Goal: Task Accomplishment & Management: Complete application form

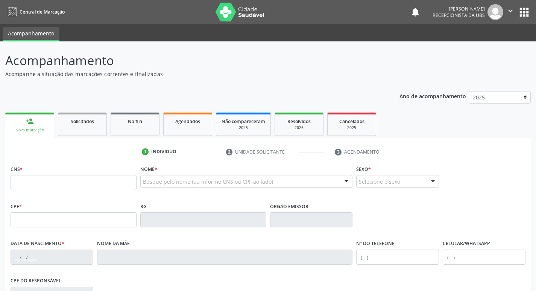
click at [88, 181] on input "text" at bounding box center [74, 182] width 126 height 15
click at [81, 187] on input "text" at bounding box center [74, 182] width 126 height 15
type input "709 0088 4782 5618"
type input "05/10/1956"
type input "Olindina Lopes da Silva"
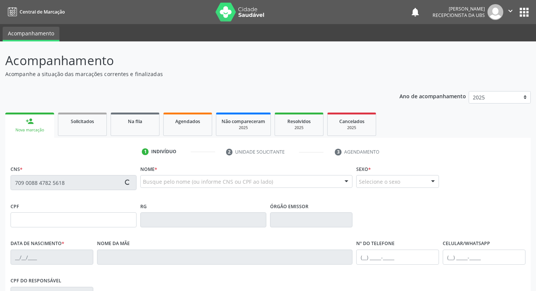
type input "(87) 98120-1331"
type input "933"
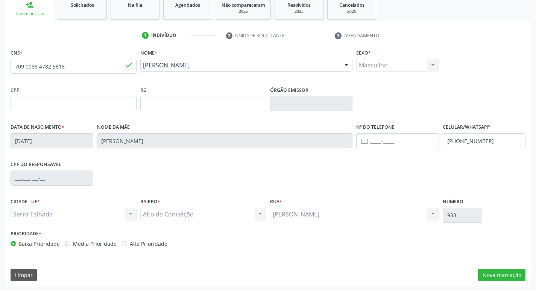
scroll to position [117, 0]
click at [501, 277] on button "Nova marcação" at bounding box center [501, 274] width 47 height 13
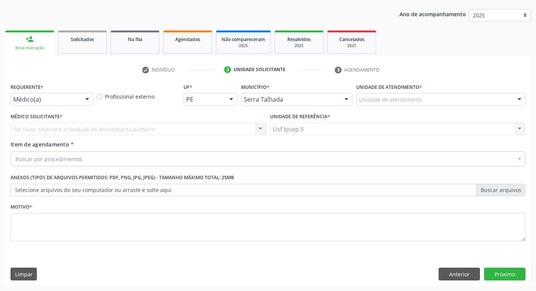
scroll to position [82, 0]
click at [79, 100] on div "Médico(a) Médico(a) Enfermeiro(a) Paciente Nenhum resultado encontrado para: " …" at bounding box center [52, 99] width 83 height 13
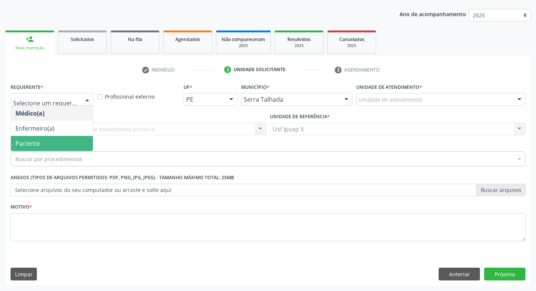
click at [57, 144] on span "Paciente" at bounding box center [52, 143] width 82 height 15
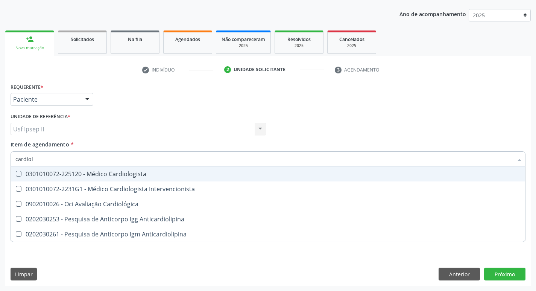
type input "cardiolo"
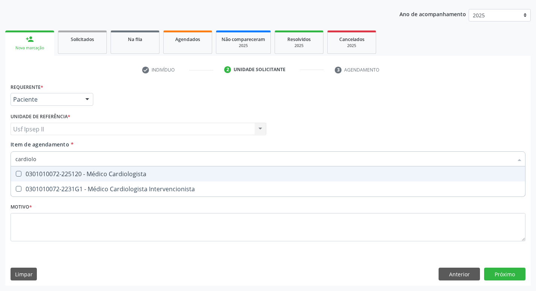
click at [102, 178] on span "0301010072-225120 - Médico Cardiologista" at bounding box center [268, 173] width 514 height 15
checkbox Cardiologista "true"
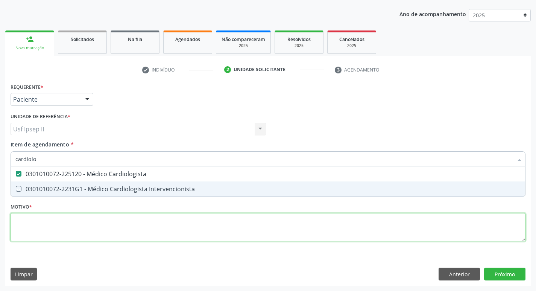
click at [77, 227] on div "Requerente * Paciente Médico(a) Enfermeiro(a) Paciente Nenhum resultado encontr…" at bounding box center [268, 166] width 515 height 170
checkbox Intervencionista "true"
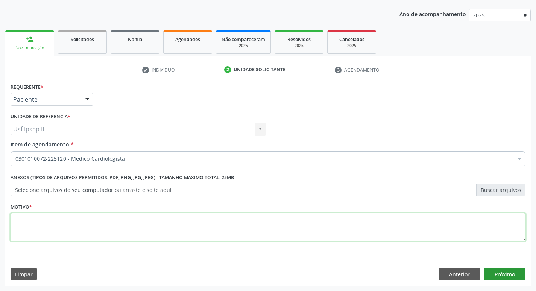
type textarea "."
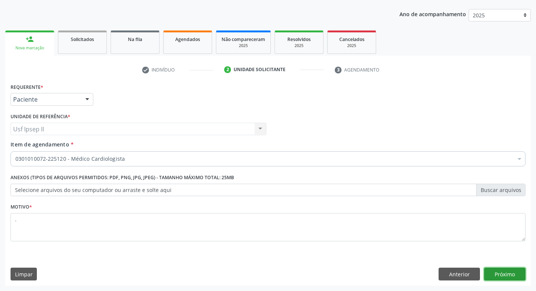
click at [491, 271] on button "Próximo" at bounding box center [504, 273] width 41 height 13
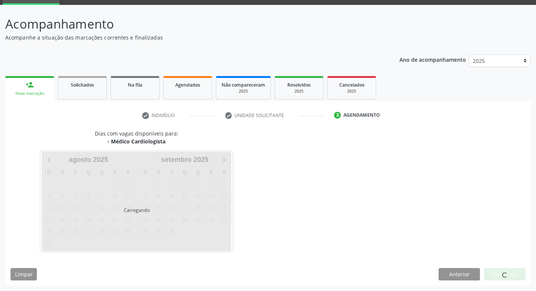
scroll to position [36, 0]
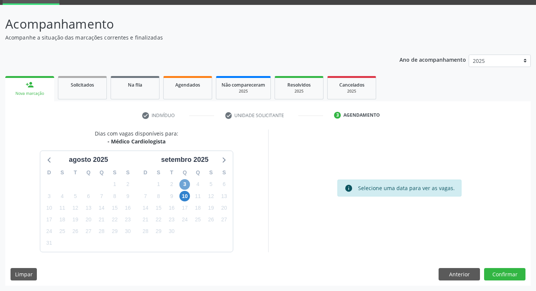
click at [184, 182] on span "3" at bounding box center [184, 184] width 11 height 11
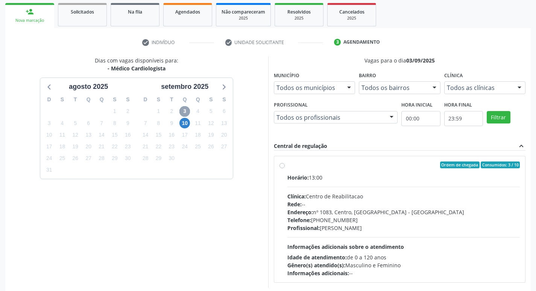
scroll to position [112, 0]
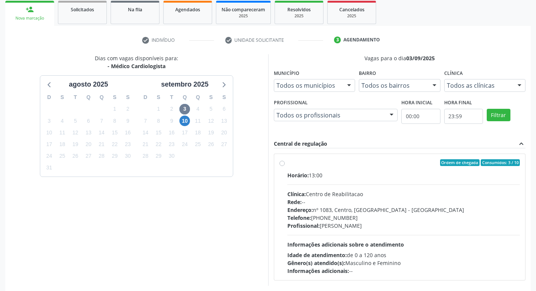
click at [285, 164] on div "Ordem de chegada Consumidos: 3 / 10 Horário: 13:00 Clínica: Centro de Reabilita…" at bounding box center [399, 216] width 241 height 115
radio input "true"
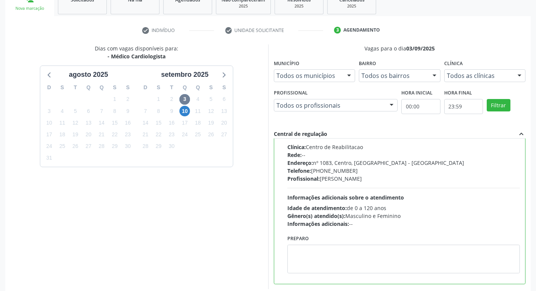
scroll to position [159, 0]
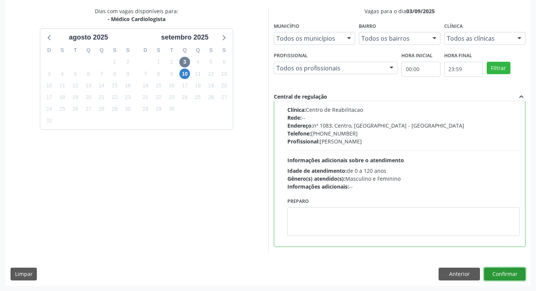
click at [495, 277] on button "Confirmar" at bounding box center [504, 273] width 41 height 13
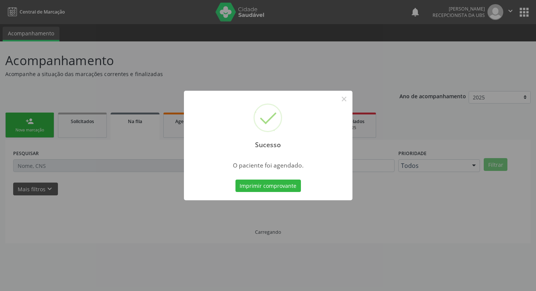
scroll to position [0, 0]
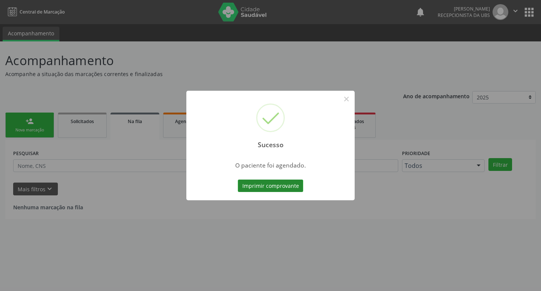
click at [292, 181] on button "Imprimir comprovante" at bounding box center [270, 185] width 65 height 13
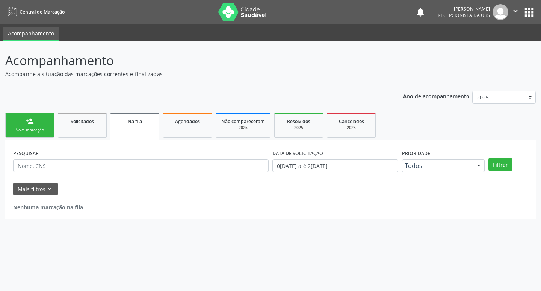
click at [31, 123] on div "person_add" at bounding box center [30, 121] width 8 height 8
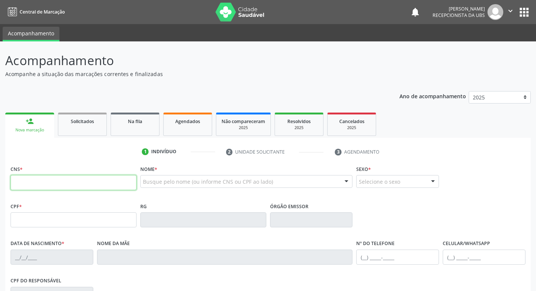
click at [84, 181] on input "text" at bounding box center [74, 182] width 126 height 15
type input "898 0037 4240 7351"
type input "18/05/1980"
type input "Ester Nunes da Silva"
type input "531"
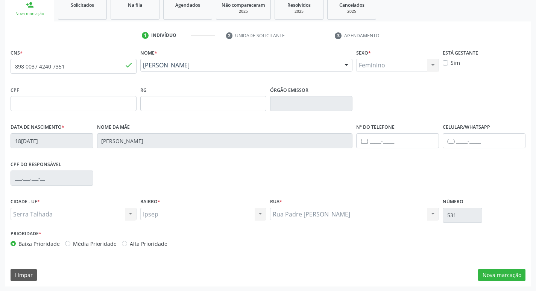
scroll to position [117, 0]
click at [446, 142] on input "text" at bounding box center [483, 139] width 83 height 15
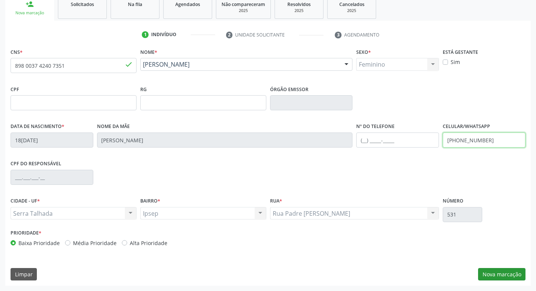
type input "(87) 99904-1485"
click at [500, 279] on button "Nova marcação" at bounding box center [501, 274] width 47 height 13
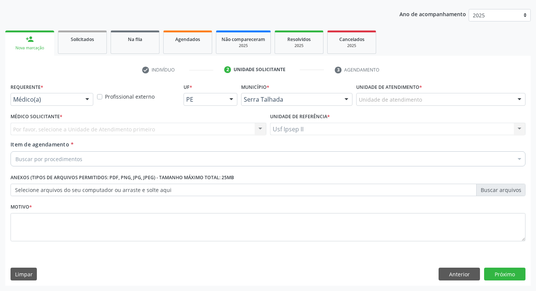
scroll to position [82, 0]
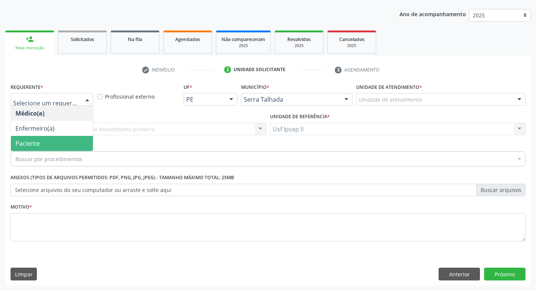
click at [50, 143] on span "Paciente" at bounding box center [52, 143] width 82 height 15
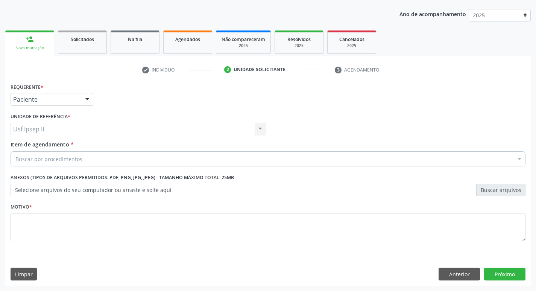
click at [107, 164] on div "Buscar por procedimentos Selecionar todos 0304070076 - .Quimioterapia de Leucem…" at bounding box center [268, 157] width 515 height 13
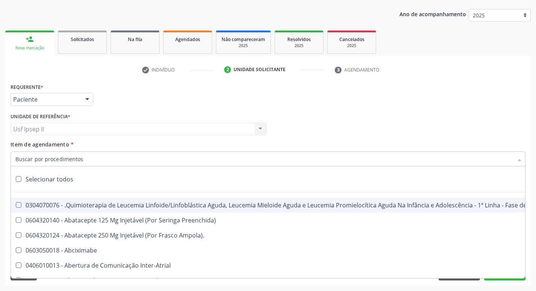
click at [104, 162] on input "Item de agendamento *" at bounding box center [263, 158] width 497 height 15
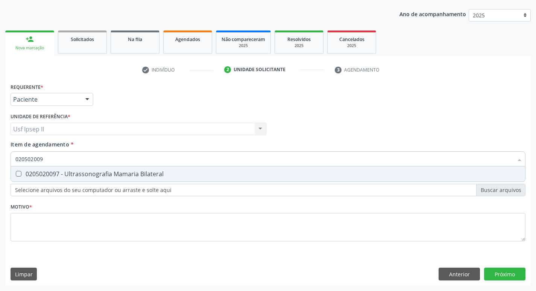
type input "0205020097"
click at [104, 168] on span "0205020097 - Ultrassonografia Mamaria Bilateral" at bounding box center [268, 173] width 514 height 15
checkbox Bilateral "true"
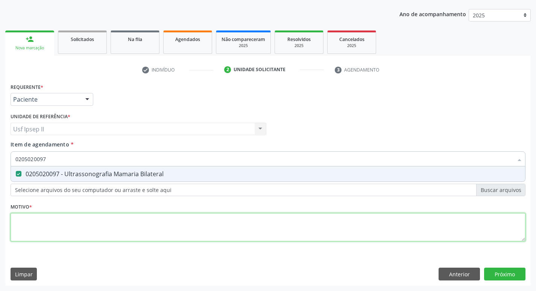
click at [35, 218] on div "Requerente * Paciente Médico(a) Enfermeiro(a) Paciente Nenhum resultado encontr…" at bounding box center [268, 166] width 515 height 170
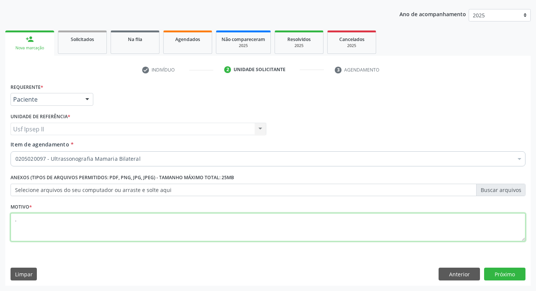
type textarea "."
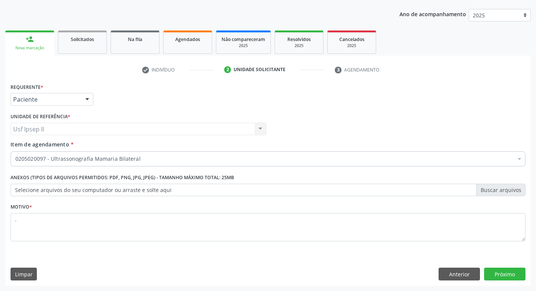
click at [512, 267] on div "Requerente * Paciente Médico(a) Enfermeiro(a) Paciente Nenhum resultado encontr…" at bounding box center [267, 183] width 525 height 204
click at [512, 268] on button "Próximo" at bounding box center [504, 273] width 41 height 13
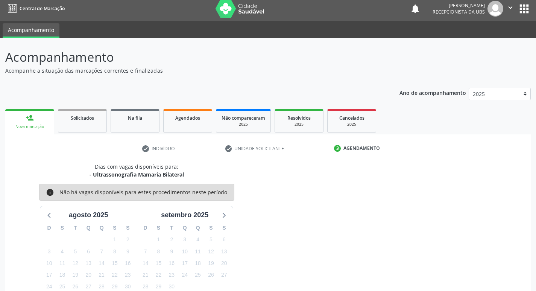
scroll to position [0, 0]
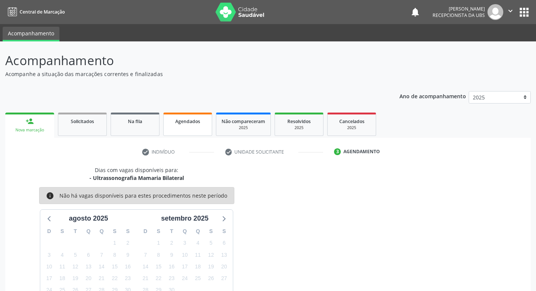
click at [187, 123] on span "Agendados" at bounding box center [187, 121] width 25 height 6
select select "7"
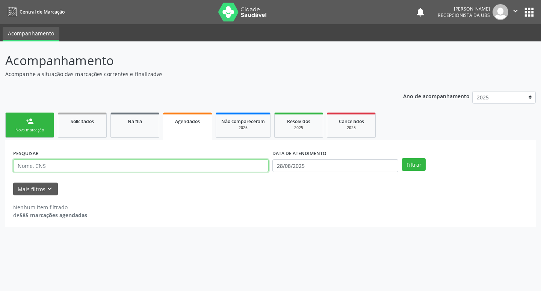
click at [133, 171] on input "text" at bounding box center [141, 165] width 256 height 13
type input "707807640144013"
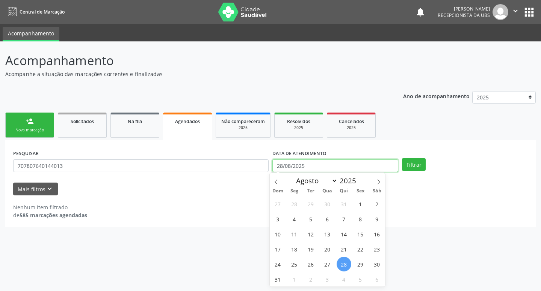
click at [316, 171] on input "28/08/2025" at bounding box center [335, 165] width 126 height 13
click at [380, 235] on span "16" at bounding box center [377, 233] width 15 height 15
type input "16/08/2025"
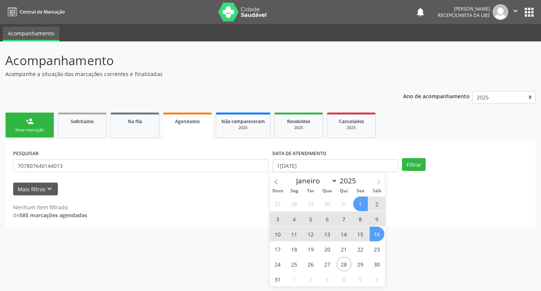
click at [376, 180] on span at bounding box center [378, 179] width 13 height 13
select select "8"
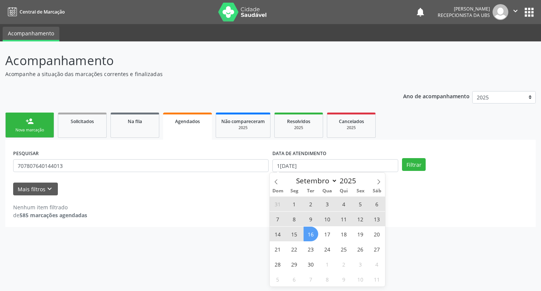
click at [310, 236] on span "16" at bounding box center [311, 233] width 15 height 15
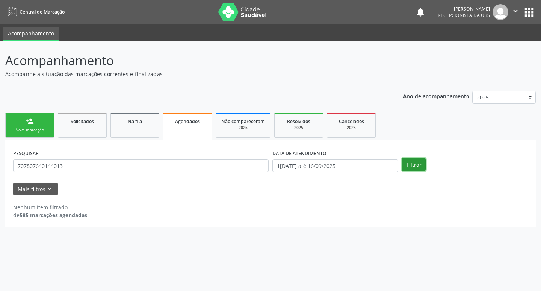
click at [407, 170] on button "Filtrar" at bounding box center [414, 164] width 24 height 13
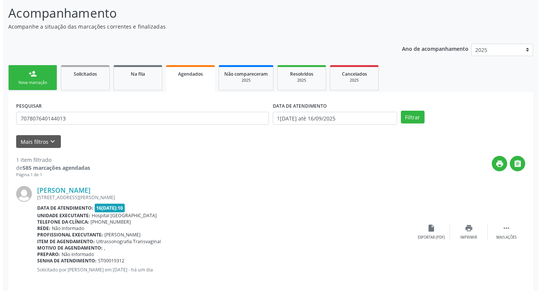
scroll to position [56, 0]
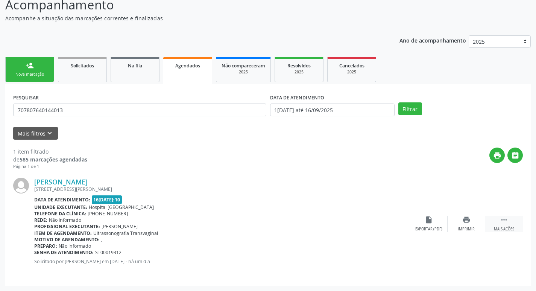
click at [502, 223] on icon "" at bounding box center [504, 219] width 8 height 8
click at [430, 229] on div "Cancelar" at bounding box center [428, 228] width 18 height 5
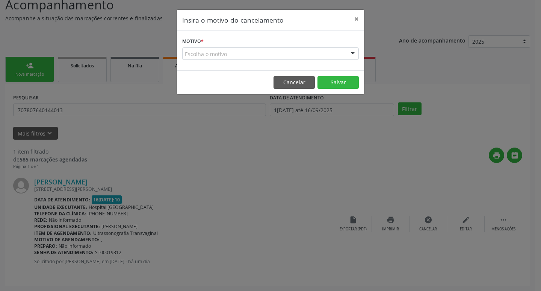
click at [348, 54] on div at bounding box center [352, 54] width 11 height 13
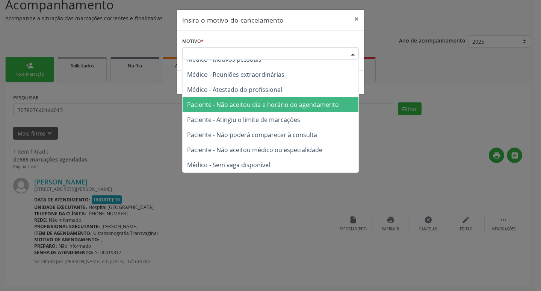
scroll to position [0, 0]
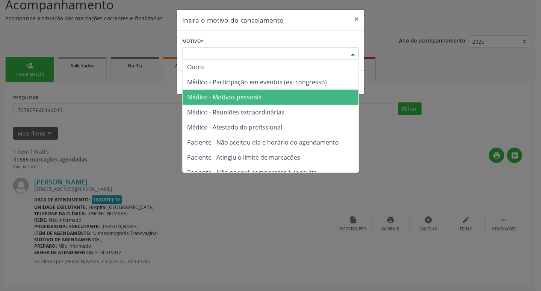
click at [252, 98] on span "Médico - Motivos pessoais" at bounding box center [224, 97] width 74 height 8
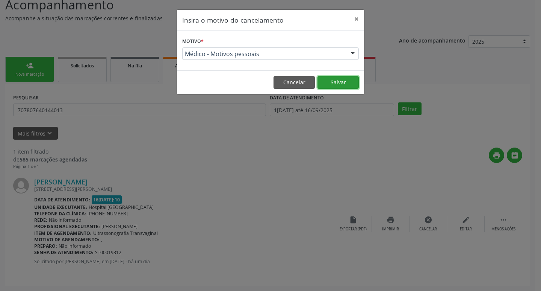
click at [340, 78] on button "Salvar" at bounding box center [338, 82] width 41 height 13
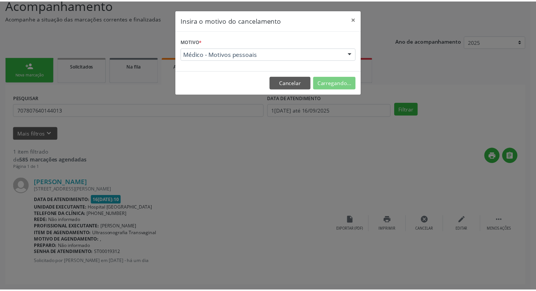
scroll to position [0, 0]
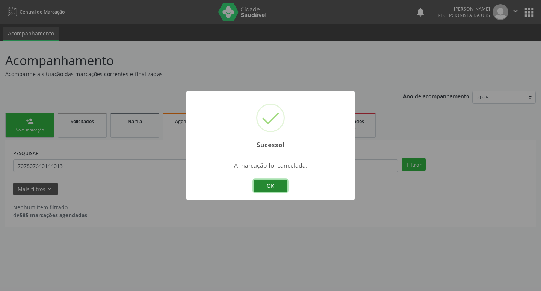
click at [279, 185] on button "OK" at bounding box center [271, 185] width 34 height 13
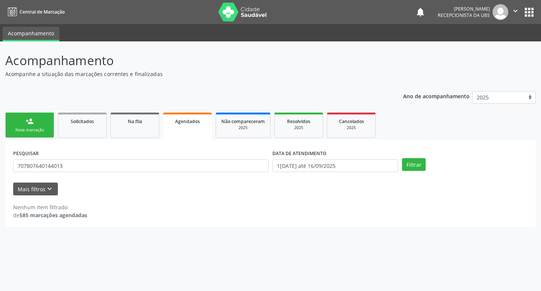
click at [33, 127] on div "Nova marcação" at bounding box center [30, 130] width 38 height 6
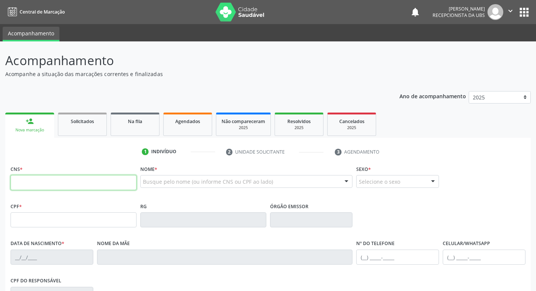
click at [53, 187] on input "text" at bounding box center [74, 182] width 126 height 15
type input "707 8076 4014 4013"
type input "114.016.925-40"
type input "16/05/2006"
type input "Vania da Conceicao Oliveira"
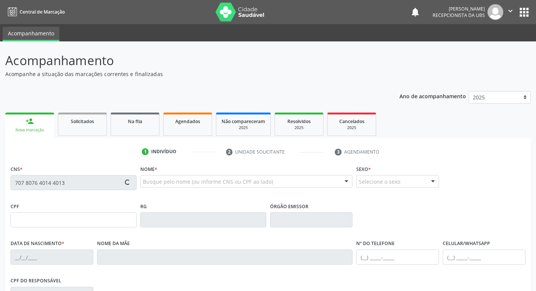
type input "[PHONE_NUMBER]"
type input "573"
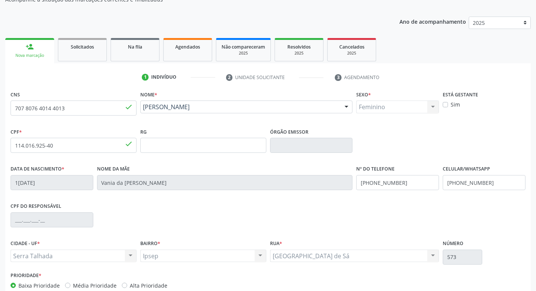
scroll to position [75, 0]
click at [489, 180] on input "[PHONE_NUMBER]" at bounding box center [483, 181] width 83 height 15
click at [90, 115] on fieldset "CNS 707 8076 4014 4013 done" at bounding box center [74, 104] width 126 height 32
click at [89, 114] on input "707 8076 4014 4013" at bounding box center [74, 107] width 126 height 15
type input "7"
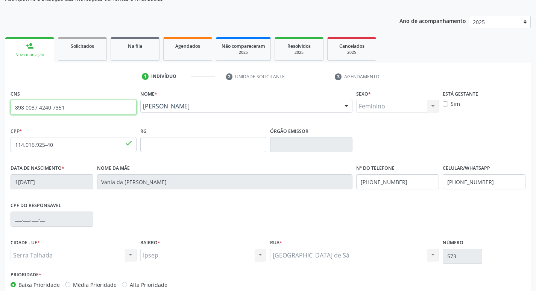
type input "898 0037 4240 7351"
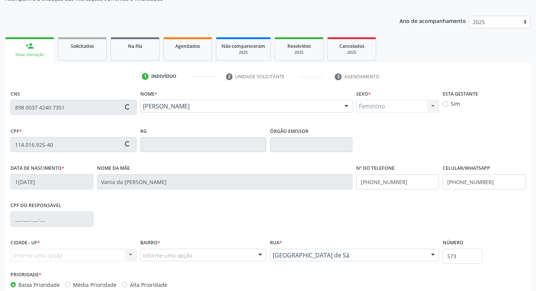
type input "18/05/1980"
type input "Ester Nunes da Silva"
type input "531"
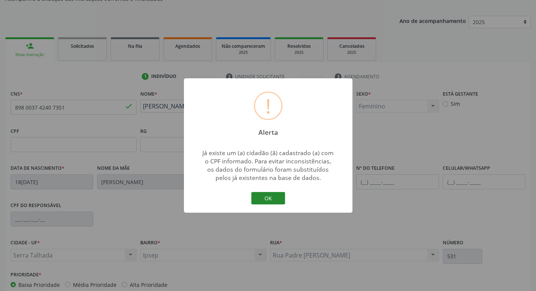
click at [272, 198] on button "OK" at bounding box center [268, 198] width 34 height 13
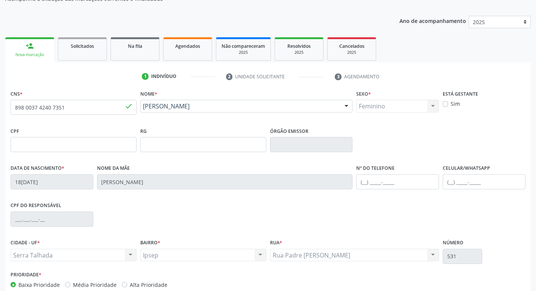
scroll to position [117, 0]
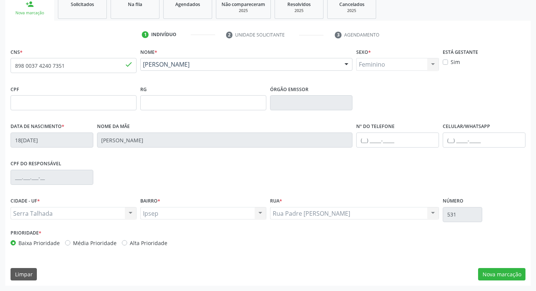
click at [130, 66] on span "done" at bounding box center [128, 64] width 8 height 8
click at [103, 68] on input "898 0037 4240 7351" at bounding box center [74, 65] width 126 height 15
type input "8"
type input "898 0037 4240 7351"
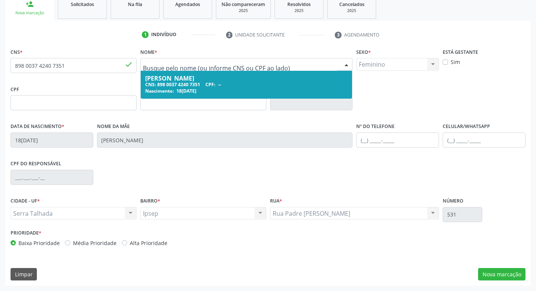
click at [238, 68] on input "text" at bounding box center [240, 68] width 194 height 15
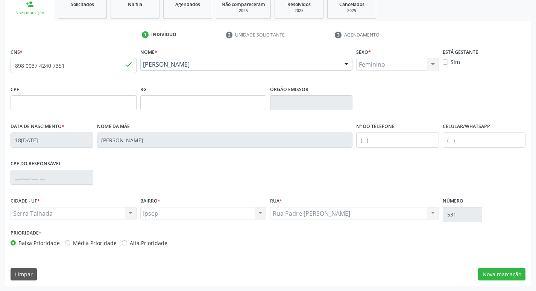
click at [198, 132] on div "Nome da mãe Ester Nunes da Silva" at bounding box center [225, 134] width 256 height 27
click at [460, 141] on input "text" at bounding box center [483, 139] width 83 height 15
type input "(87) 9904-1485"
click at [506, 277] on button "Nova marcação" at bounding box center [501, 274] width 47 height 13
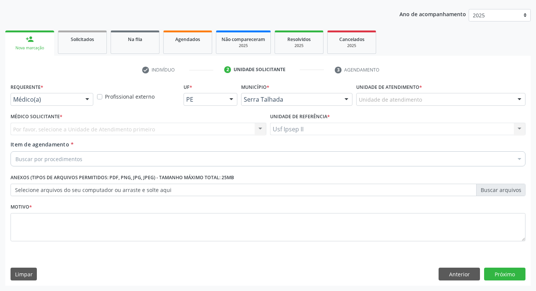
scroll to position [82, 0]
click at [79, 98] on div "Médico(a)" at bounding box center [52, 99] width 83 height 13
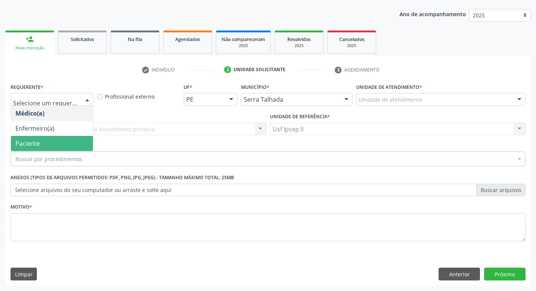
click at [41, 139] on span "Paciente" at bounding box center [52, 143] width 82 height 15
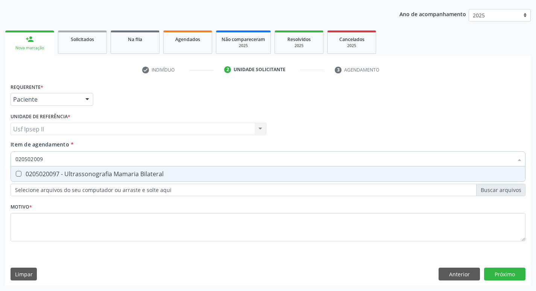
type input "0205020097"
click at [48, 180] on span "0205020097 - Ultrassonografia Mamaria Bilateral" at bounding box center [268, 173] width 514 height 15
checkbox Bilateral "true"
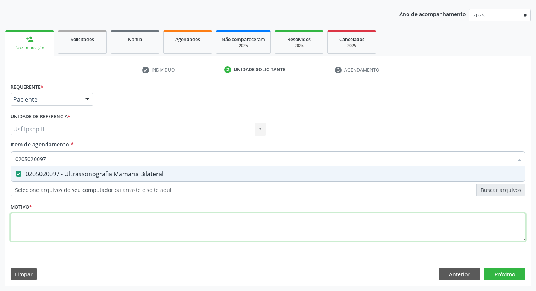
click at [45, 214] on div "Requerente * Paciente Médico(a) Enfermeiro(a) Paciente Nenhum resultado encontr…" at bounding box center [268, 166] width 515 height 170
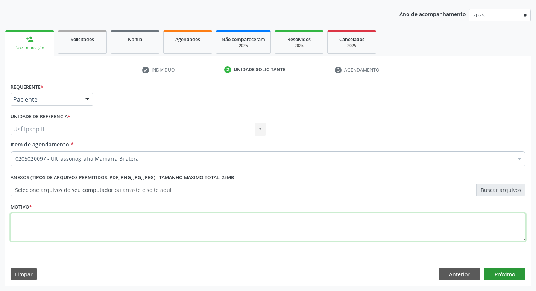
type textarea "."
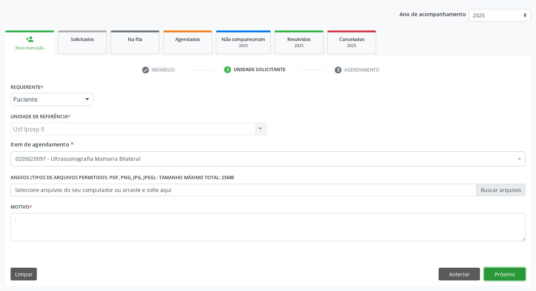
click at [513, 274] on button "Próximo" at bounding box center [504, 273] width 41 height 13
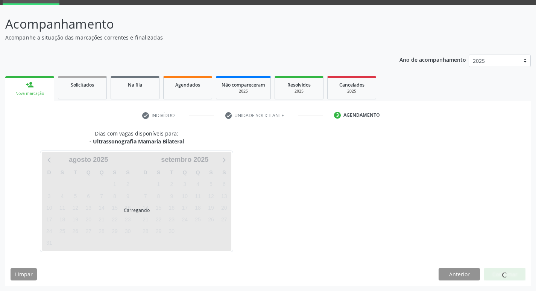
scroll to position [36, 0]
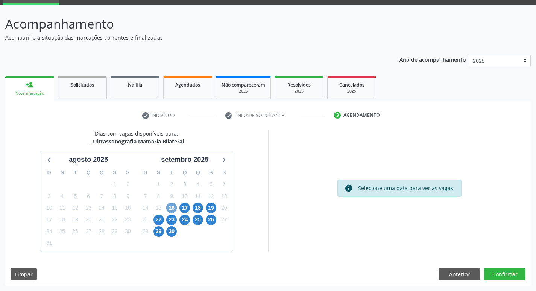
click at [176, 205] on span "16" at bounding box center [171, 207] width 11 height 11
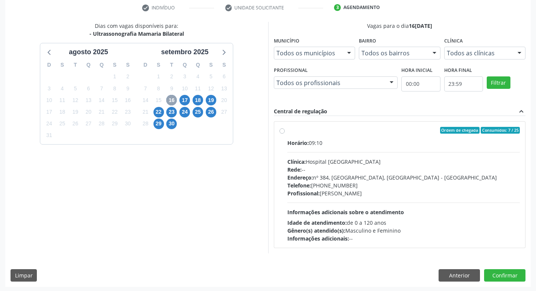
scroll to position [145, 0]
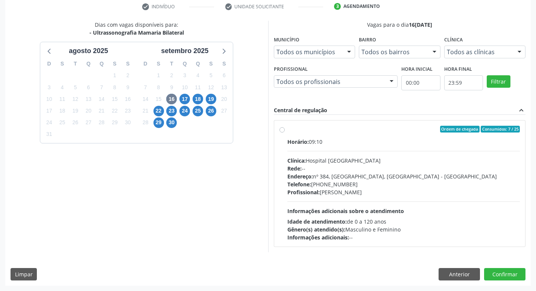
click at [287, 131] on label "Ordem de chegada Consumidos: 7 / 25 Horário: 09:10 Clínica: Hospital Sao Franci…" at bounding box center [403, 183] width 233 height 115
click at [280, 131] on input "Ordem de chegada Consumidos: 7 / 25 Horário: 09:10 Clínica: Hospital Sao Franci…" at bounding box center [281, 129] width 5 height 7
radio input "true"
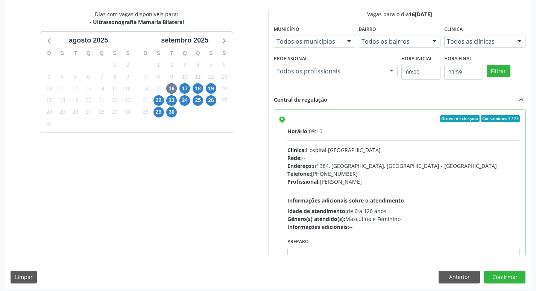
scroll to position [159, 0]
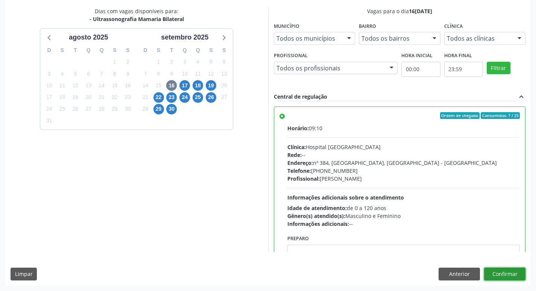
click at [496, 272] on button "Confirmar" at bounding box center [504, 273] width 41 height 13
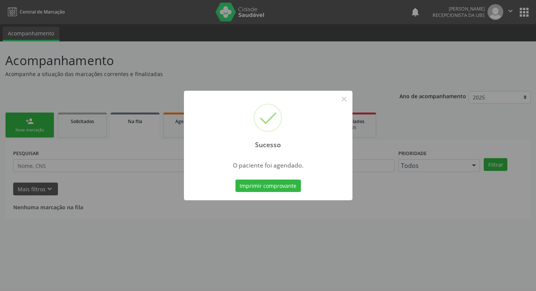
scroll to position [0, 0]
click at [278, 190] on button "Imprimir comprovante" at bounding box center [270, 185] width 65 height 13
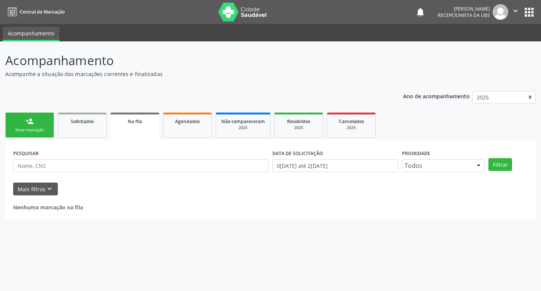
click at [51, 133] on link "person_add Nova marcação" at bounding box center [29, 124] width 49 height 25
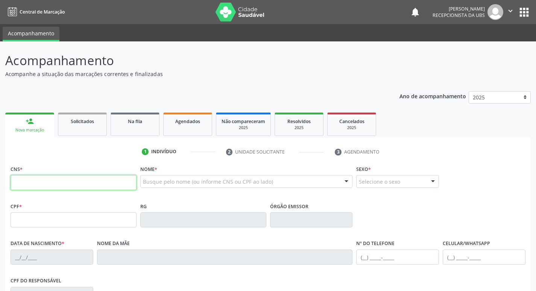
click at [81, 183] on input "text" at bounding box center [74, 182] width 126 height 15
type input "2"
type input "166 0198 0553 0018"
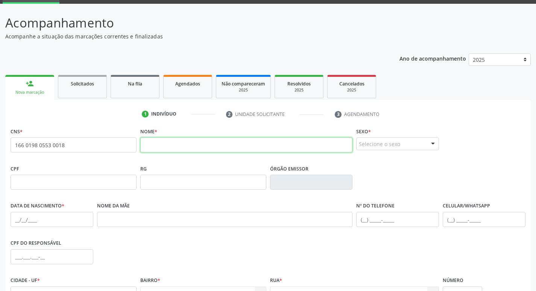
click at [179, 149] on input "text" at bounding box center [246, 144] width 212 height 15
type input "r"
type input "ROSICLEIDE [PERSON_NAME]"
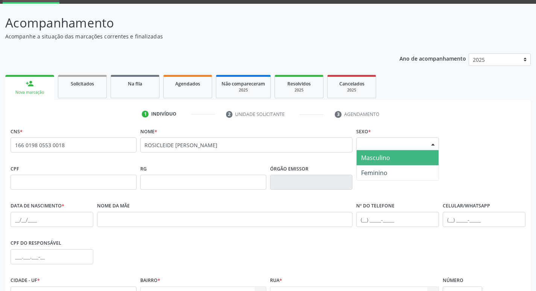
click at [369, 146] on div "Selecione o sexo" at bounding box center [397, 143] width 83 height 13
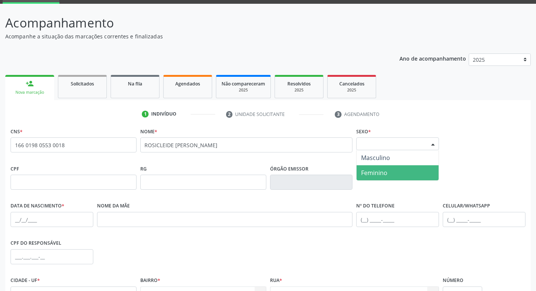
click at [376, 168] on span "Feminino" at bounding box center [374, 172] width 26 height 8
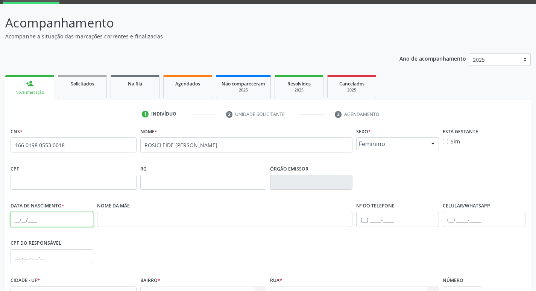
click at [51, 219] on input "text" at bounding box center [52, 219] width 83 height 15
type input "[DATE]"
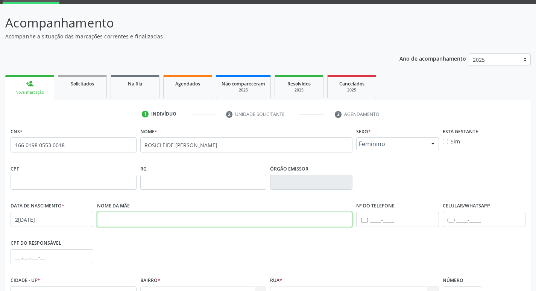
click at [140, 218] on input "text" at bounding box center [225, 219] width 256 height 15
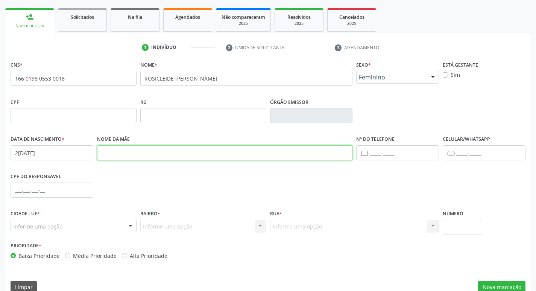
scroll to position [117, 0]
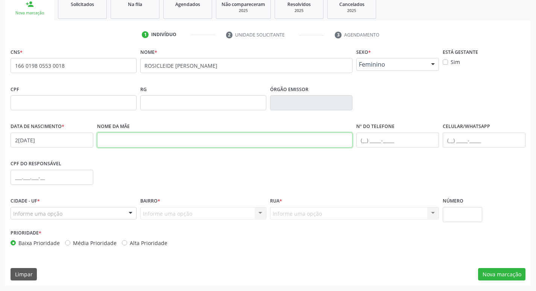
click at [154, 144] on input "text" at bounding box center [225, 139] width 256 height 15
type input "[PERSON_NAME] DA CONCEICAO"
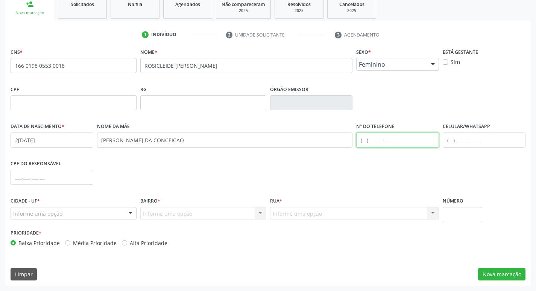
click at [368, 140] on input "text" at bounding box center [397, 139] width 83 height 15
click at [449, 136] on input "text" at bounding box center [483, 139] width 83 height 15
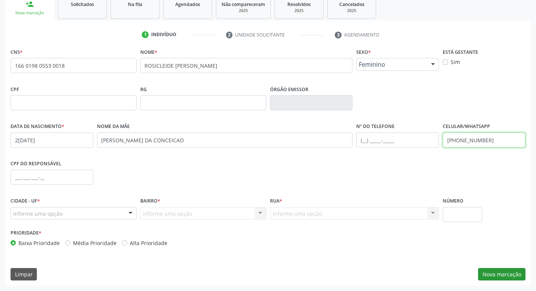
type input "[PHONE_NUMBER]"
click at [510, 268] on button "Nova marcação" at bounding box center [501, 274] width 47 height 13
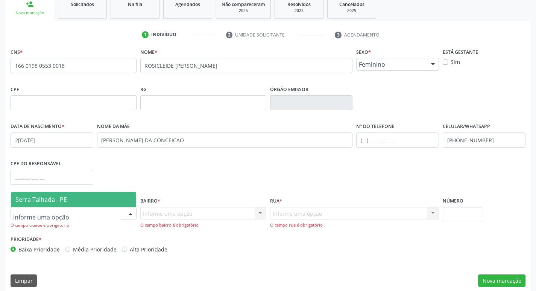
click at [41, 206] on span "Serra Talhada - PE" at bounding box center [73, 199] width 125 height 15
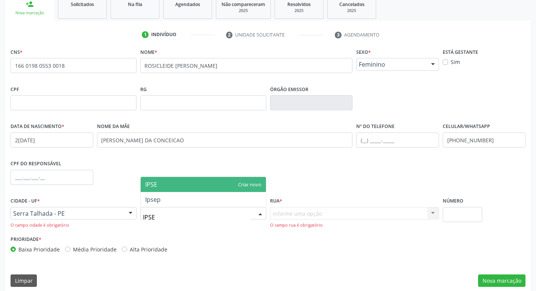
type input "IPSEP"
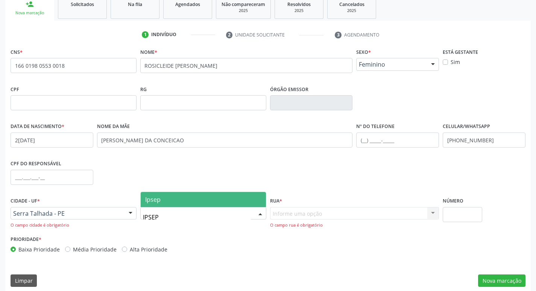
click at [149, 221] on input "IPSEP" at bounding box center [197, 216] width 108 height 15
click at [162, 202] on span "Ipsep" at bounding box center [203, 199] width 125 height 15
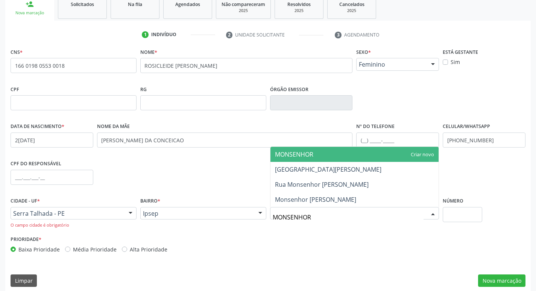
type input "MONSENHOR"
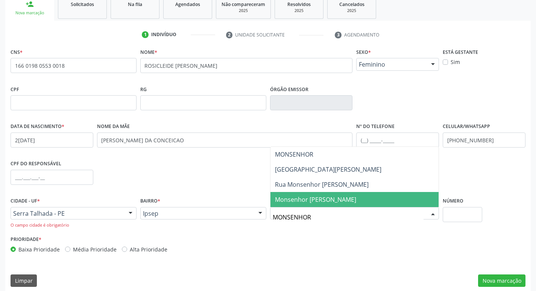
click at [288, 193] on span "Monsenhor [PERSON_NAME]" at bounding box center [354, 199] width 168 height 15
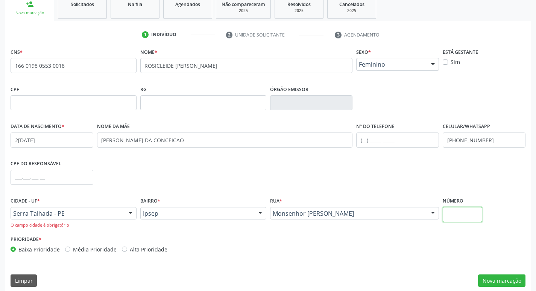
click at [444, 212] on input "text" at bounding box center [461, 214] width 39 height 15
type input "555"
click at [518, 286] on button "Nova marcação" at bounding box center [501, 280] width 47 height 13
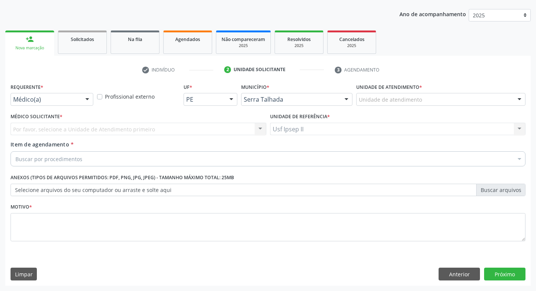
scroll to position [82, 0]
click at [85, 105] on div "Médico(a) Médico(a) Enfermeiro(a) Paciente Nenhum resultado encontrado para: " …" at bounding box center [52, 99] width 83 height 13
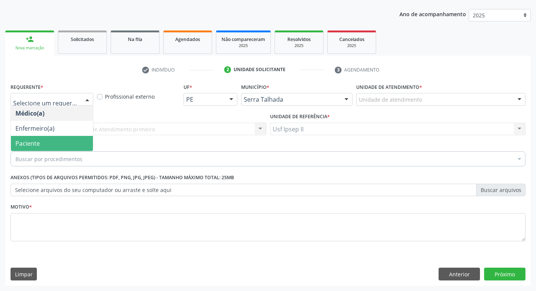
click at [62, 144] on span "Paciente" at bounding box center [52, 143] width 82 height 15
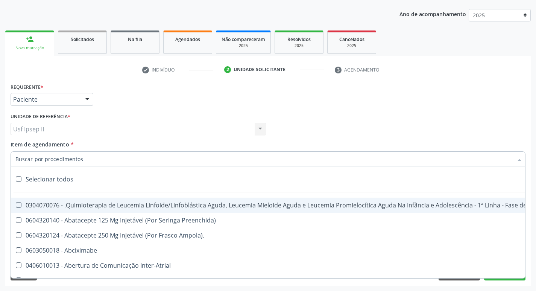
click at [64, 164] on input "Item de agendamento *" at bounding box center [263, 158] width 497 height 15
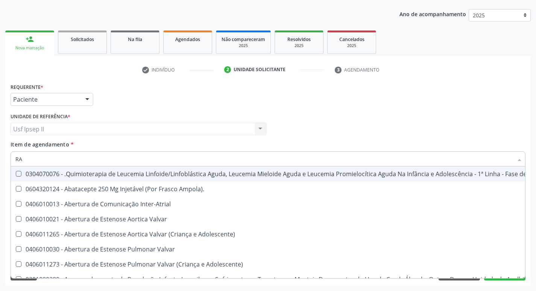
type input "R"
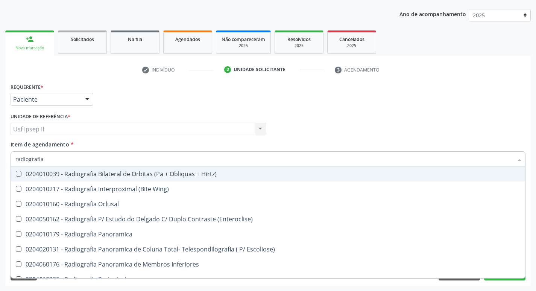
type input "radiografia"
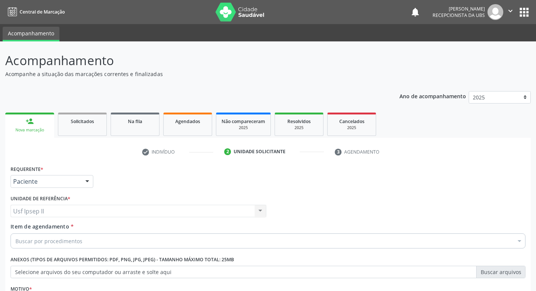
scroll to position [82, 0]
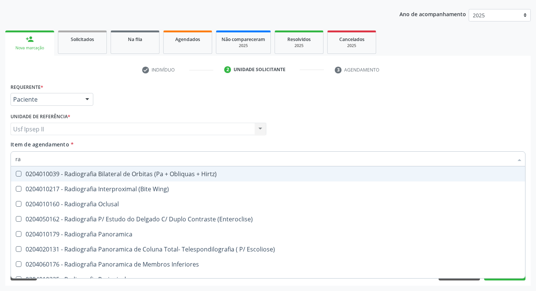
type input "r"
type input "radiografia d"
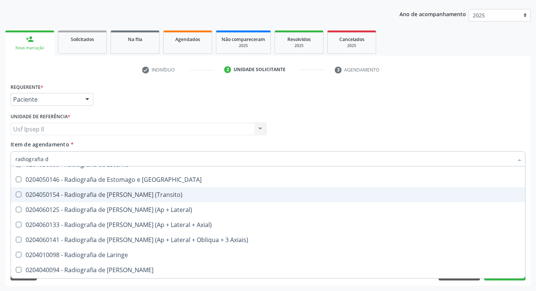
scroll to position [564, 0]
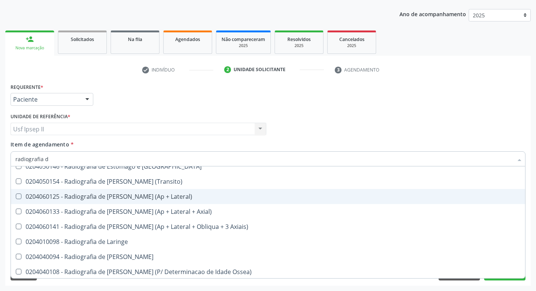
click at [136, 194] on div "0204060125 - Radiografia de [PERSON_NAME] (Ap + Lateral)" at bounding box center [267, 196] width 505 height 6
checkbox Lateral\) "true"
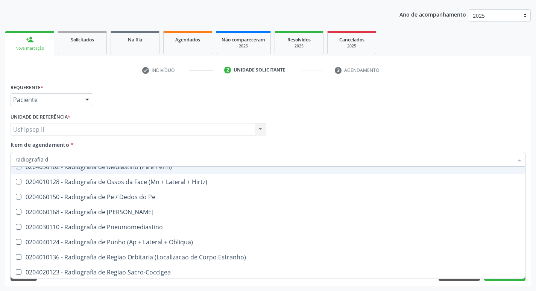
scroll to position [82, 0]
click at [440, 101] on div "Requerente * Paciente Médico(a) Enfermeiro(a) Paciente Nenhum resultado encontr…" at bounding box center [268, 95] width 518 height 29
checkbox Incidencias\) "true"
checkbox Lateral\) "false"
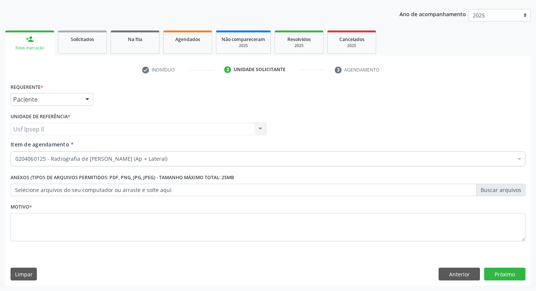
scroll to position [0, 0]
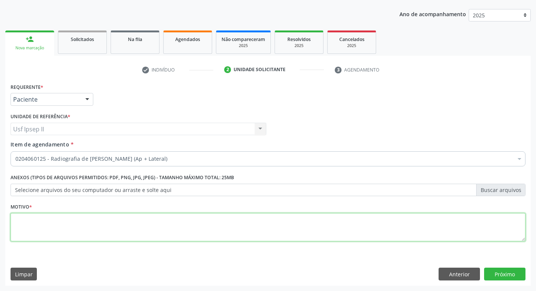
click at [82, 227] on textarea at bounding box center [268, 227] width 515 height 29
type textarea "."
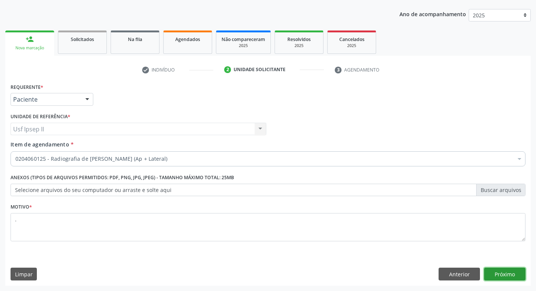
click at [503, 270] on button "Próximo" at bounding box center [504, 273] width 41 height 13
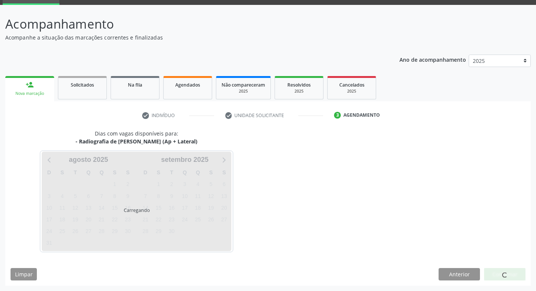
scroll to position [36, 0]
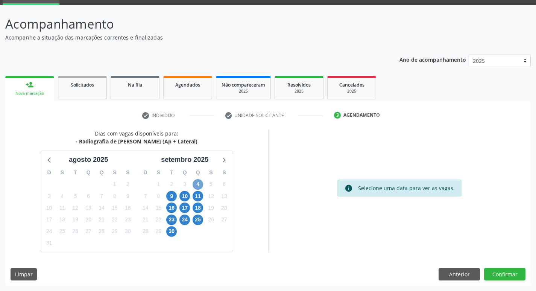
click at [197, 186] on span "4" at bounding box center [197, 184] width 11 height 11
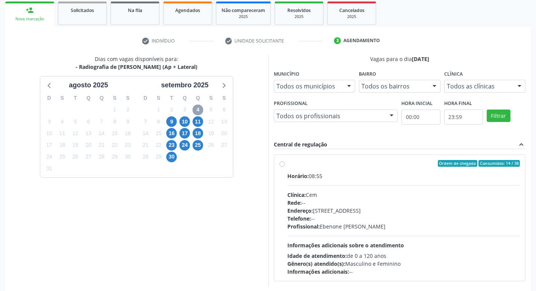
scroll to position [112, 0]
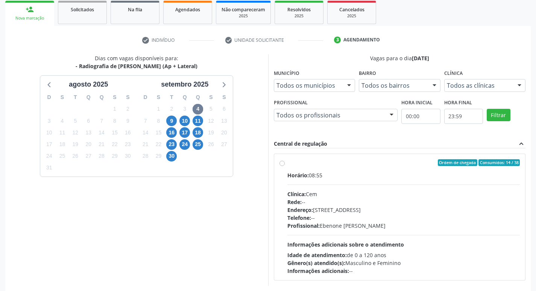
click at [283, 166] on div "Ordem de chegada Consumidos: 14 / 38 Horário: 08:55 Clínica: Cem Rede: -- Ender…" at bounding box center [399, 216] width 241 height 115
radio input "true"
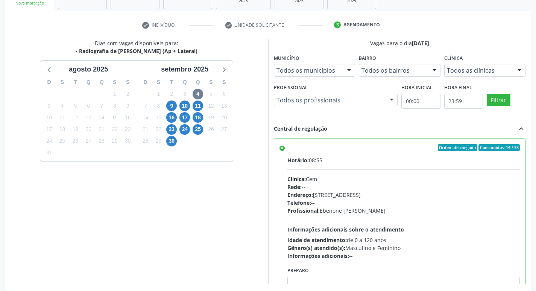
scroll to position [159, 0]
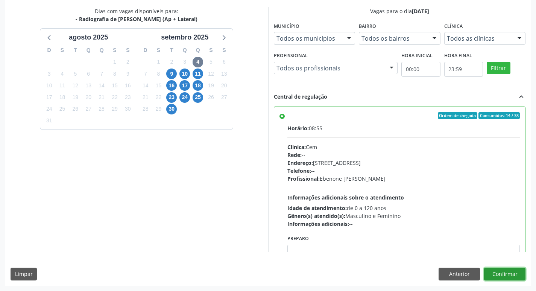
click at [508, 279] on button "Confirmar" at bounding box center [504, 273] width 41 height 13
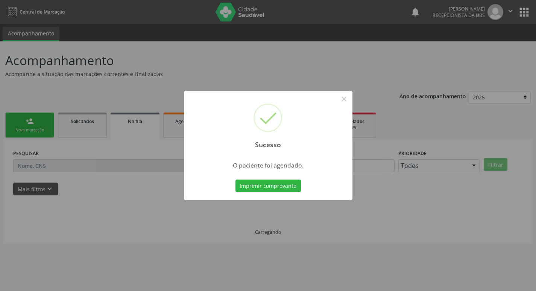
scroll to position [0, 0]
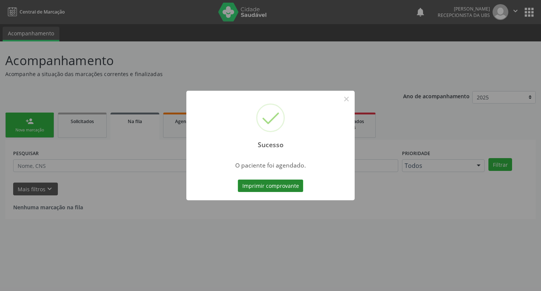
click at [279, 186] on button "Imprimir comprovante" at bounding box center [270, 185] width 65 height 13
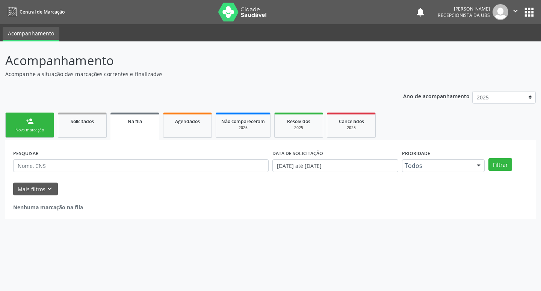
click at [29, 118] on div "person_add" at bounding box center [30, 121] width 8 height 8
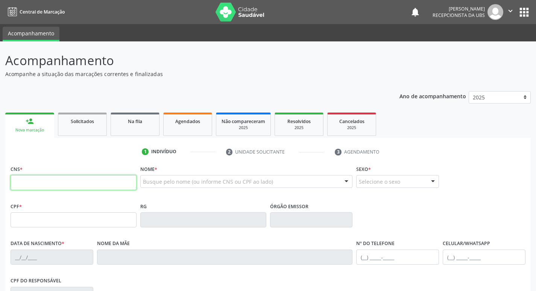
click at [50, 184] on input "text" at bounding box center [74, 182] width 126 height 15
type input "707 6032 1944 9391"
type input "414.797.695-68"
type input "[DATE]"
type input "[PERSON_NAME]"
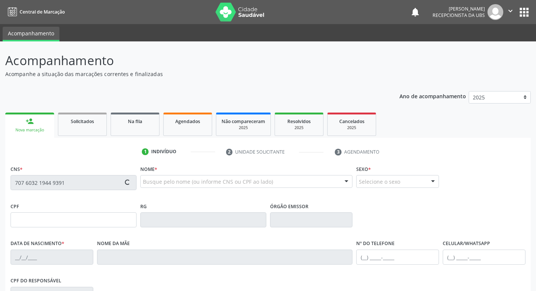
type input "[PHONE_NUMBER]"
type input "31"
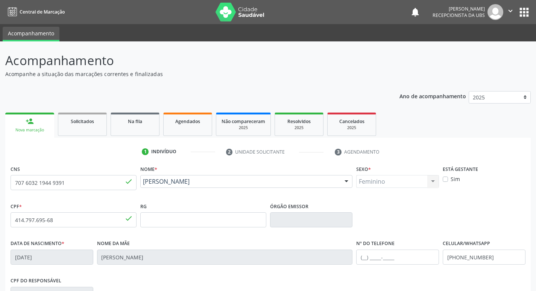
scroll to position [38, 0]
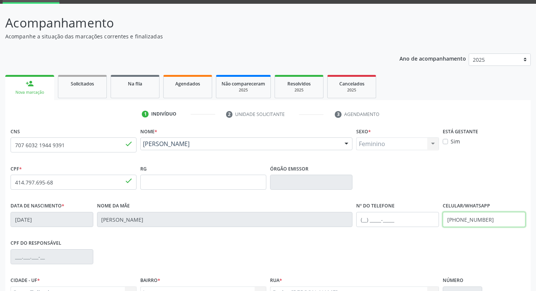
click at [492, 220] on input "[PHONE_NUMBER]" at bounding box center [483, 219] width 83 height 15
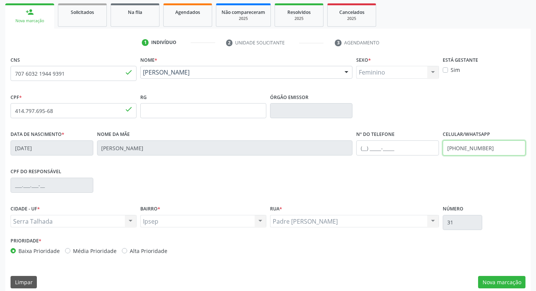
scroll to position [117, 0]
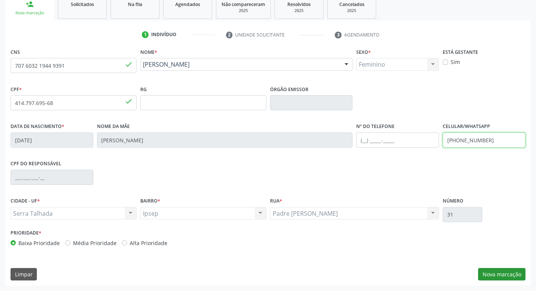
type input "[PHONE_NUMBER]"
click at [493, 277] on button "Nova marcação" at bounding box center [501, 274] width 47 height 13
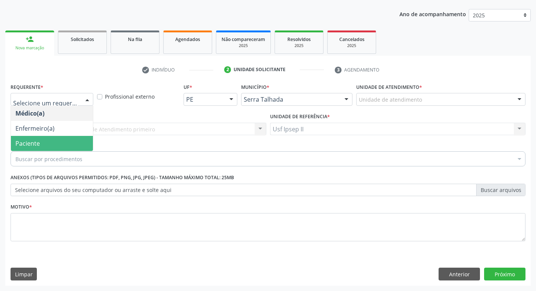
click at [30, 148] on span "Paciente" at bounding box center [52, 143] width 82 height 15
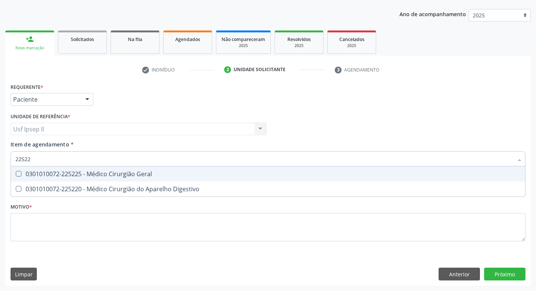
type input "225225"
click at [57, 169] on span "0301010072-225225 - Médico Cirurgião Geral" at bounding box center [268, 173] width 514 height 15
checkbox Geral "true"
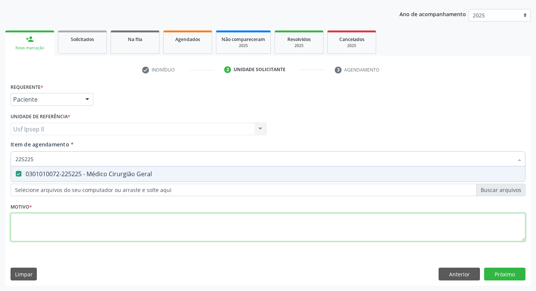
click at [36, 219] on div "Requerente * Paciente Médico(a) Enfermeiro(a) Paciente Nenhum resultado encontr…" at bounding box center [268, 166] width 515 height 170
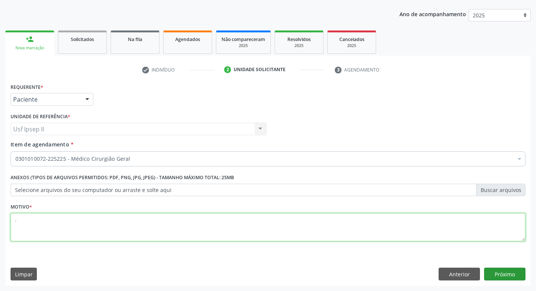
type textarea "."
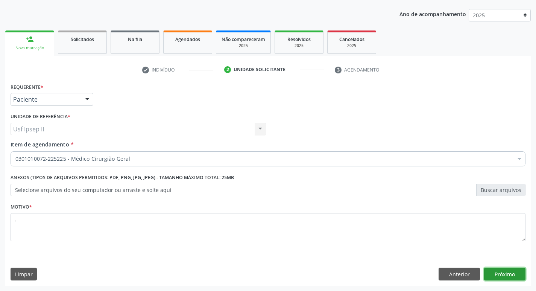
click at [499, 274] on button "Próximo" at bounding box center [504, 273] width 41 height 13
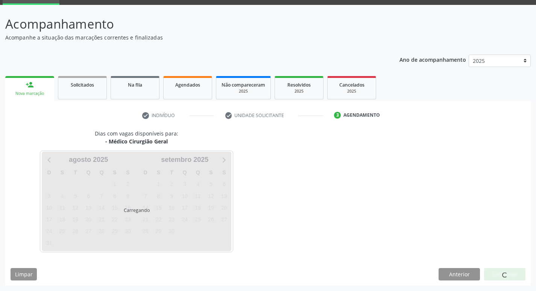
scroll to position [36, 0]
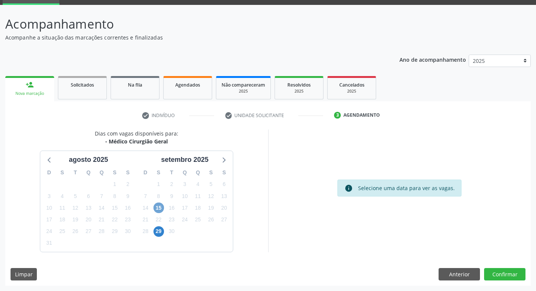
click at [160, 211] on span "15" at bounding box center [158, 207] width 11 height 11
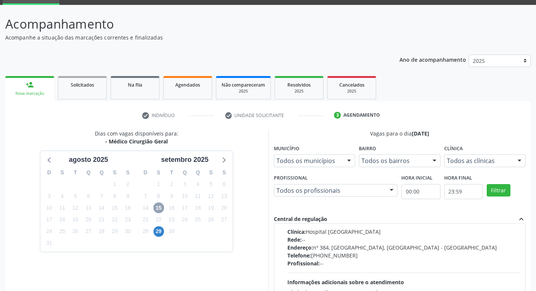
scroll to position [113, 0]
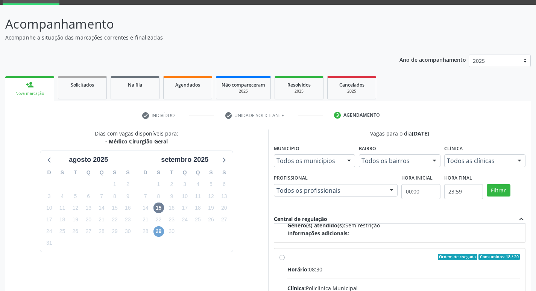
click at [160, 235] on span "29" at bounding box center [158, 231] width 11 height 11
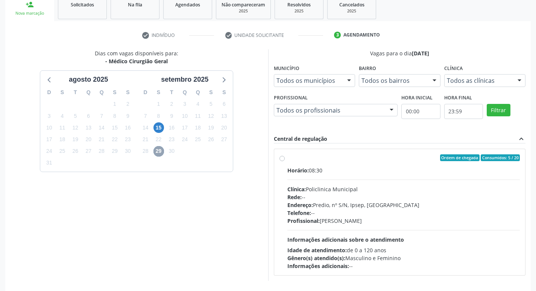
scroll to position [132, 0]
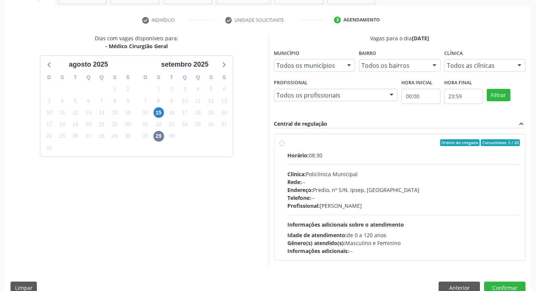
click at [287, 145] on label "Ordem de chegada Consumidos: 5 / 20 Horário: 08:30 Clínica: Policlinica Municip…" at bounding box center [403, 196] width 233 height 115
click at [282, 145] on input "Ordem de chegada Consumidos: 5 / 20 Horário: 08:30 Clínica: Policlinica Municip…" at bounding box center [281, 142] width 5 height 7
radio input "true"
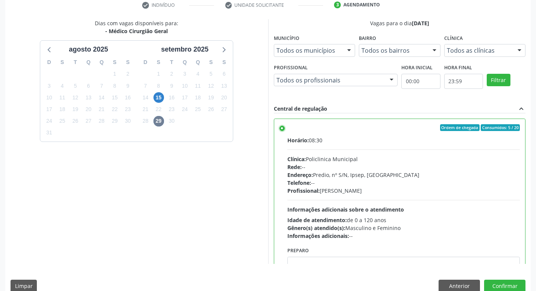
scroll to position [159, 0]
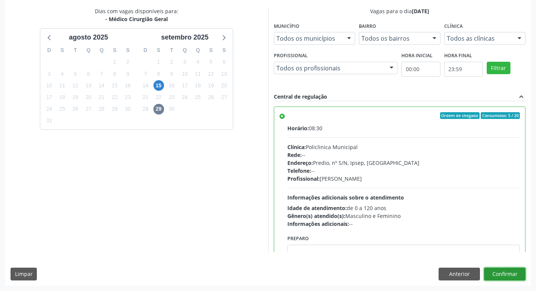
click at [505, 274] on button "Confirmar" at bounding box center [504, 273] width 41 height 13
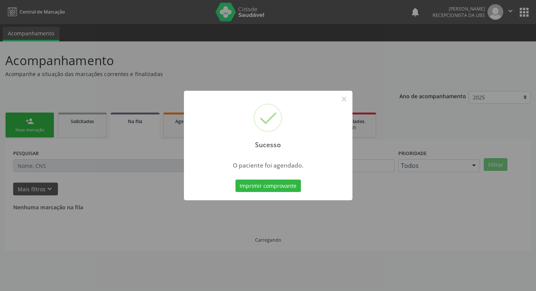
scroll to position [0, 0]
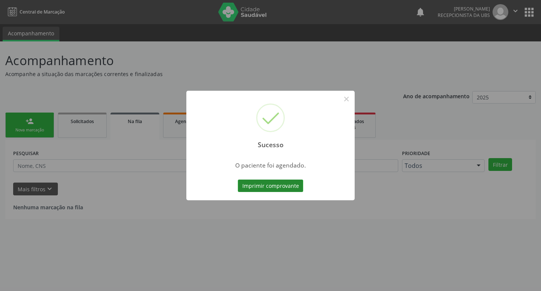
click at [289, 187] on button "Imprimir comprovante" at bounding box center [270, 185] width 65 height 13
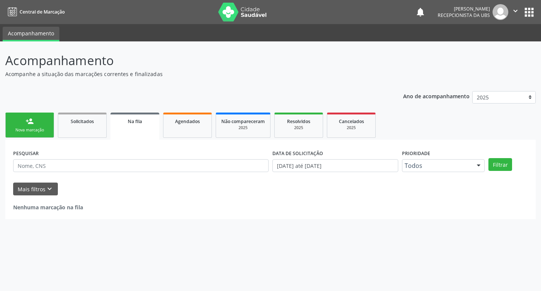
click at [30, 123] on div "person_add" at bounding box center [30, 121] width 8 height 8
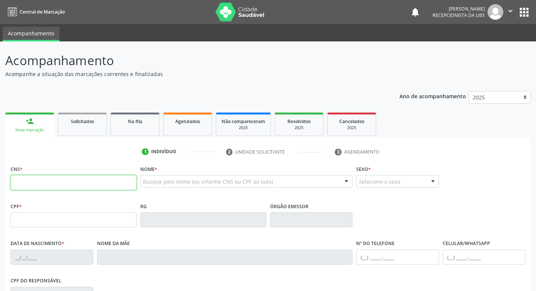
click at [76, 175] on input "text" at bounding box center [74, 182] width 126 height 15
type input "704 8020 5727 2141"
type input "[DATE]"
type input "[PERSON_NAME]"
type input "[PHONE_NUMBER]"
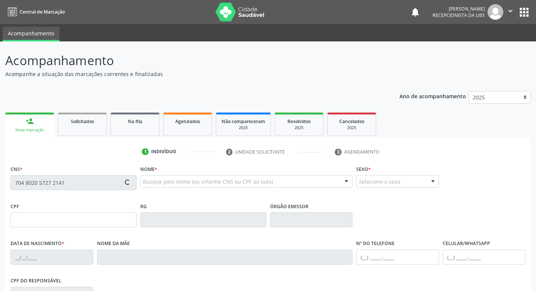
type input "759"
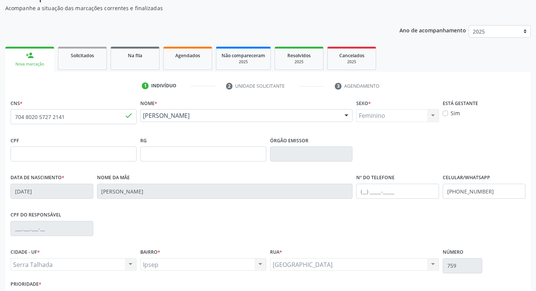
scroll to position [75, 0]
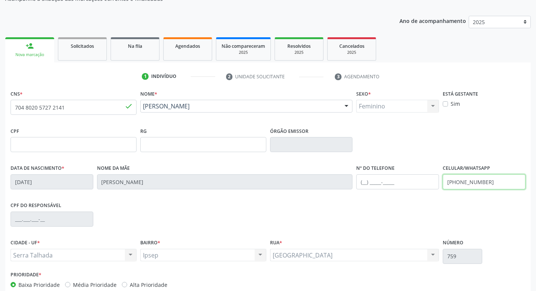
click at [500, 188] on input "[PHONE_NUMBER]" at bounding box center [483, 181] width 83 height 15
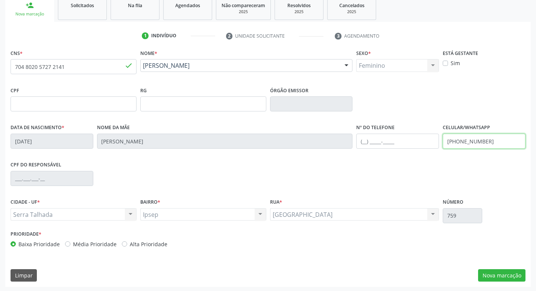
scroll to position [117, 0]
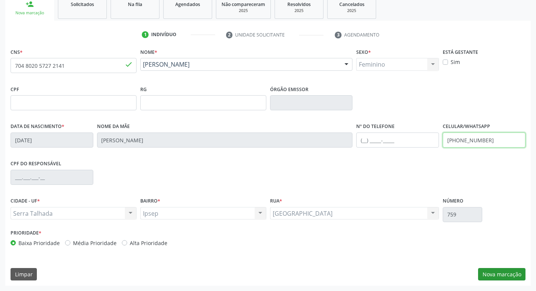
type input "[PHONE_NUMBER]"
click at [495, 278] on button "Nova marcação" at bounding box center [501, 274] width 47 height 13
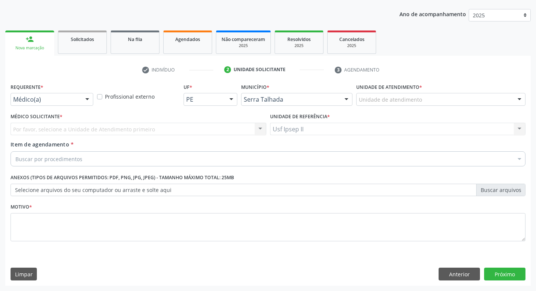
click at [89, 103] on div at bounding box center [87, 99] width 11 height 13
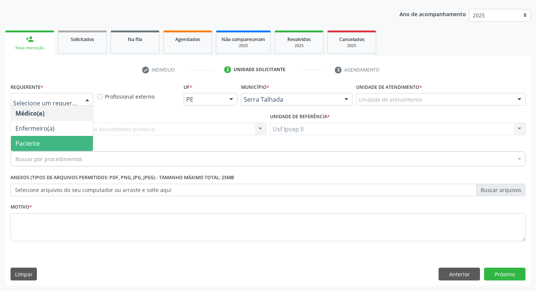
click at [48, 141] on span "Paciente" at bounding box center [52, 143] width 82 height 15
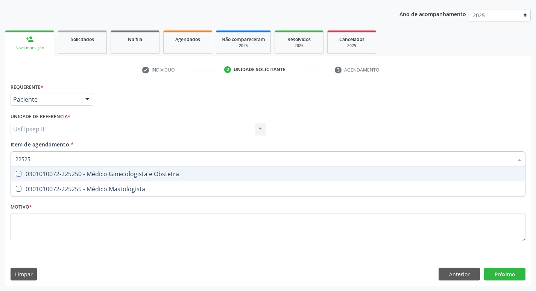
type input "225250"
click at [59, 176] on div "0301010072-225250 - Médico Ginecologista e Obstetra" at bounding box center [267, 174] width 505 height 6
checkbox Obstetra "true"
click at [54, 203] on div "Requerente * Paciente Médico(a) Enfermeiro(a) Paciente Nenhum resultado encontr…" at bounding box center [268, 166] width 515 height 170
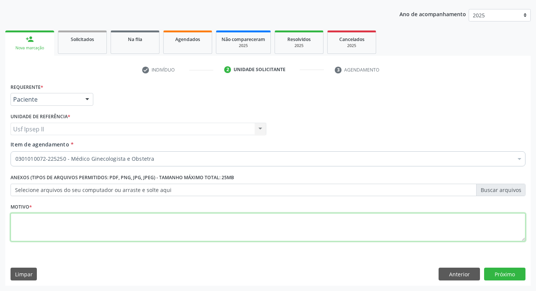
click at [49, 226] on textarea at bounding box center [268, 227] width 515 height 29
type textarea "."
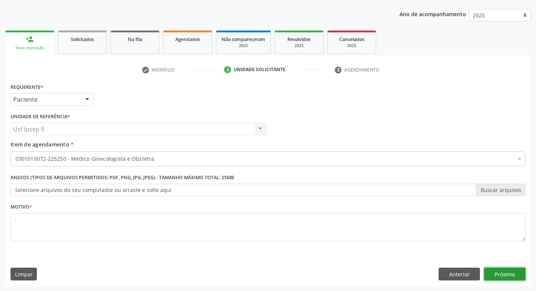
click at [501, 276] on button "Próximo" at bounding box center [504, 273] width 41 height 13
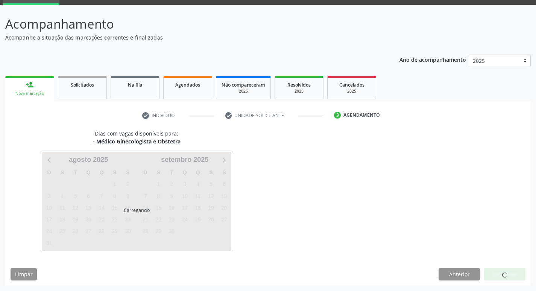
scroll to position [36, 0]
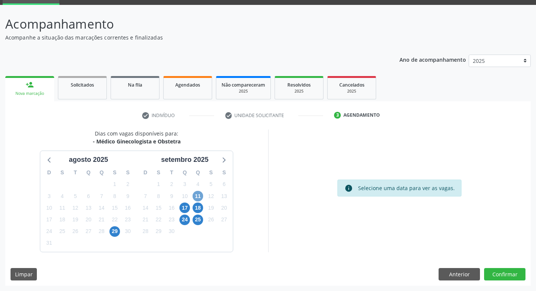
click at [197, 198] on span "11" at bounding box center [197, 196] width 11 height 11
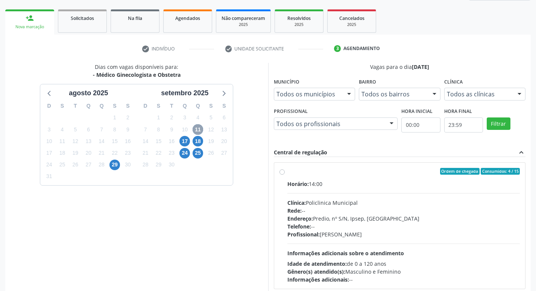
scroll to position [112, 0]
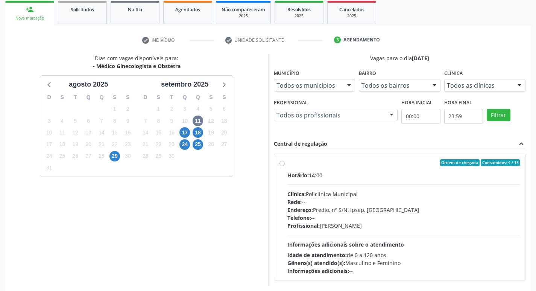
click at [285, 165] on div "Ordem de chegada Consumidos: 4 / 15 Horário: 14:00 Clínica: Policlinica Municip…" at bounding box center [399, 216] width 241 height 115
radio input "true"
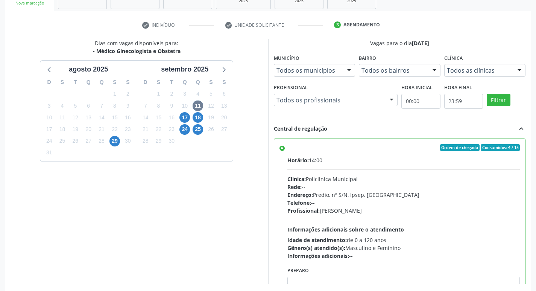
scroll to position [159, 0]
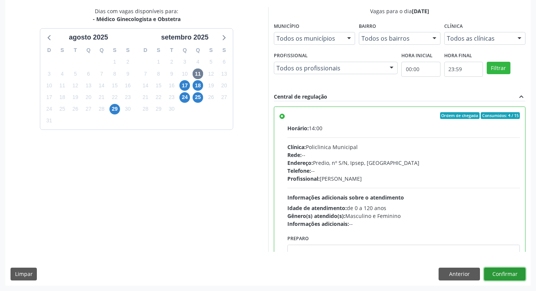
click at [514, 276] on button "Confirmar" at bounding box center [504, 273] width 41 height 13
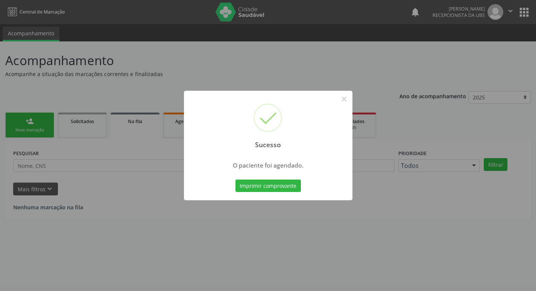
scroll to position [0, 0]
click at [296, 188] on button "Imprimir comprovante" at bounding box center [270, 185] width 65 height 13
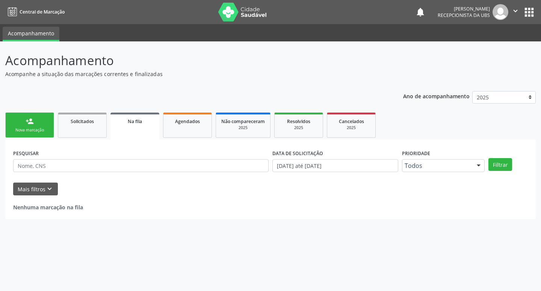
click at [20, 135] on link "person_add Nova marcação" at bounding box center [29, 124] width 49 height 25
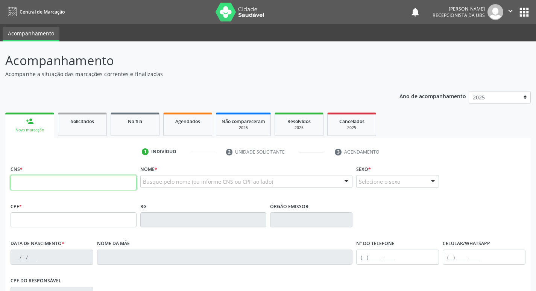
click at [27, 184] on input "text" at bounding box center [74, 182] width 126 height 15
type input "700 2009 8111 7328"
type input "[DATE]"
type input "[PERSON_NAME]"
type input "[PHONE_NUMBER]"
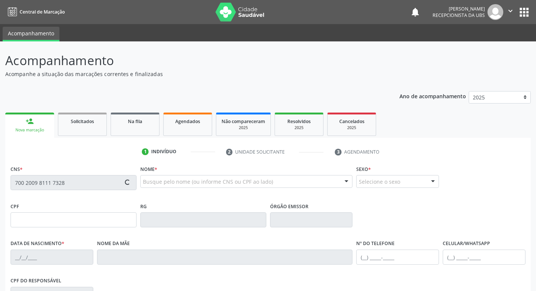
type input "780"
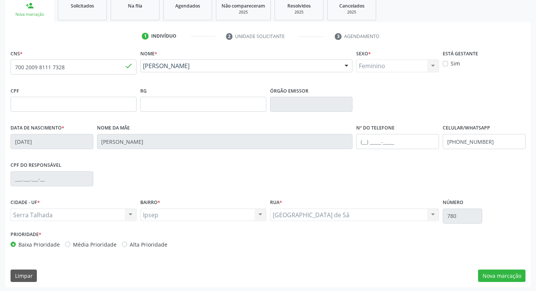
scroll to position [117, 0]
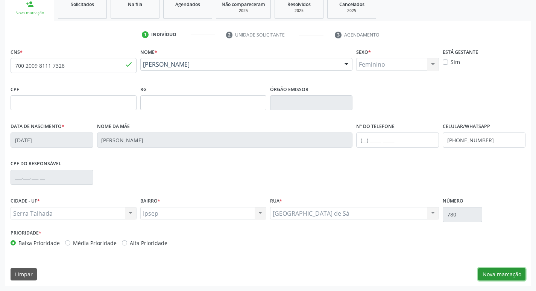
click at [490, 274] on button "Nova marcação" at bounding box center [501, 274] width 47 height 13
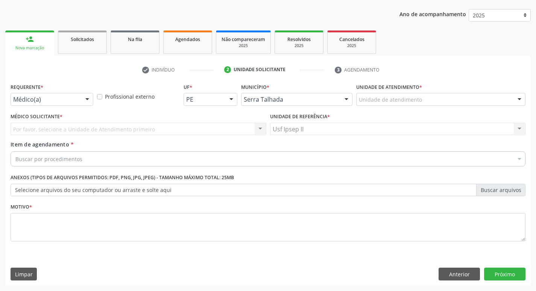
click at [91, 97] on div at bounding box center [87, 99] width 11 height 13
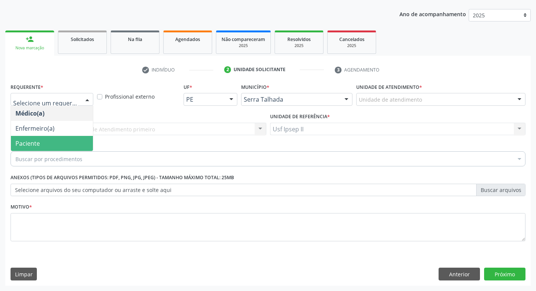
click at [60, 141] on span "Paciente" at bounding box center [52, 143] width 82 height 15
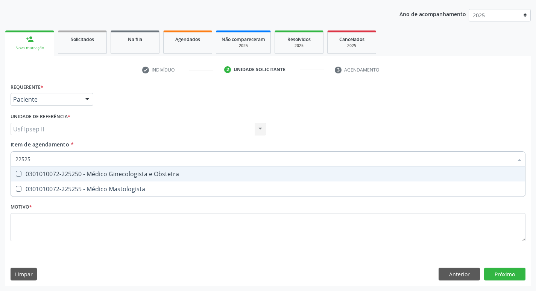
type input "225250"
click at [69, 177] on div "0301010072-225250 - Médico Ginecologista e Obstetra" at bounding box center [267, 174] width 505 height 6
checkbox Obstetra "true"
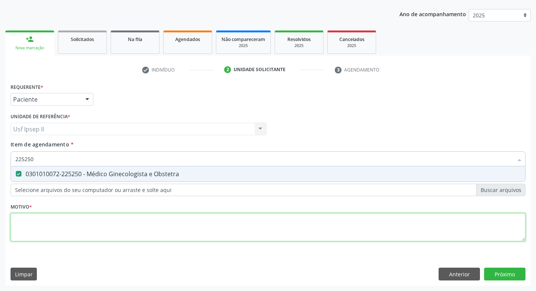
click at [36, 236] on div "Requerente * Paciente Médico(a) Enfermeiro(a) Paciente Nenhum resultado encontr…" at bounding box center [268, 166] width 515 height 170
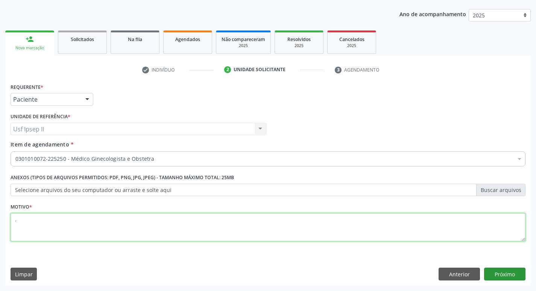
type textarea "."
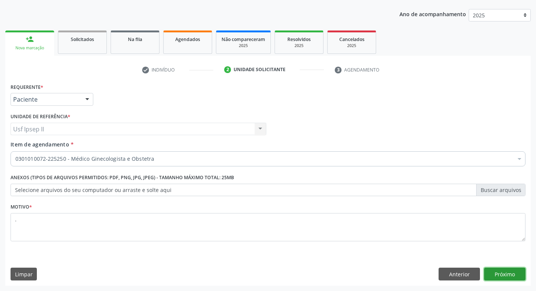
click at [513, 275] on button "Próximo" at bounding box center [504, 273] width 41 height 13
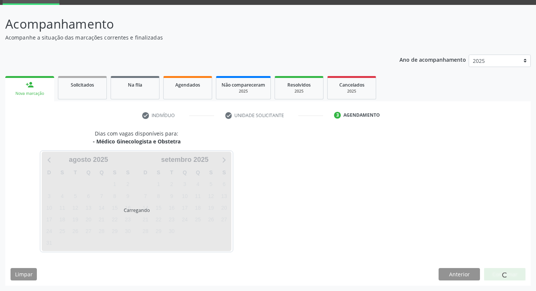
scroll to position [36, 0]
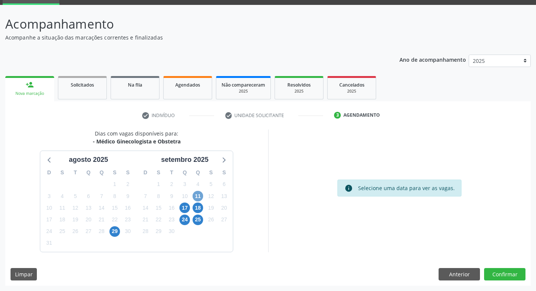
click at [200, 196] on span "11" at bounding box center [197, 196] width 11 height 11
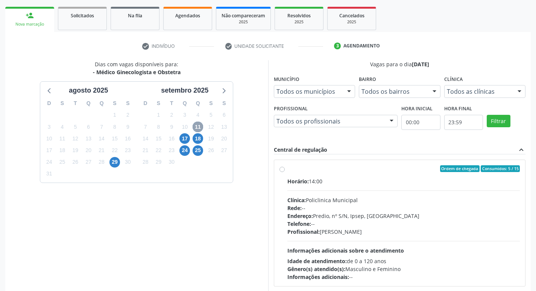
scroll to position [112, 0]
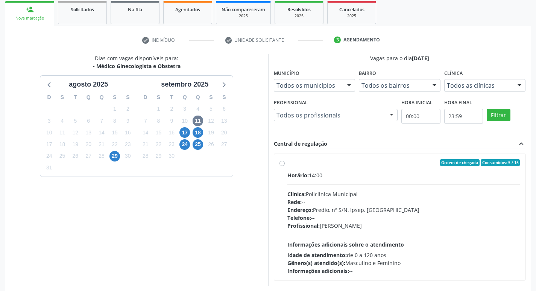
click at [285, 165] on div "Ordem de chegada Consumidos: 5 / 15 Horário: 14:00 Clínica: Policlinica Municip…" at bounding box center [399, 216] width 241 height 115
radio input "true"
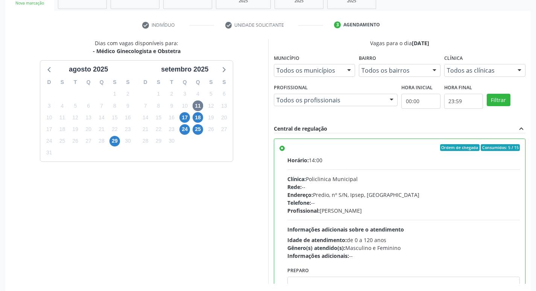
scroll to position [159, 0]
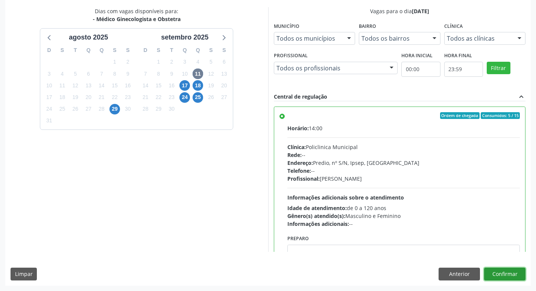
click at [519, 276] on button "Confirmar" at bounding box center [504, 273] width 41 height 13
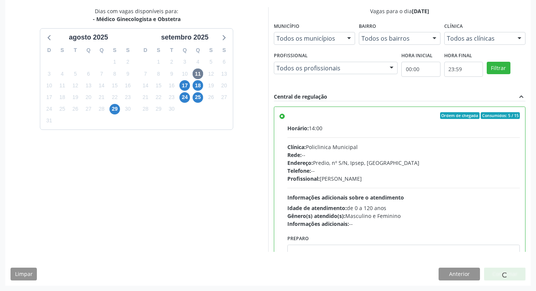
scroll to position [0, 0]
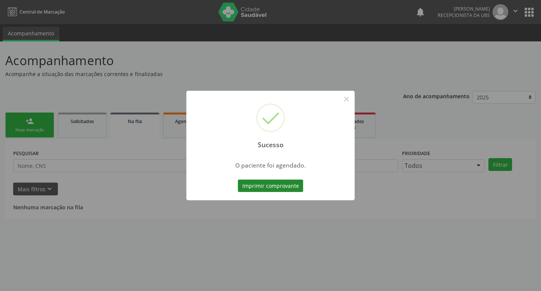
click at [257, 185] on button "Imprimir comprovante" at bounding box center [270, 185] width 65 height 13
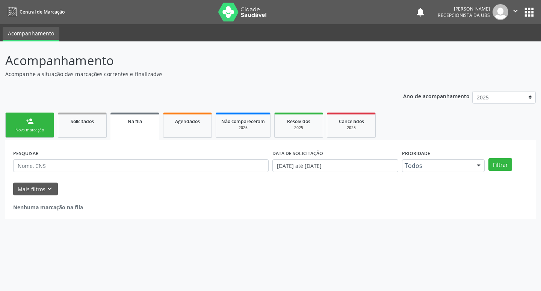
click at [32, 130] on div "Nova marcação" at bounding box center [30, 130] width 38 height 6
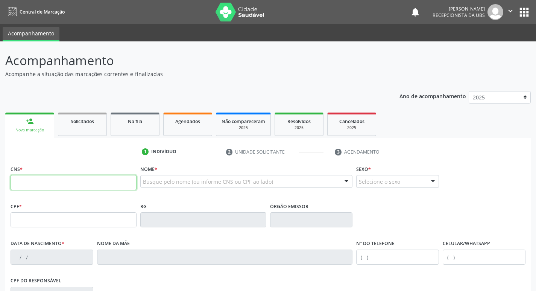
click at [23, 177] on input "text" at bounding box center [74, 182] width 126 height 15
type input "700 2009 8111 7328"
type input "[DATE]"
type input "[PERSON_NAME]"
type input "[PHONE_NUMBER]"
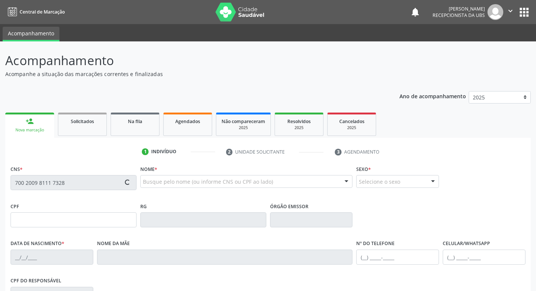
type input "[PHONE_NUMBER]"
type input "780"
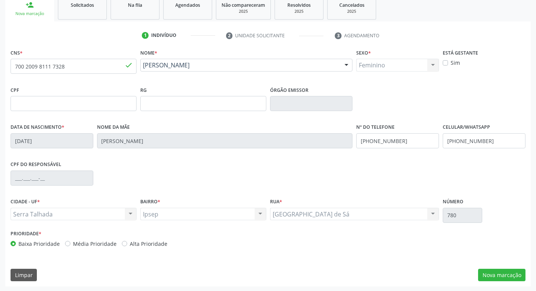
scroll to position [117, 0]
click at [494, 274] on button "Nova marcação" at bounding box center [501, 274] width 47 height 13
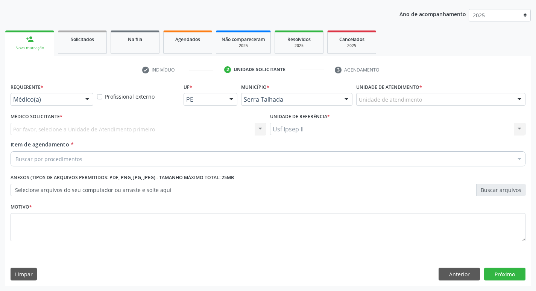
scroll to position [82, 0]
click at [92, 97] on div at bounding box center [87, 99] width 11 height 13
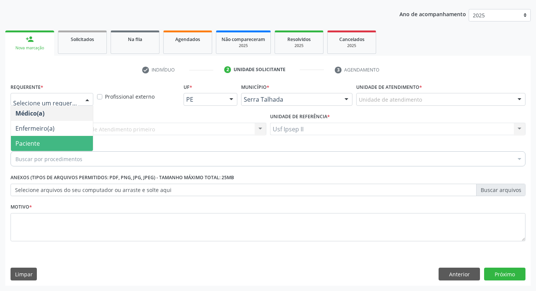
click at [53, 139] on span "Paciente" at bounding box center [52, 143] width 82 height 15
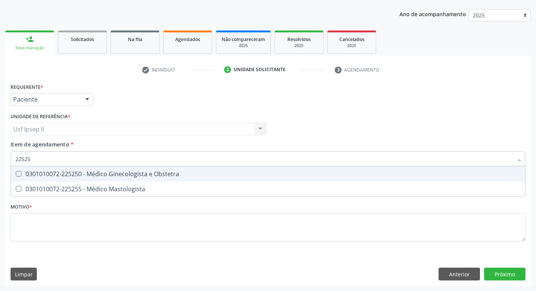
type input "225250"
click at [68, 177] on div "0301010072-225250 - Médico Ginecologista e Obstetra" at bounding box center [267, 174] width 505 height 6
checkbox Obstetra "true"
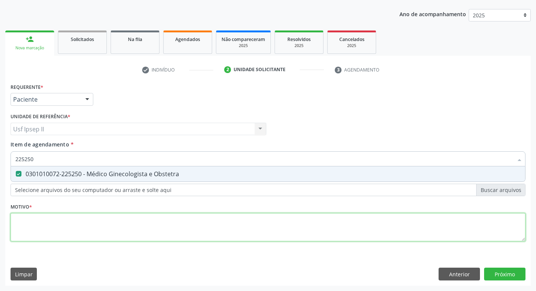
click at [53, 213] on div "Requerente * Paciente Médico(a) Enfermeiro(a) Paciente Nenhum resultado encontr…" at bounding box center [268, 166] width 515 height 170
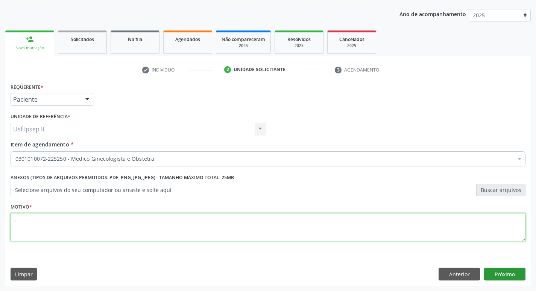
type textarea "."
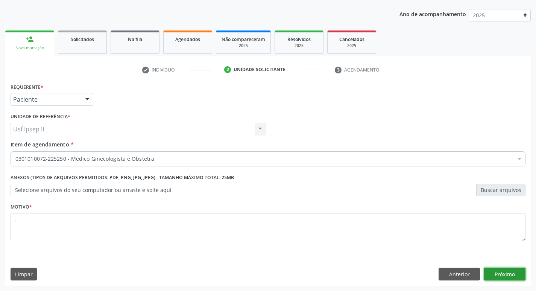
click at [490, 279] on button "Próximo" at bounding box center [504, 273] width 41 height 13
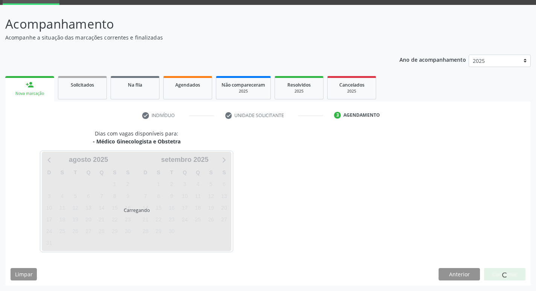
scroll to position [36, 0]
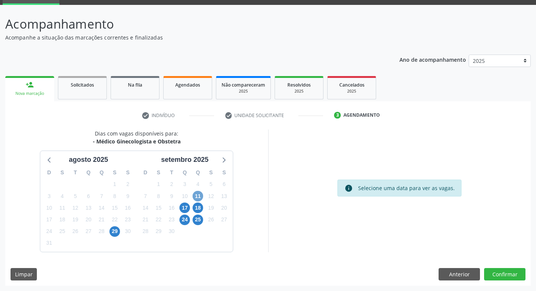
click at [195, 197] on span "11" at bounding box center [197, 196] width 11 height 11
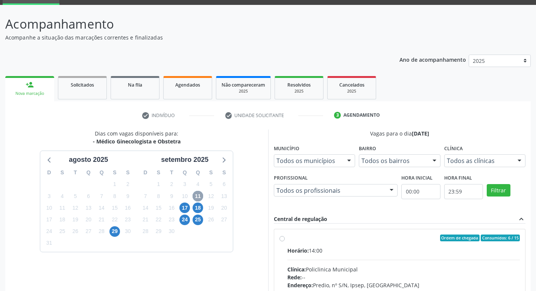
scroll to position [74, 0]
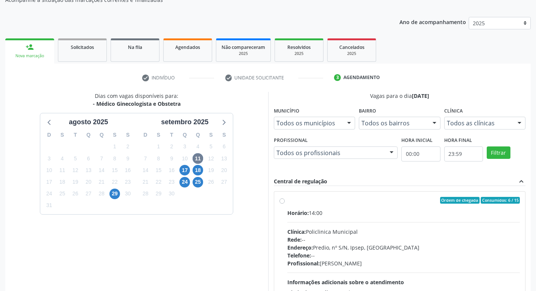
click at [289, 204] on label "Ordem de chegada Consumidos: 6 / 15 Horário: 14:00 Clínica: Policlinica Municip…" at bounding box center [403, 254] width 233 height 115
click at [285, 203] on input "Ordem de chegada Consumidos: 6 / 15 Horário: 14:00 Clínica: Policlinica Municip…" at bounding box center [281, 200] width 5 height 7
radio input "true"
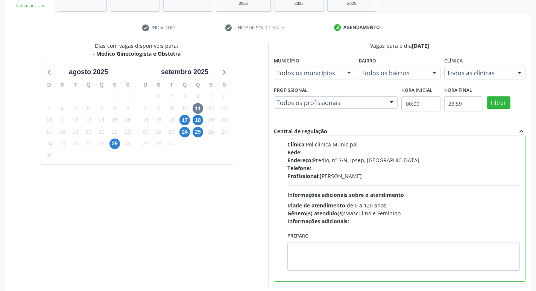
scroll to position [159, 0]
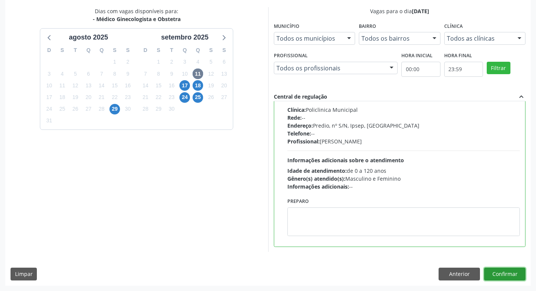
click at [499, 274] on button "Confirmar" at bounding box center [504, 273] width 41 height 13
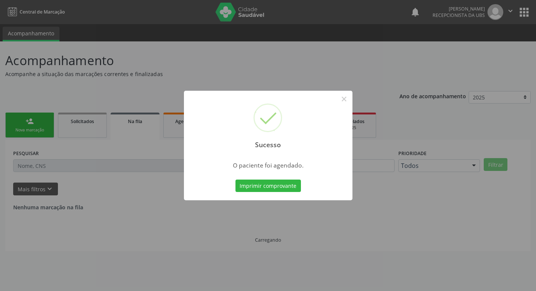
scroll to position [0, 0]
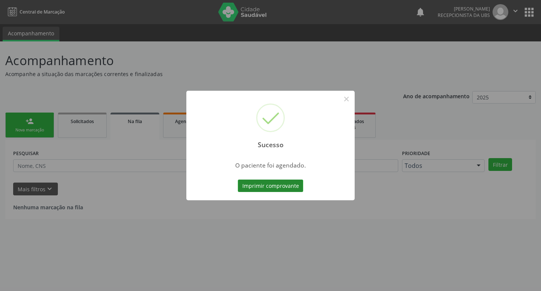
click at [284, 186] on button "Imprimir comprovante" at bounding box center [270, 185] width 65 height 13
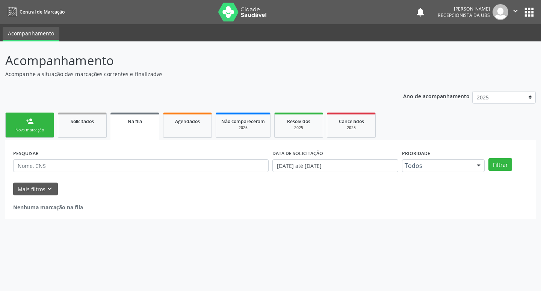
click at [27, 122] on div "person_add" at bounding box center [30, 121] width 8 height 8
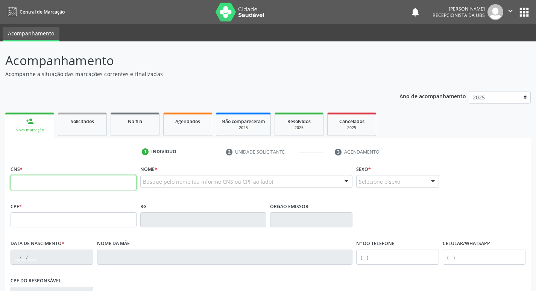
click at [59, 184] on input "text" at bounding box center [74, 182] width 126 height 15
type input "705 0088 7499 4953"
type input "129.146.624-08"
type input "[DATE]"
type input "[PERSON_NAME]"
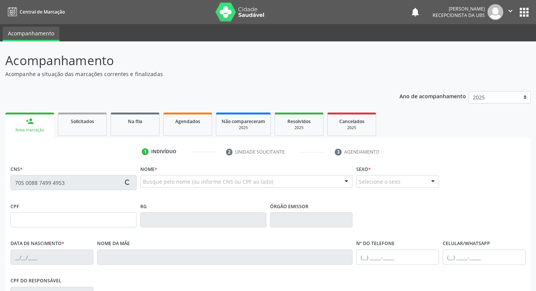
type input "[PHONE_NUMBER]"
type input "013.093.614-60"
type input "99"
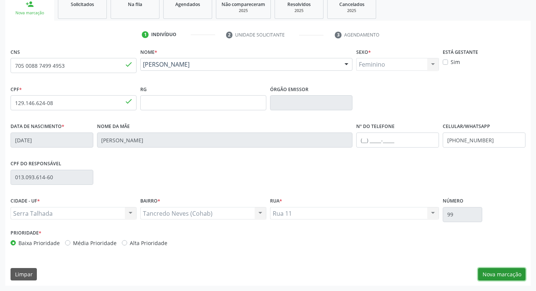
click at [511, 274] on button "Nova marcação" at bounding box center [501, 274] width 47 height 13
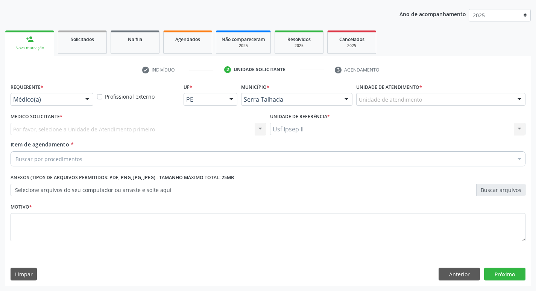
scroll to position [82, 0]
click at [84, 98] on div at bounding box center [87, 99] width 11 height 13
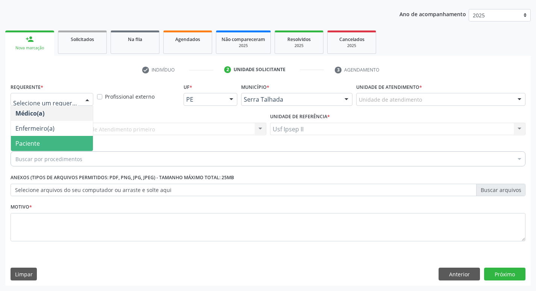
click at [45, 142] on span "Paciente" at bounding box center [52, 143] width 82 height 15
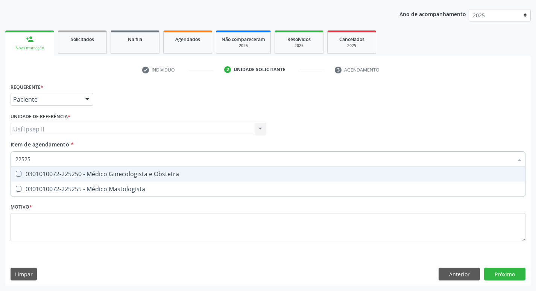
type input "225250"
click at [90, 171] on div "0301010072-225250 - Médico Ginecologista e Obstetra" at bounding box center [267, 174] width 505 height 6
checkbox Obstetra "true"
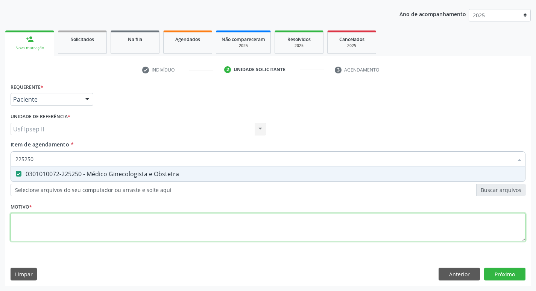
click at [54, 231] on div "Requerente * Paciente Médico(a) Enfermeiro(a) Paciente Nenhum resultado encontr…" at bounding box center [268, 166] width 515 height 170
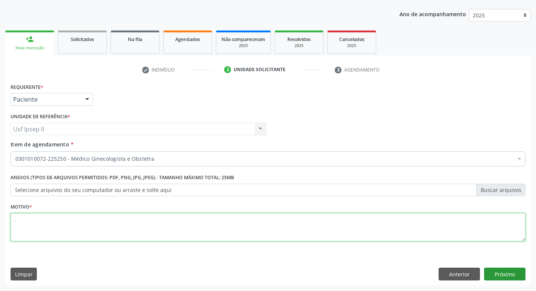
type textarea "."
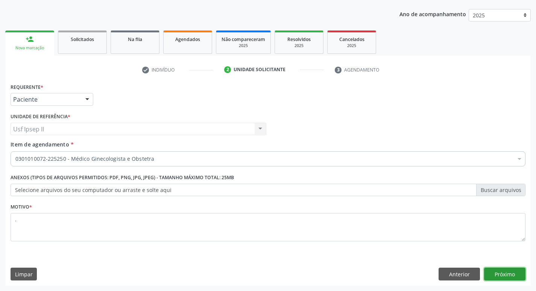
click at [508, 276] on button "Próximo" at bounding box center [504, 273] width 41 height 13
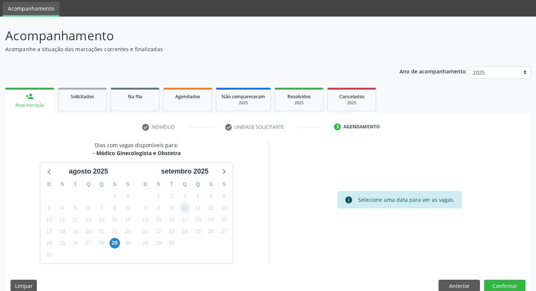
scroll to position [36, 0]
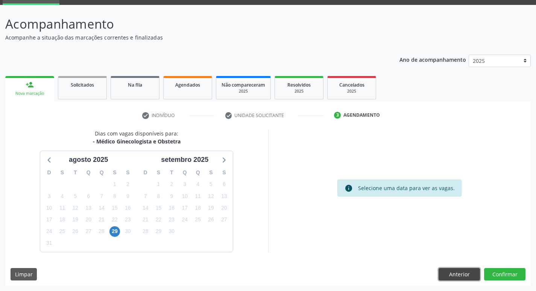
click at [449, 272] on button "Anterior" at bounding box center [458, 274] width 41 height 13
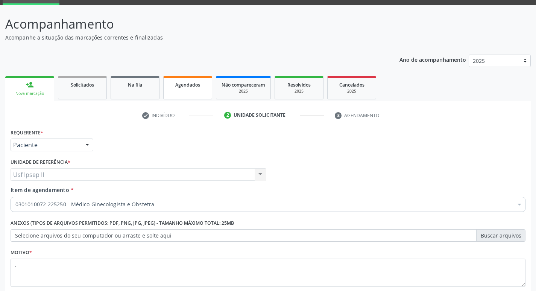
click at [204, 88] on link "Agendados" at bounding box center [187, 87] width 49 height 23
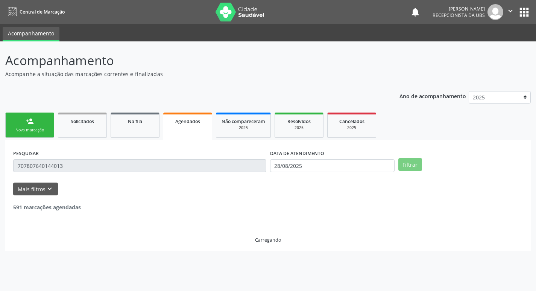
scroll to position [0, 0]
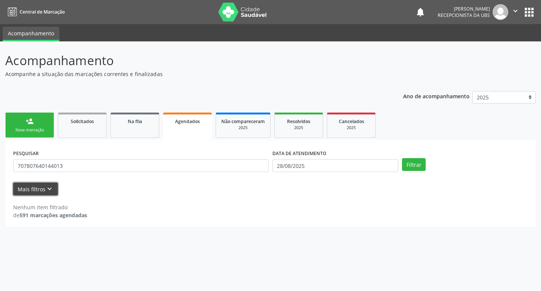
click at [39, 190] on button "Mais filtros keyboard_arrow_down" at bounding box center [35, 188] width 45 height 13
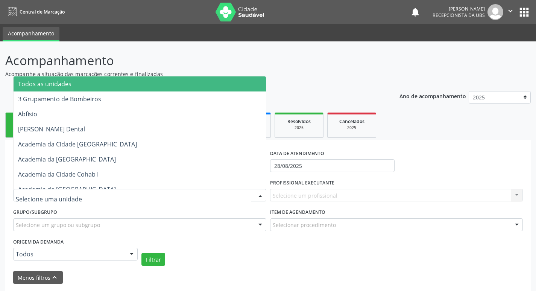
click at [99, 190] on div at bounding box center [139, 195] width 253 height 13
type input "ip"
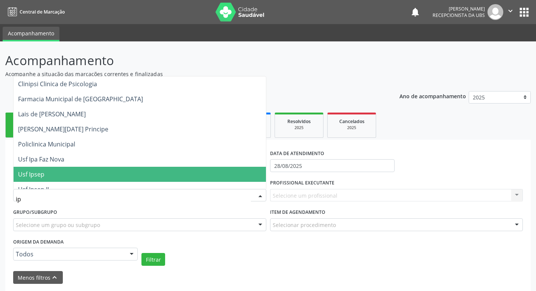
scroll to position [23, 0]
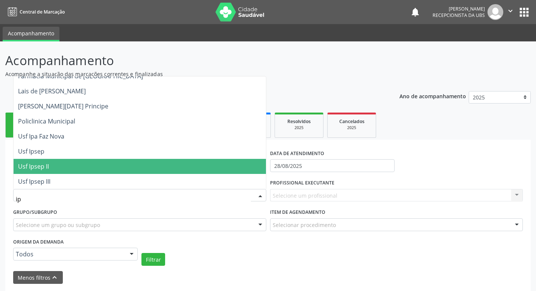
click at [67, 167] on span "Usf Ipsep II" at bounding box center [140, 166] width 252 height 15
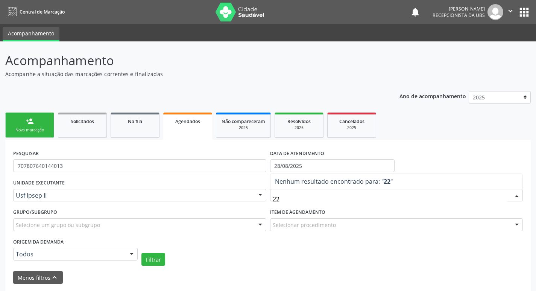
type input "2"
type input "tha"
click at [514, 194] on div at bounding box center [516, 195] width 11 height 13
click at [309, 244] on div "UNIDADE EXECUTANTE Usf Ipsep II Todos as unidades 3 Grupamento de Bombeiros Abf…" at bounding box center [267, 221] width 513 height 88
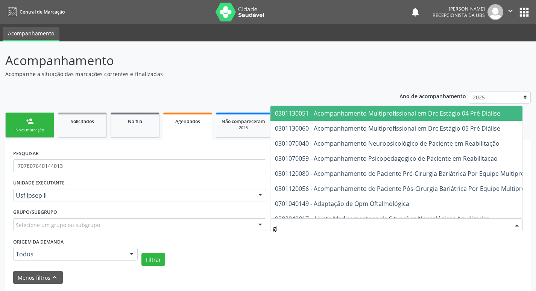
type input "g"
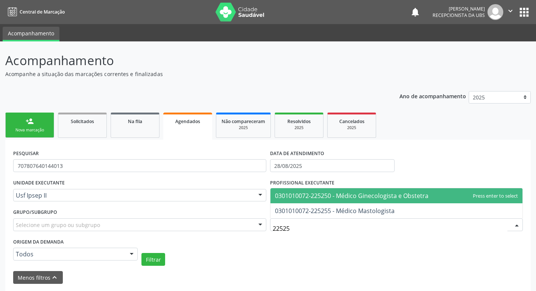
type input "225250"
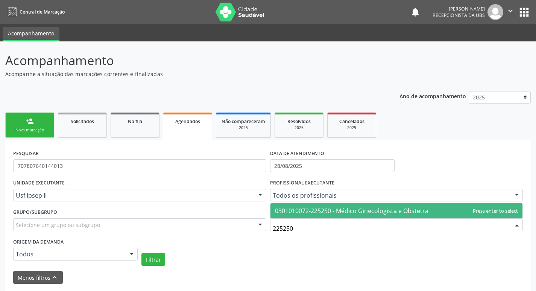
click at [298, 214] on span "0301010072-225250 - Médico Ginecologista e Obstetra" at bounding box center [351, 210] width 153 height 8
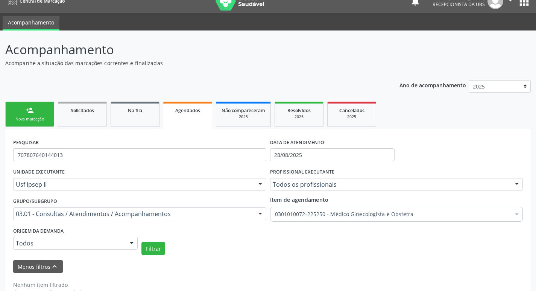
scroll to position [30, 0]
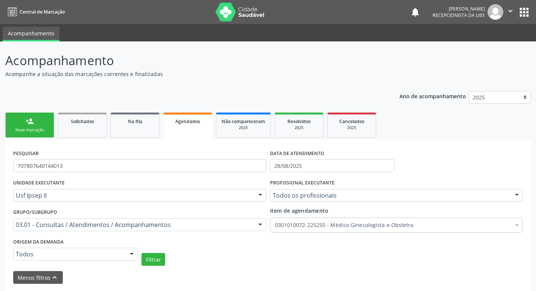
scroll to position [30, 0]
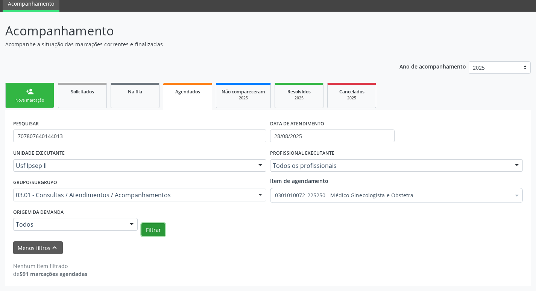
click at [159, 229] on button "Filtrar" at bounding box center [153, 229] width 24 height 13
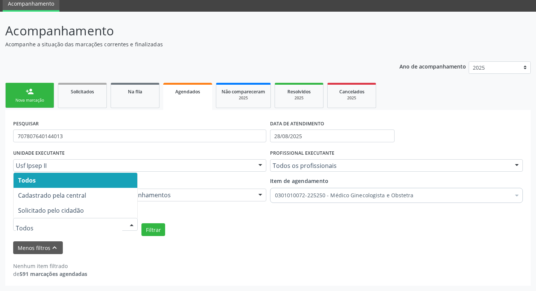
click at [135, 224] on div at bounding box center [131, 224] width 11 height 13
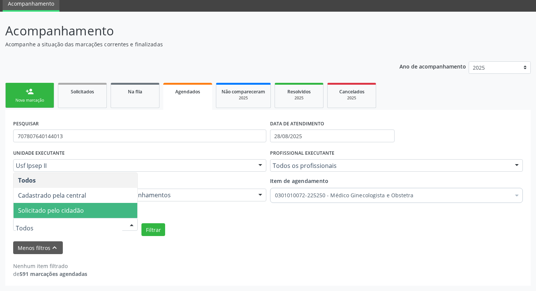
click at [82, 215] on span "Solicitado pelo cidadão" at bounding box center [76, 210] width 124 height 15
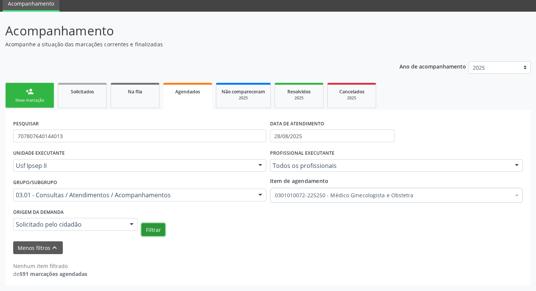
click at [147, 231] on button "Filtrar" at bounding box center [153, 229] width 24 height 13
click at [128, 226] on div at bounding box center [131, 224] width 11 height 13
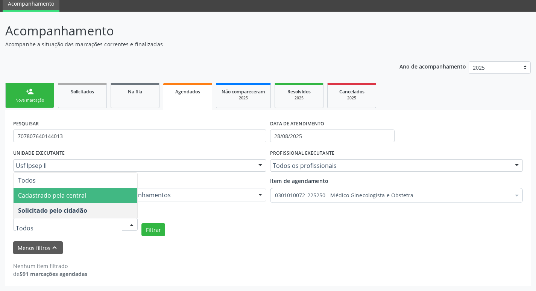
click at [81, 201] on span "Cadastrado pela central" at bounding box center [76, 195] width 124 height 15
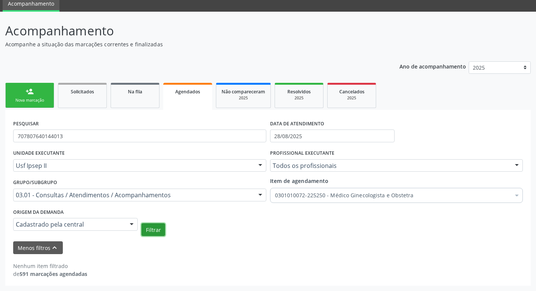
click at [160, 230] on button "Filtrar" at bounding box center [153, 229] width 24 height 13
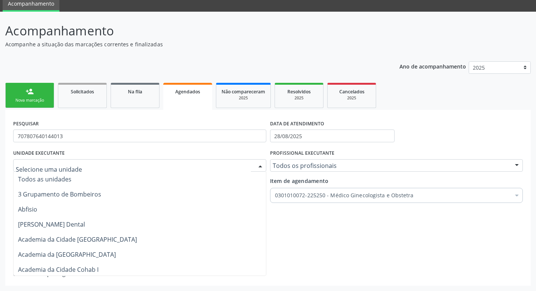
click at [257, 163] on div at bounding box center [259, 165] width 11 height 13
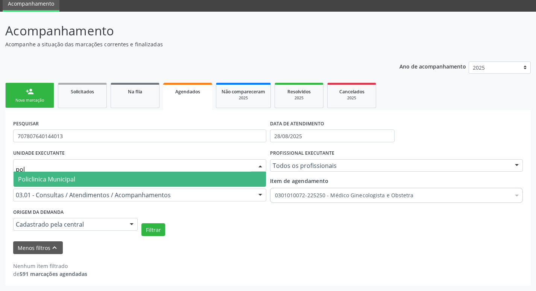
type input "poli"
click at [104, 179] on span "Policlinica Municipal" at bounding box center [140, 178] width 252 height 15
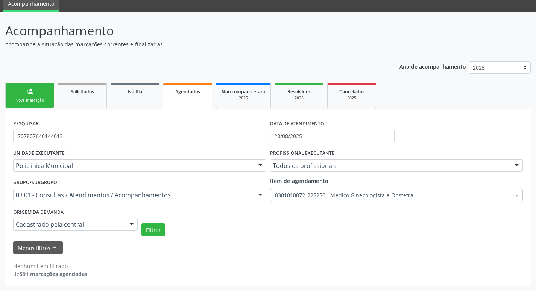
click at [294, 155] on label "PROFISSIONAL EXECUTANTE" at bounding box center [302, 153] width 64 height 12
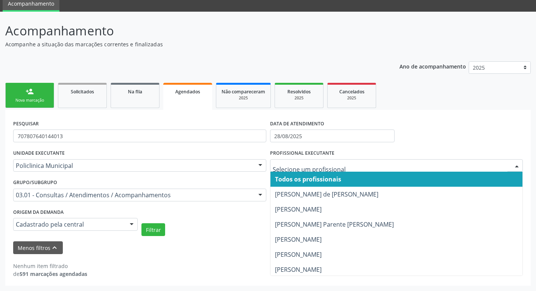
click at [295, 160] on div at bounding box center [396, 165] width 253 height 13
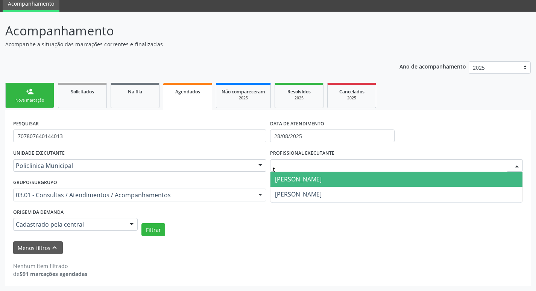
type input "th"
click at [307, 180] on span "[PERSON_NAME]" at bounding box center [298, 179] width 47 height 8
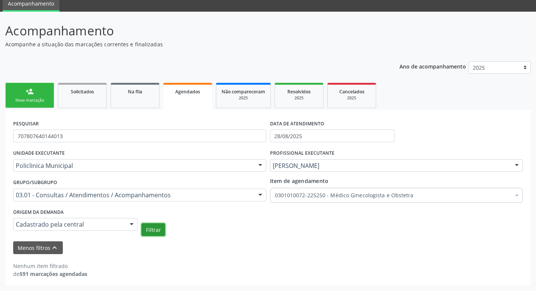
click at [159, 224] on button "Filtrar" at bounding box center [153, 229] width 24 height 13
click at [130, 229] on div at bounding box center [131, 224] width 11 height 13
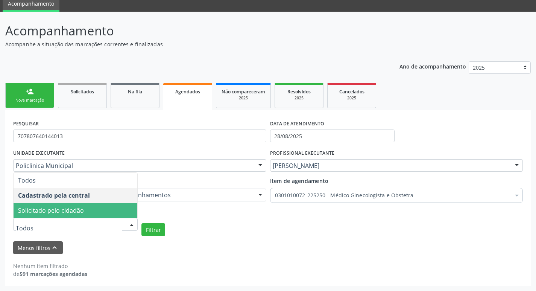
click at [68, 213] on span "Solicitado pelo cidadão" at bounding box center [51, 210] width 66 height 8
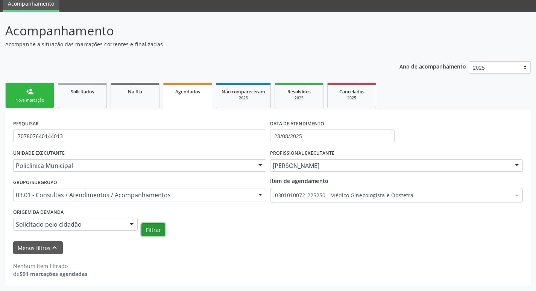
click at [151, 231] on button "Filtrar" at bounding box center [153, 229] width 24 height 13
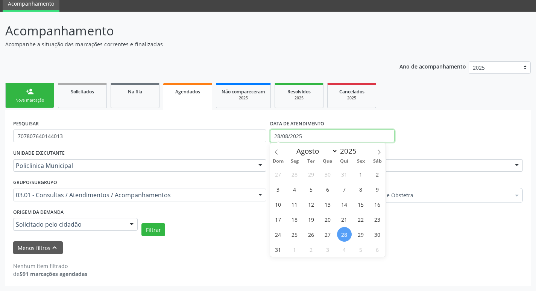
click at [309, 138] on input "28/08/2025" at bounding box center [332, 135] width 124 height 13
click at [378, 151] on icon at bounding box center [378, 151] width 5 height 5
select select "8"
click at [291, 174] on span "1" at bounding box center [294, 174] width 15 height 15
type input "01/09/2025"
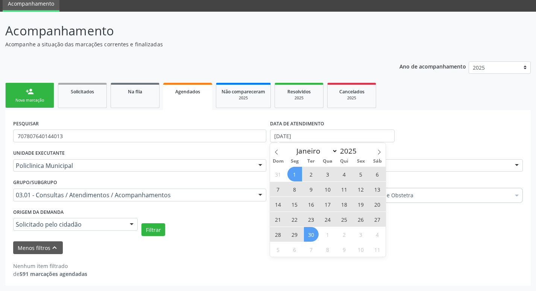
click at [311, 238] on span "30" at bounding box center [311, 234] width 15 height 15
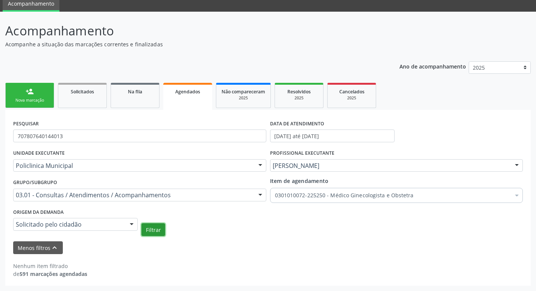
click at [156, 233] on button "Filtrar" at bounding box center [153, 229] width 24 height 13
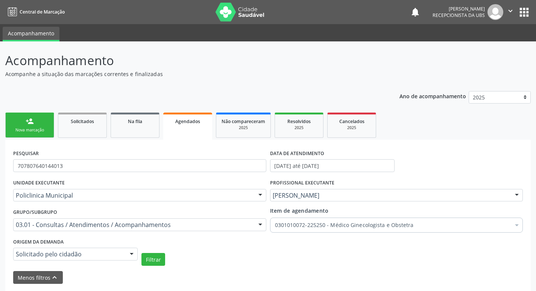
scroll to position [30, 0]
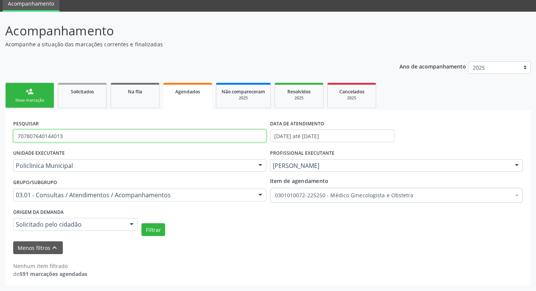
click at [76, 137] on input "707807640144013" at bounding box center [139, 135] width 253 height 13
type input "7"
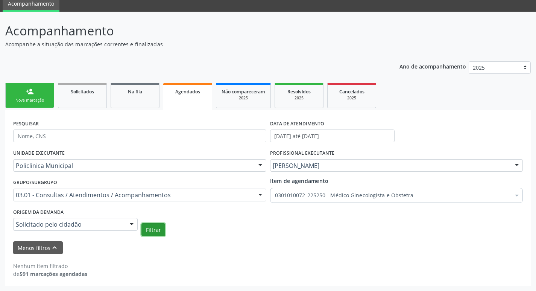
click at [145, 228] on button "Filtrar" at bounding box center [153, 229] width 24 height 13
click at [145, 229] on button "Filtrar" at bounding box center [153, 229] width 24 height 13
click at [129, 223] on div at bounding box center [131, 224] width 11 height 13
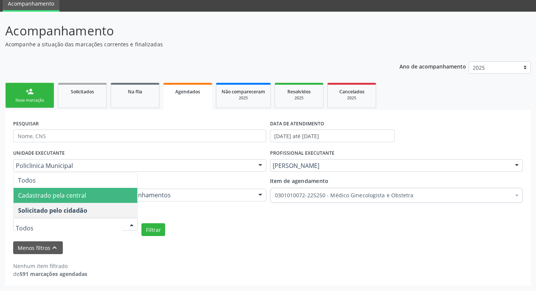
click at [88, 194] on span "Cadastrado pela central" at bounding box center [76, 195] width 124 height 15
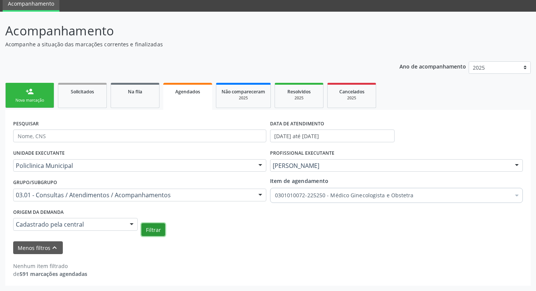
click at [155, 233] on button "Filtrar" at bounding box center [153, 229] width 24 height 13
click at [76, 268] on div "Nenhum item filtrado" at bounding box center [50, 266] width 74 height 8
click at [26, 94] on div "person_add" at bounding box center [30, 91] width 8 height 8
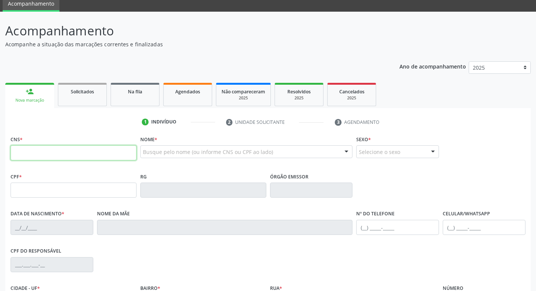
click at [45, 147] on input "text" at bounding box center [74, 152] width 126 height 15
type input "705 0088 7499 4953"
type input "129.146.624-08"
type input "[DATE]"
type input "[PERSON_NAME]"
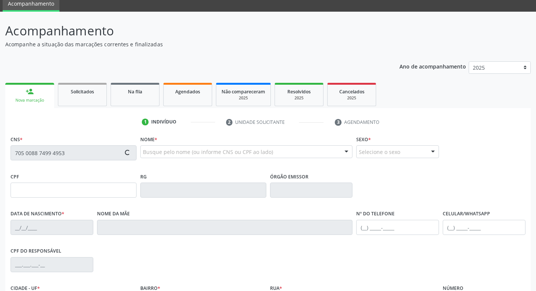
type input "[PHONE_NUMBER]"
type input "013.093.614-60"
type input "99"
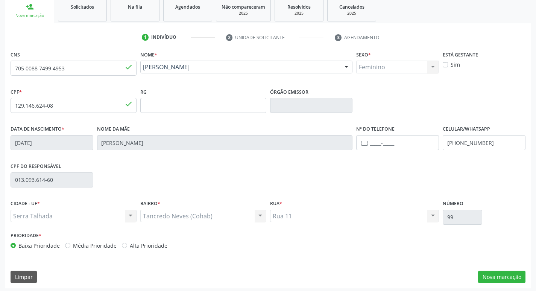
scroll to position [117, 0]
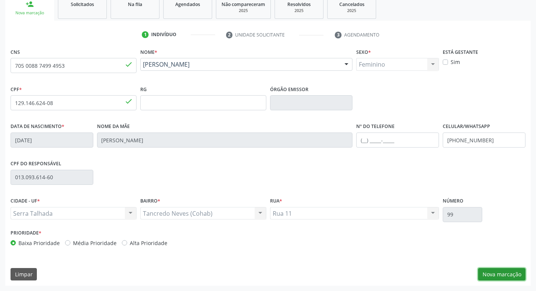
click at [486, 276] on button "Nova marcação" at bounding box center [501, 274] width 47 height 13
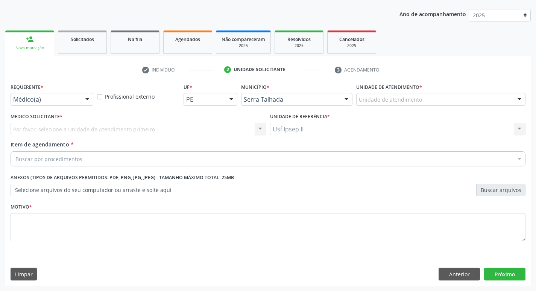
scroll to position [82, 0]
click at [86, 102] on div at bounding box center [87, 99] width 11 height 13
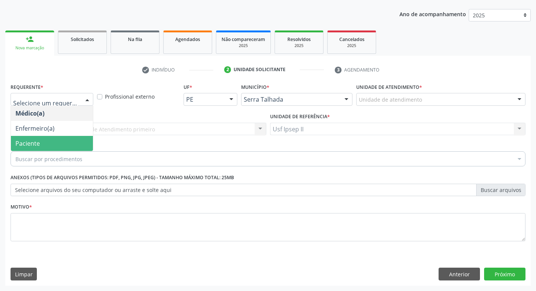
click at [46, 142] on span "Paciente" at bounding box center [52, 143] width 82 height 15
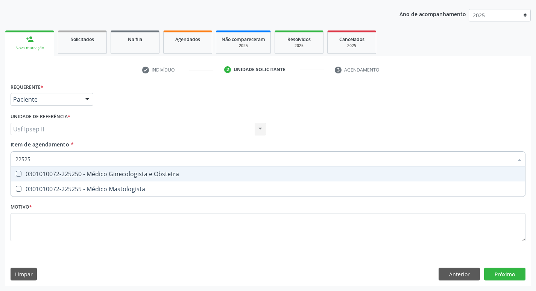
type input "225250"
click at [64, 171] on div "0301010072-225250 - Médico Ginecologista e Obstetra" at bounding box center [267, 174] width 505 height 6
checkbox Obstetra "true"
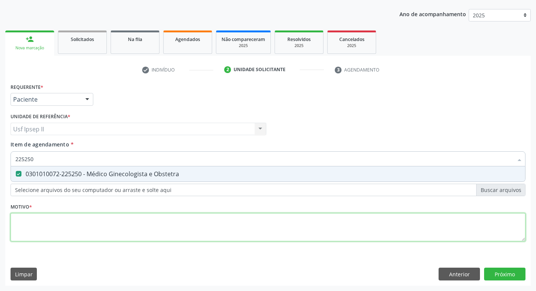
click at [60, 224] on div "Requerente * Paciente Médico(a) Enfermeiro(a) Paciente Nenhum resultado encontr…" at bounding box center [268, 166] width 515 height 170
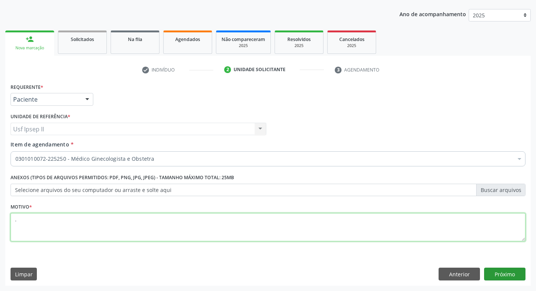
type textarea "."
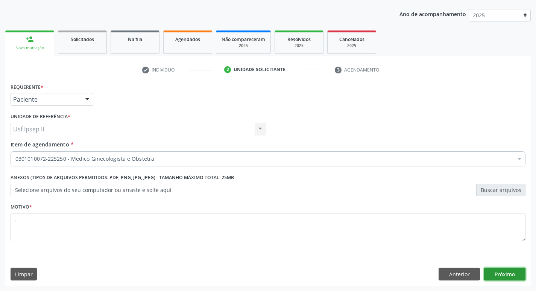
click at [508, 268] on button "Próximo" at bounding box center [504, 273] width 41 height 13
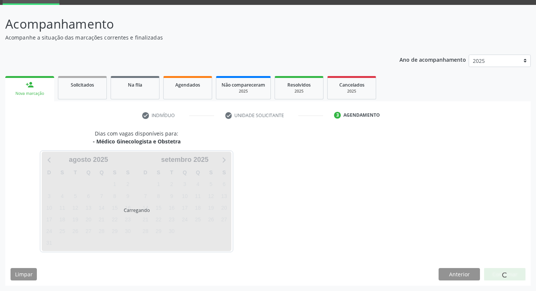
scroll to position [36, 0]
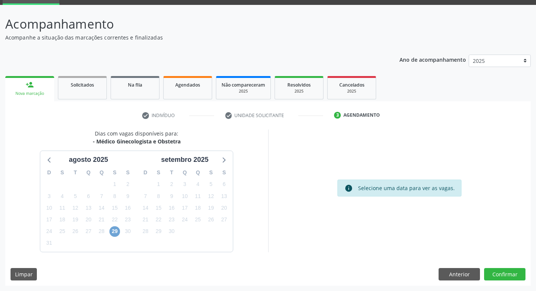
click at [115, 232] on span "29" at bounding box center [114, 231] width 11 height 11
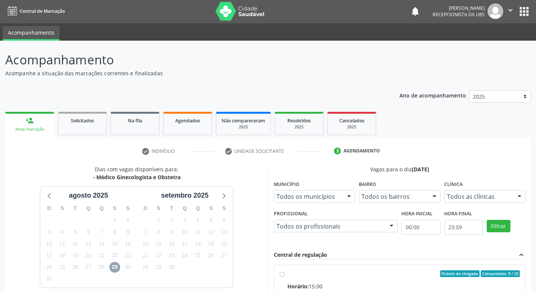
scroll to position [0, 0]
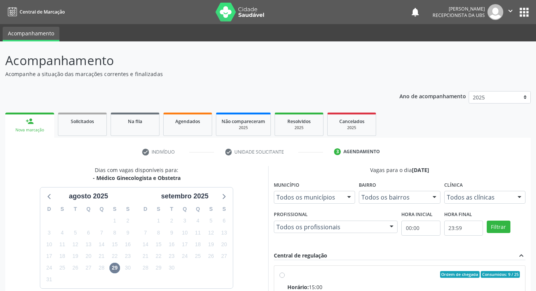
click at [34, 123] on link "person_add Nova marcação" at bounding box center [29, 124] width 49 height 25
click at [28, 124] on div "person_add" at bounding box center [30, 121] width 8 height 8
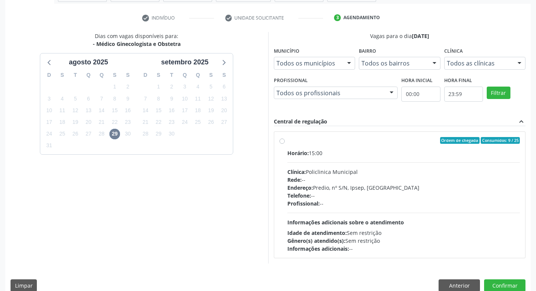
scroll to position [145, 0]
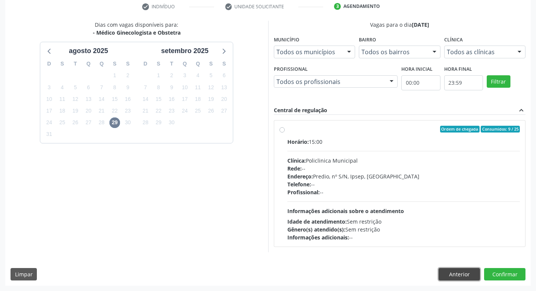
click at [451, 268] on button "Anterior" at bounding box center [458, 274] width 41 height 13
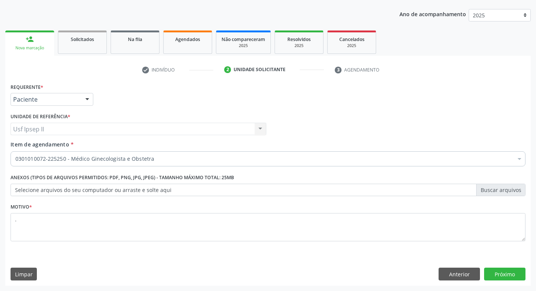
click at [26, 50] on div "Nova marcação" at bounding box center [30, 48] width 38 height 6
click at [465, 275] on button "Anterior" at bounding box center [458, 273] width 41 height 13
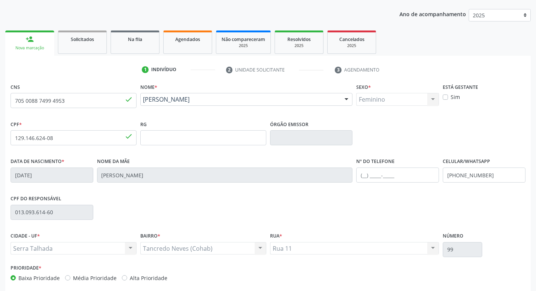
click at [40, 49] on div "Nova marcação" at bounding box center [30, 48] width 38 height 6
click at [67, 107] on input "705 0088 7499 4953" at bounding box center [74, 100] width 126 height 15
type input "7"
click at [64, 97] on input "700 0064 9620" at bounding box center [74, 100] width 126 height 15
type input "7"
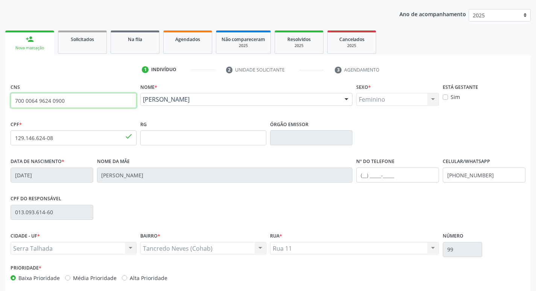
type input "700 0064 9624 0900"
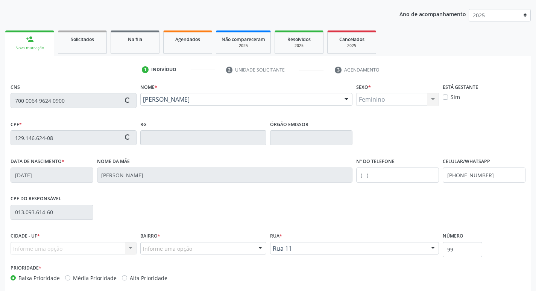
type input "19/04/1982"
type input "Ivonete Geronimo dos Santos"
type input "[PHONE_NUMBER]"
type input "79"
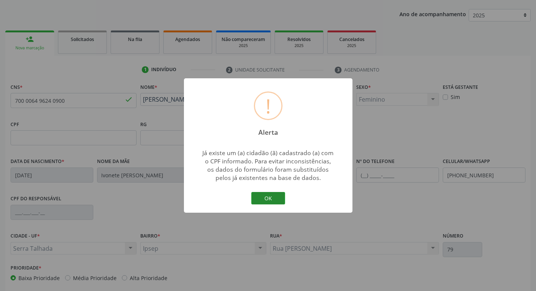
click at [274, 200] on button "OK" at bounding box center [268, 198] width 34 height 13
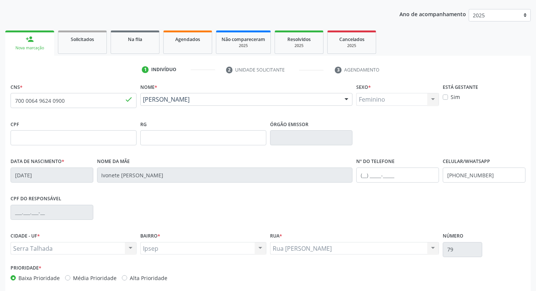
scroll to position [117, 0]
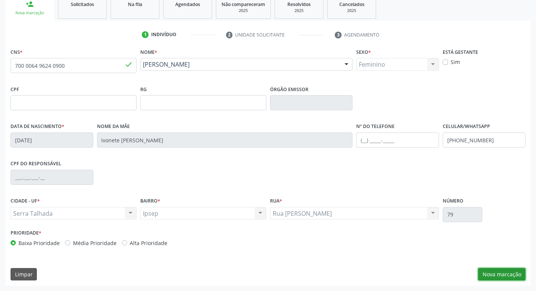
click at [491, 272] on button "Nova marcação" at bounding box center [501, 274] width 47 height 13
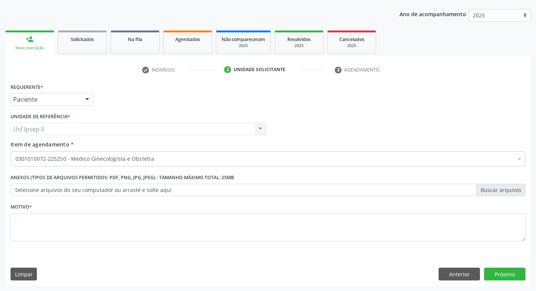
scroll to position [82, 0]
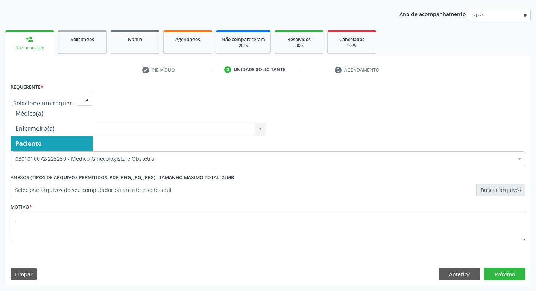
click at [88, 103] on div at bounding box center [87, 99] width 11 height 13
click at [65, 138] on span "Paciente" at bounding box center [52, 143] width 82 height 15
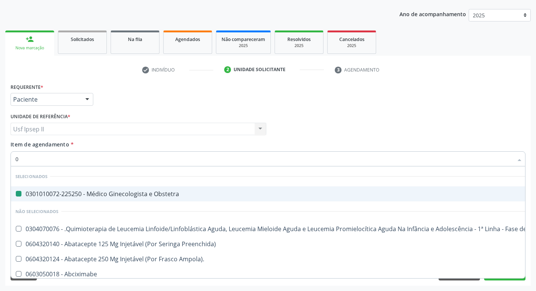
type input "02"
checkbox Obstetra "false"
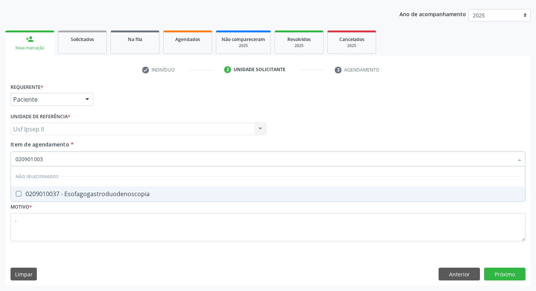
type input "0209010037"
click at [108, 191] on div "0209010037 - Esofagogastroduodenoscopia" at bounding box center [267, 194] width 505 height 6
checkbox Esofagogastroduodenoscopia "true"
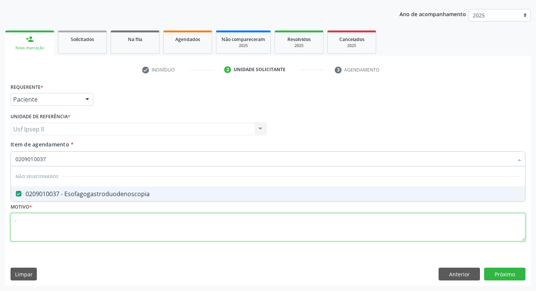
click at [61, 220] on div "Requerente * Paciente Médico(a) Enfermeiro(a) Paciente Nenhum resultado encontr…" at bounding box center [268, 166] width 515 height 170
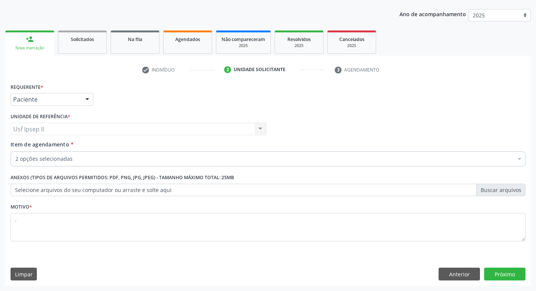
click at [501, 280] on div "Requerente * Paciente Médico(a) Enfermeiro(a) Paciente Nenhum resultado encontr…" at bounding box center [267, 183] width 525 height 204
click at [501, 276] on button "Próximo" at bounding box center [504, 273] width 41 height 13
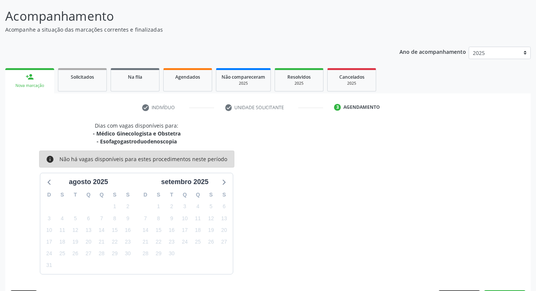
scroll to position [67, 0]
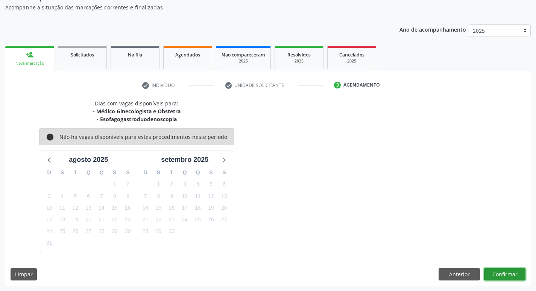
click at [501, 272] on button "Confirmar" at bounding box center [504, 274] width 41 height 13
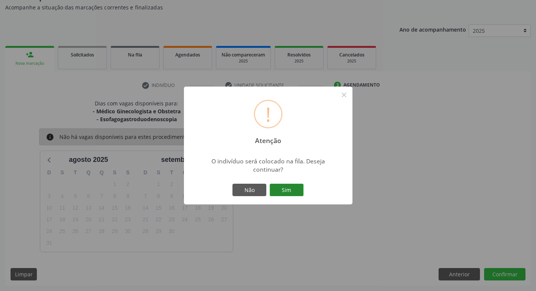
click at [282, 184] on button "Sim" at bounding box center [286, 189] width 34 height 13
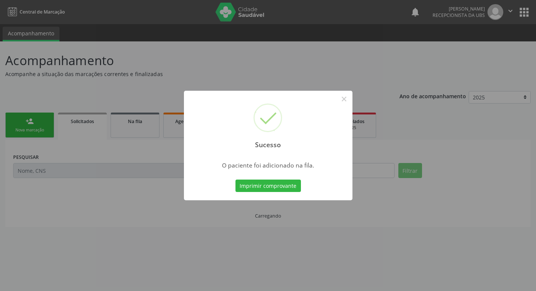
scroll to position [0, 0]
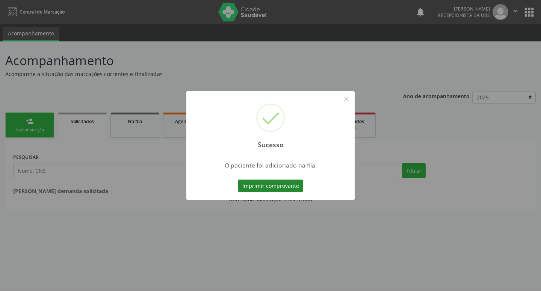
click at [262, 189] on button "Imprimir comprovante" at bounding box center [270, 185] width 65 height 13
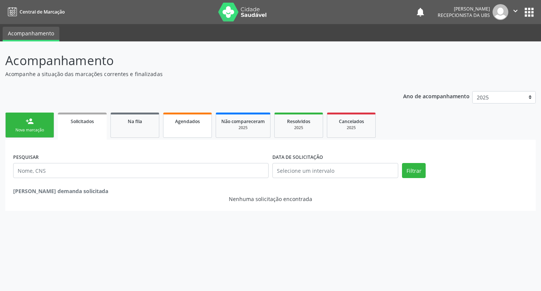
click at [203, 125] on link "Agendados" at bounding box center [187, 124] width 49 height 25
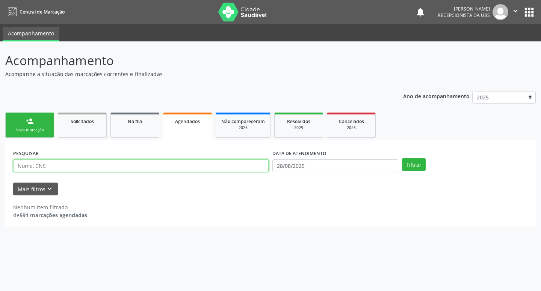
click at [168, 162] on input "text" at bounding box center [141, 165] width 256 height 13
type input "700006496240900"
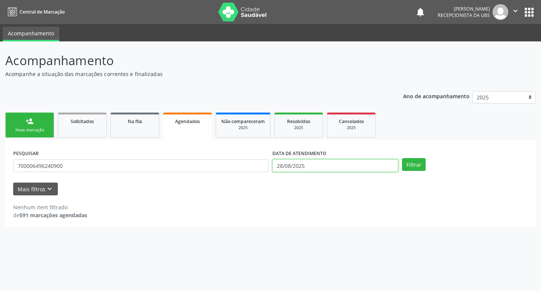
click at [296, 170] on input "28/08/2025" at bounding box center [335, 165] width 126 height 13
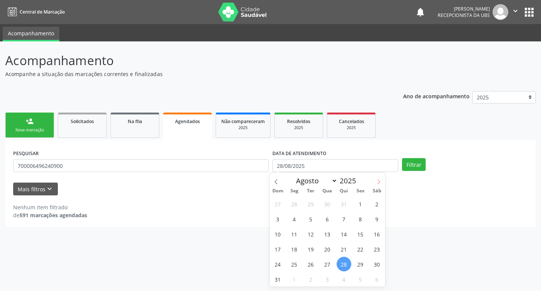
click at [382, 183] on span at bounding box center [378, 179] width 13 height 13
select select "8"
click at [298, 204] on span "1" at bounding box center [294, 203] width 15 height 15
type input "01/09/2025"
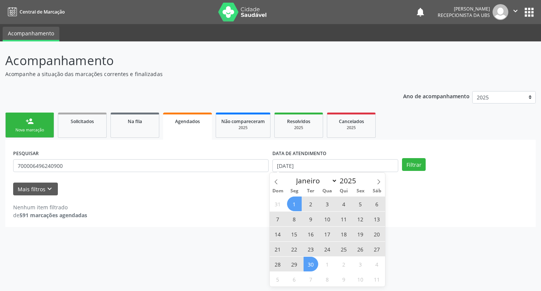
click at [308, 266] on span "30" at bounding box center [311, 263] width 15 height 15
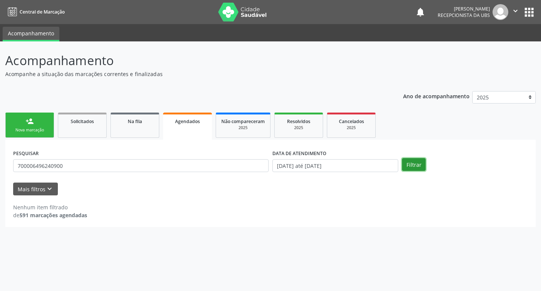
click at [415, 167] on button "Filtrar" at bounding box center [414, 164] width 24 height 13
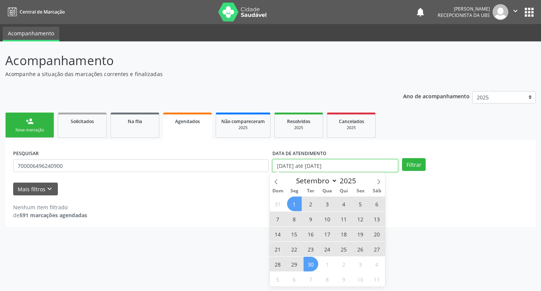
click at [365, 165] on input "01/09/2025 até 30/09/2025" at bounding box center [335, 165] width 126 height 13
click at [276, 179] on icon at bounding box center [276, 181] width 5 height 5
select select "7"
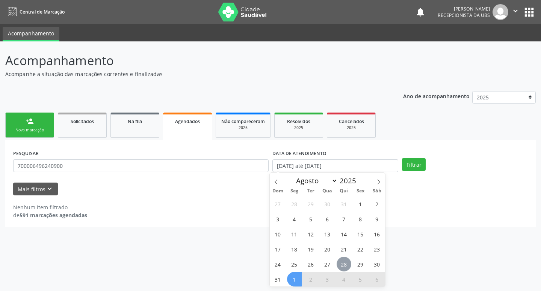
click at [342, 265] on span "28" at bounding box center [344, 263] width 15 height 15
type input "28/08/2025"
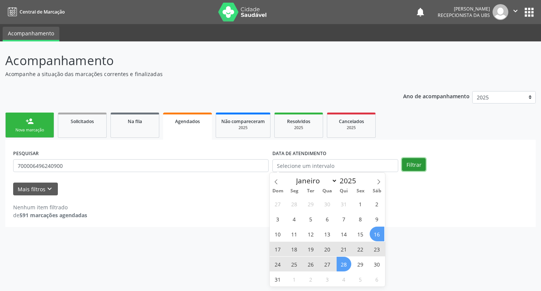
click at [410, 165] on button "Filtrar" at bounding box center [414, 164] width 24 height 13
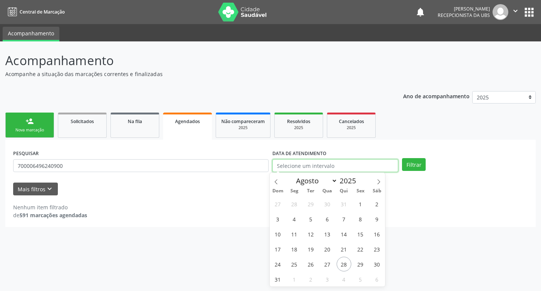
click at [345, 160] on input "text" at bounding box center [335, 165] width 126 height 13
click at [374, 180] on span at bounding box center [378, 179] width 13 height 13
select select "8"
click at [297, 206] on span "1" at bounding box center [294, 203] width 15 height 15
type input "01/09/2025"
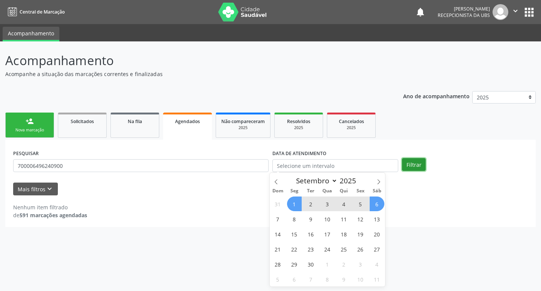
click at [416, 167] on button "Filtrar" at bounding box center [414, 164] width 24 height 13
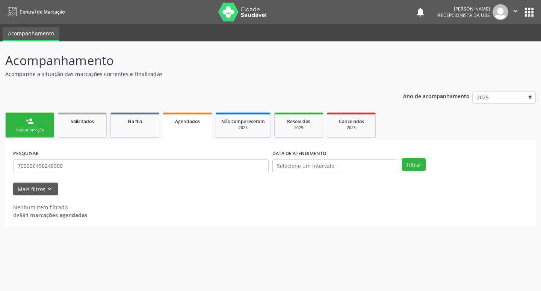
click at [201, 128] on link "Agendados" at bounding box center [187, 125] width 49 height 27
click at [151, 122] on div "Na fila" at bounding box center [135, 121] width 38 height 8
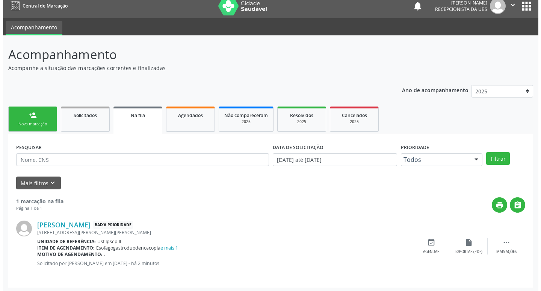
scroll to position [8, 0]
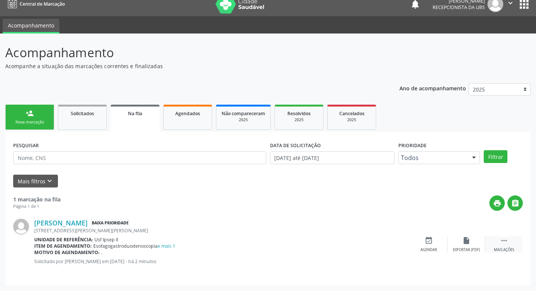
click at [510, 245] on div " Mais ações" at bounding box center [504, 244] width 38 height 16
click at [427, 244] on div "cancel Cancelar" at bounding box center [429, 244] width 38 height 16
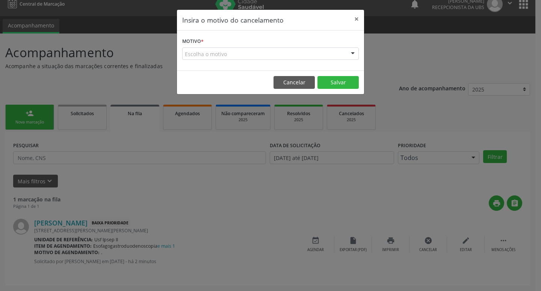
click at [354, 56] on div at bounding box center [352, 54] width 11 height 13
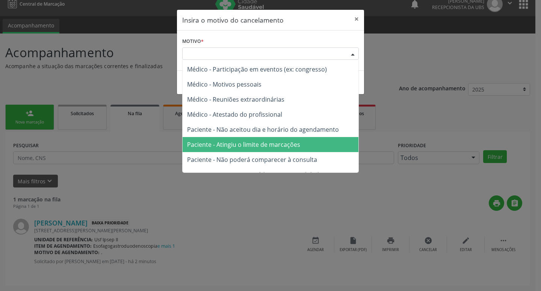
scroll to position [0, 0]
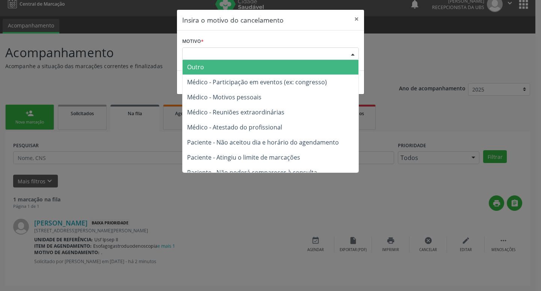
click at [224, 64] on span "Outro" at bounding box center [271, 66] width 176 height 15
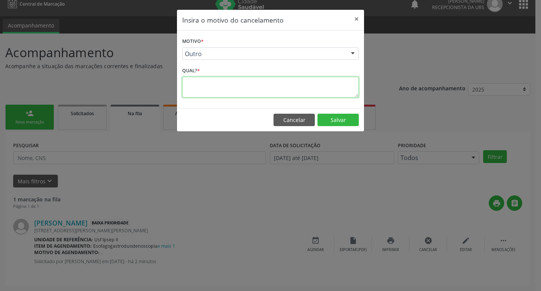
click at [214, 83] on textarea at bounding box center [270, 87] width 177 height 21
type textarea "erro do marcador"
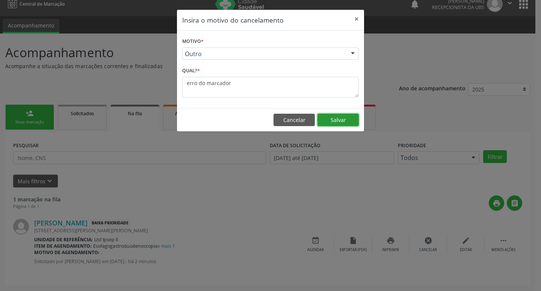
click at [334, 116] on button "Salvar" at bounding box center [338, 120] width 41 height 13
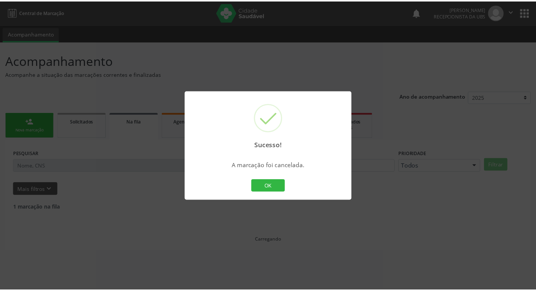
scroll to position [0, 0]
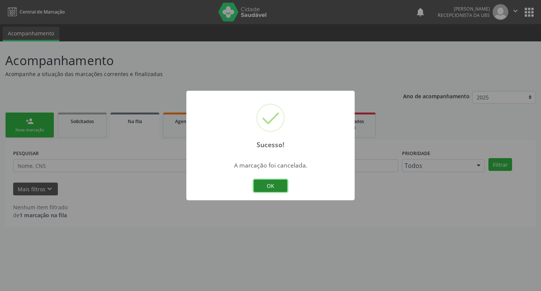
click at [277, 191] on button "OK" at bounding box center [271, 185] width 34 height 13
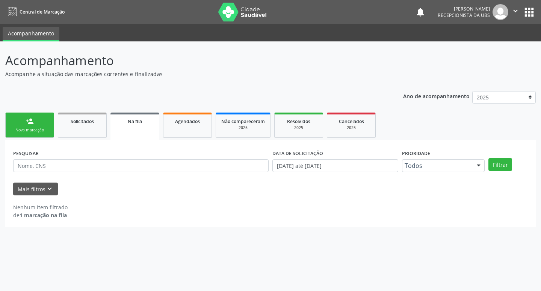
click at [50, 130] on link "person_add Nova marcação" at bounding box center [29, 124] width 49 height 25
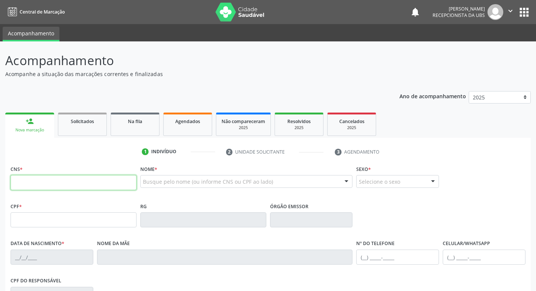
click at [97, 179] on input "text" at bounding box center [74, 182] width 126 height 15
type input "700 0064 9624 0900"
type input "19/04/1982"
type input "Ivonete Geronimo dos Santos"
type input "[PHONE_NUMBER]"
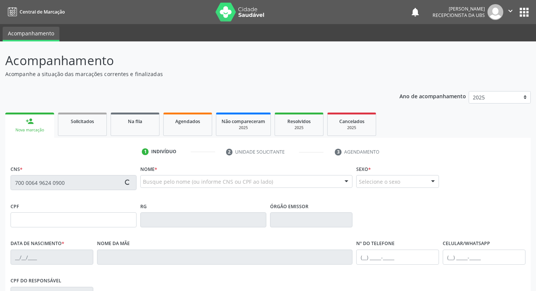
type input "[PHONE_NUMBER]"
type input "79"
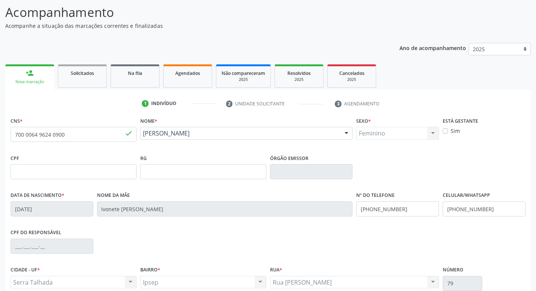
scroll to position [113, 0]
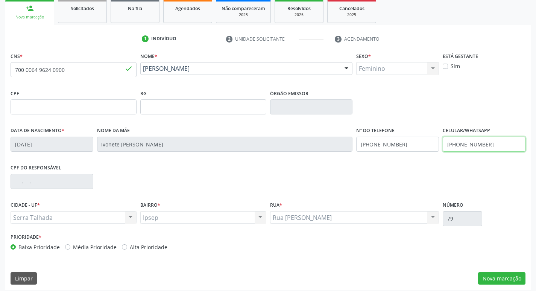
click at [490, 144] on input "[PHONE_NUMBER]" at bounding box center [483, 143] width 83 height 15
type input "("
type input "(87) 9995-1538"
click at [497, 277] on button "Nova marcação" at bounding box center [501, 278] width 47 height 13
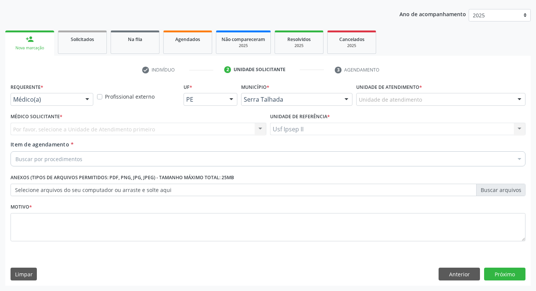
scroll to position [82, 0]
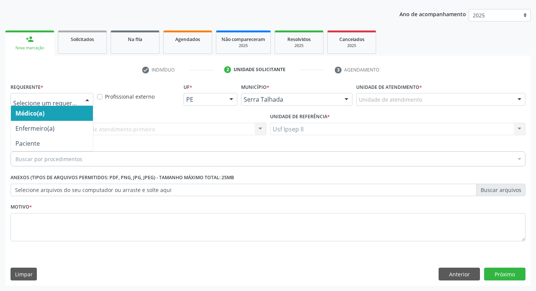
click at [88, 97] on div at bounding box center [87, 99] width 11 height 13
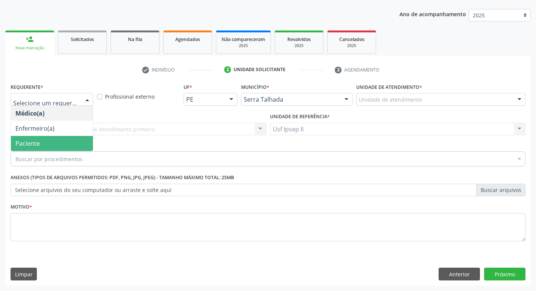
click at [48, 139] on span "Paciente" at bounding box center [52, 143] width 82 height 15
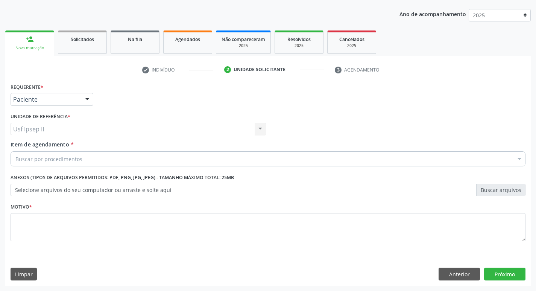
click at [50, 154] on div "Buscar por procedimentos" at bounding box center [268, 158] width 515 height 15
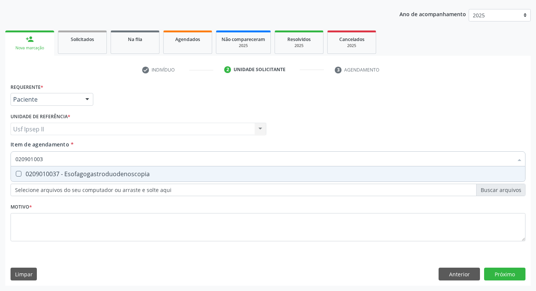
type input "0209010037"
click at [60, 178] on span "0209010037 - Esofagogastroduodenoscopia" at bounding box center [268, 173] width 514 height 15
checkbox Esofagogastroduodenoscopia "true"
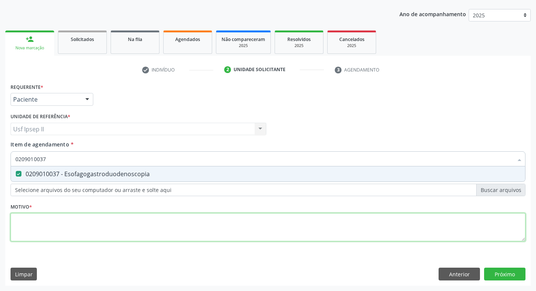
click at [53, 222] on div "Requerente * Paciente Médico(a) Enfermeiro(a) Paciente Nenhum resultado encontr…" at bounding box center [268, 166] width 515 height 170
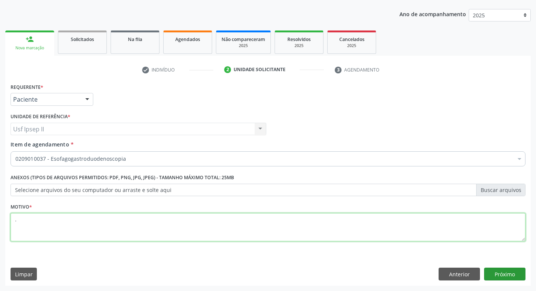
type textarea "."
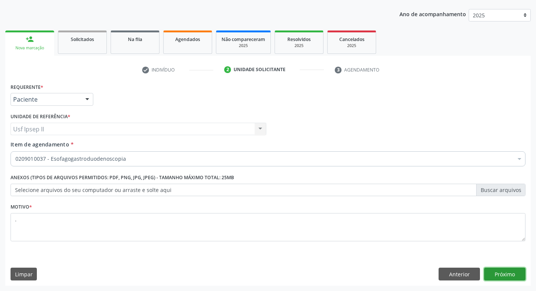
click at [505, 274] on button "Próximo" at bounding box center [504, 273] width 41 height 13
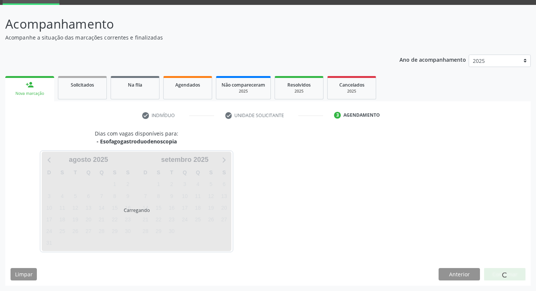
scroll to position [36, 0]
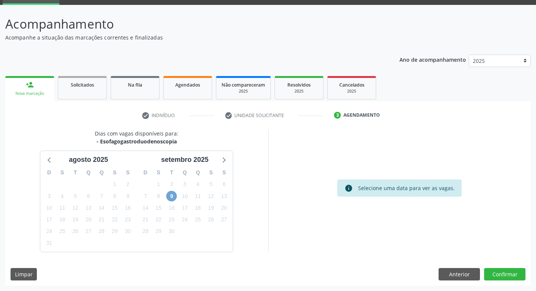
click at [174, 193] on span "9" at bounding box center [171, 196] width 11 height 11
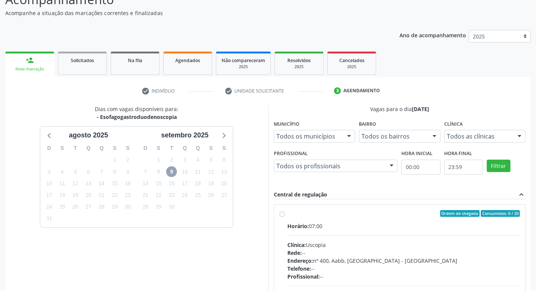
scroll to position [74, 0]
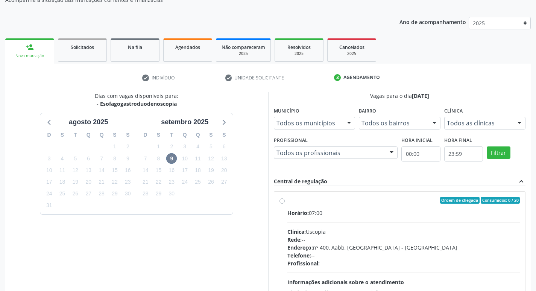
click at [281, 204] on div "Ordem de chegada Consumidos: 0 / 20 Horário: 07:00 Clínica: Uscopia Rede: -- En…" at bounding box center [399, 254] width 241 height 115
radio input "true"
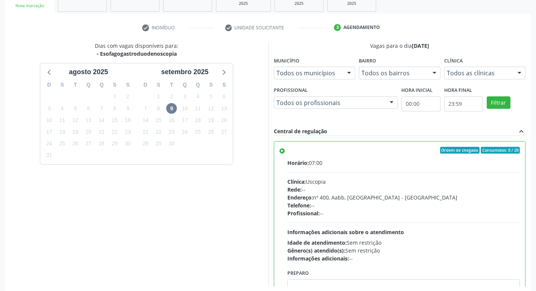
scroll to position [159, 0]
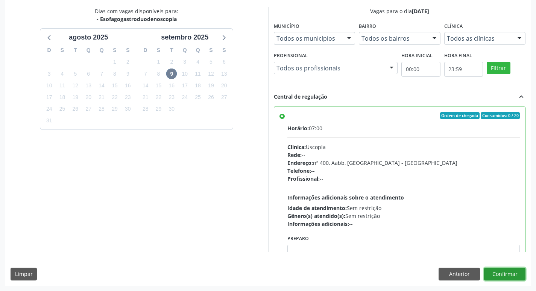
click at [504, 278] on button "Confirmar" at bounding box center [504, 273] width 41 height 13
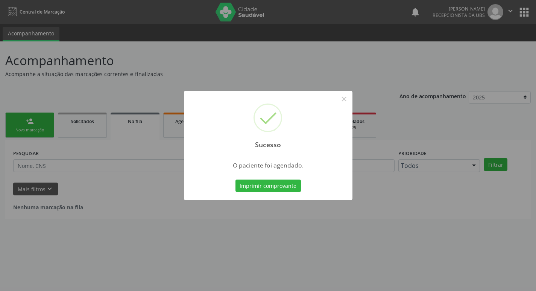
scroll to position [0, 0]
click at [289, 183] on button "Imprimir comprovante" at bounding box center [270, 185] width 65 height 13
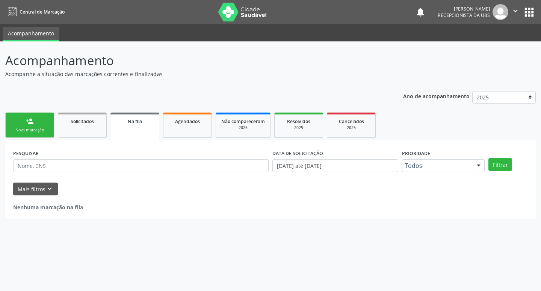
click at [44, 117] on link "person_add Nova marcação" at bounding box center [29, 124] width 49 height 25
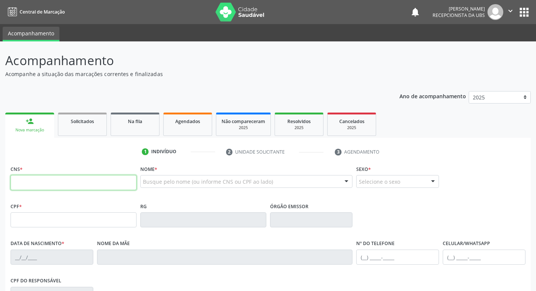
click at [45, 185] on input "text" at bounding box center [74, 182] width 126 height 15
click at [48, 185] on input "text" at bounding box center [74, 182] width 126 height 15
type input "701 1043 4755 3880"
type input "119.166.354-07"
type input "16/01/1996"
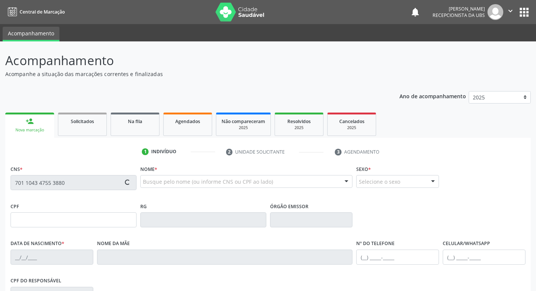
type input "Ana Rodrigues de Lima"
type input "(87) 99806-1157"
type input "204"
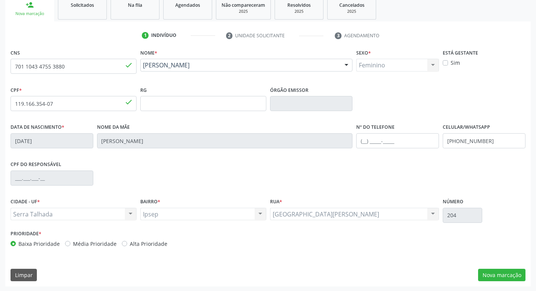
scroll to position [117, 0]
click at [495, 143] on input "(87) 99806-1157" at bounding box center [483, 139] width 83 height 15
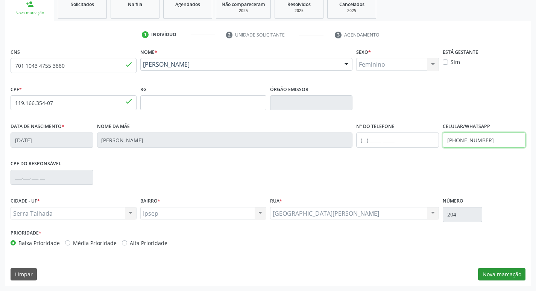
type input "(87) 99922-8324"
click at [504, 275] on button "Nova marcação" at bounding box center [501, 274] width 47 height 13
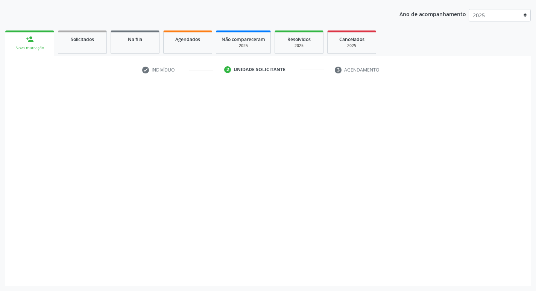
scroll to position [82, 0]
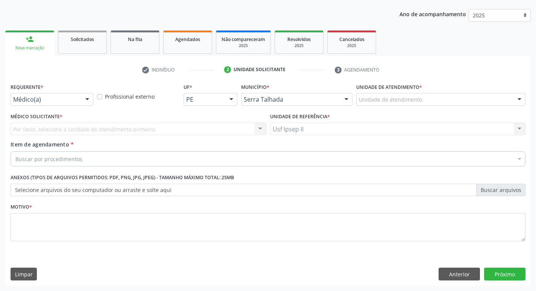
click at [79, 100] on div "Médico(a) Médico(a) Enfermeiro(a) Paciente Nenhum resultado encontrado para: " …" at bounding box center [52, 99] width 83 height 13
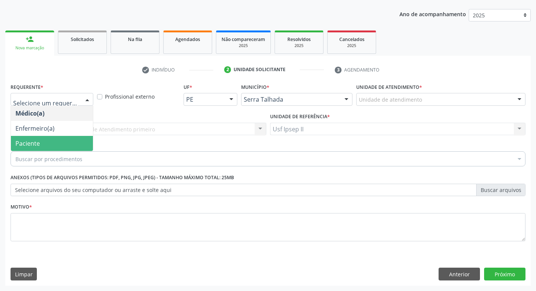
click at [46, 145] on span "Paciente" at bounding box center [52, 143] width 82 height 15
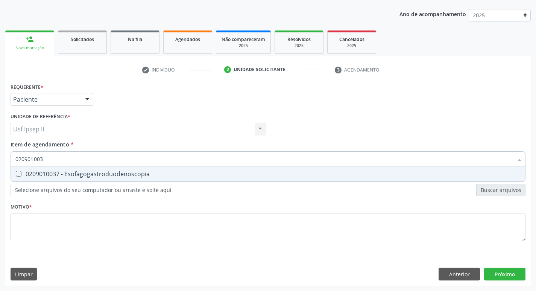
type input "0209010037"
click at [75, 172] on div "0209010037 - Esofagogastroduodenoscopia" at bounding box center [267, 174] width 505 height 6
checkbox Esofagogastroduodenoscopia "true"
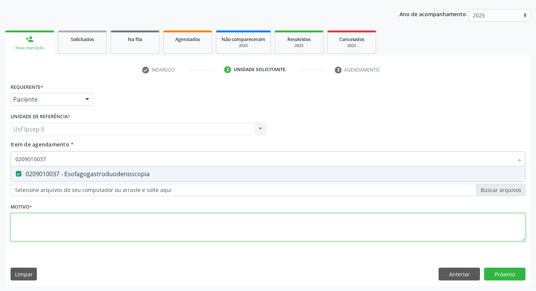
click at [64, 218] on div "Requerente * Paciente Médico(a) Enfermeiro(a) Paciente Nenhum resultado encontr…" at bounding box center [268, 166] width 515 height 170
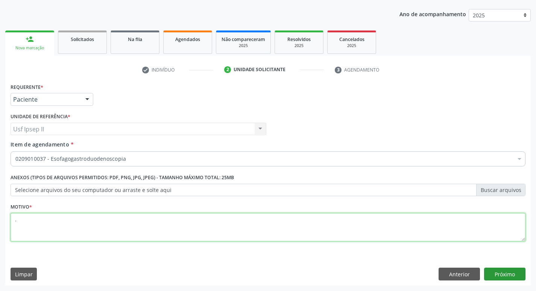
type textarea "."
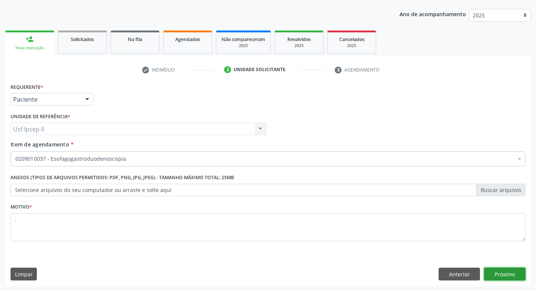
click at [516, 280] on button "Próximo" at bounding box center [504, 273] width 41 height 13
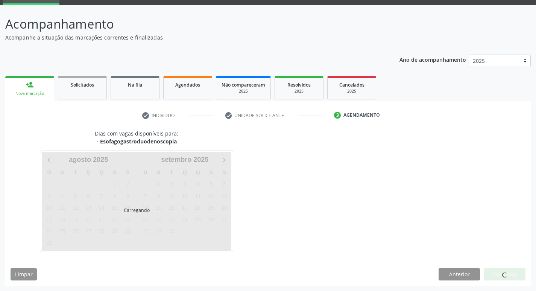
scroll to position [36, 0]
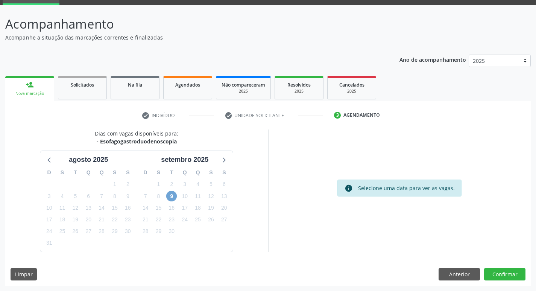
click at [174, 199] on span "9" at bounding box center [171, 196] width 11 height 11
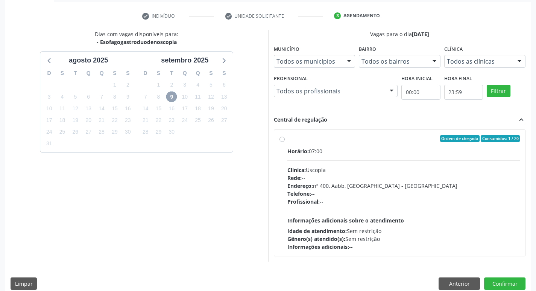
scroll to position [145, 0]
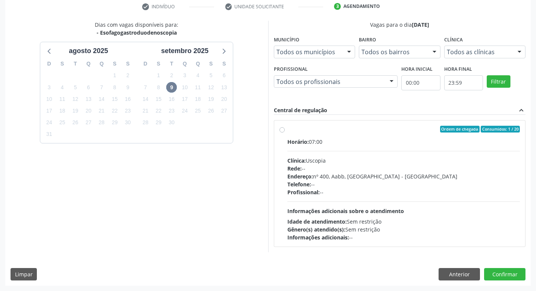
click at [287, 131] on label "Ordem de chegada Consumidos: 1 / 20 Horário: 07:00 Clínica: Uscopia Rede: -- En…" at bounding box center [403, 183] width 233 height 115
click at [280, 131] on input "Ordem de chegada Consumidos: 1 / 20 Horário: 07:00 Clínica: Uscopia Rede: -- En…" at bounding box center [281, 129] width 5 height 7
radio input "true"
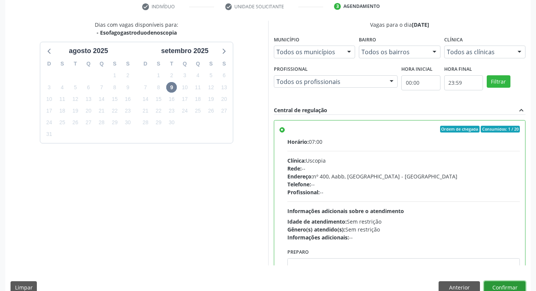
click at [493, 282] on button "Confirmar" at bounding box center [504, 287] width 41 height 13
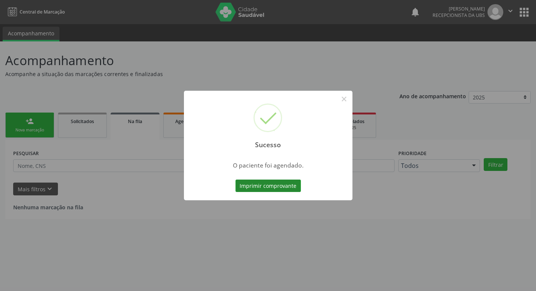
scroll to position [0, 0]
click at [272, 183] on button "Imprimir comprovante" at bounding box center [270, 185] width 65 height 13
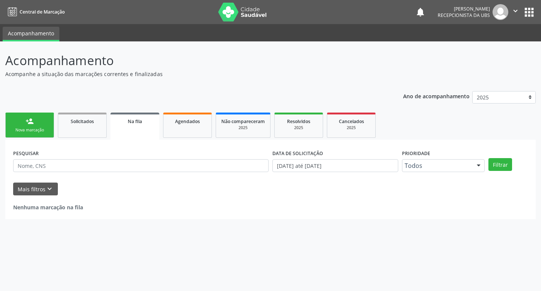
click at [23, 126] on link "person_add Nova marcação" at bounding box center [29, 124] width 49 height 25
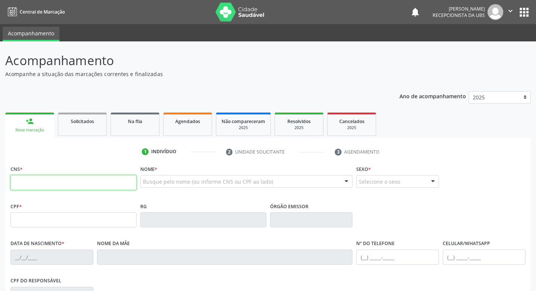
click at [53, 182] on input "text" at bounding box center [74, 182] width 126 height 15
type input "898 0045 2747 2935"
type input "155.816.534-70"
type input "04/10/2010"
type input "Marineide Rodrigues da Silva"
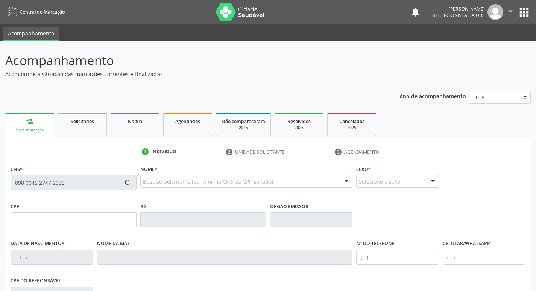
type input "(87) 99806-1157"
type input "094.580.294-30"
type input "1409"
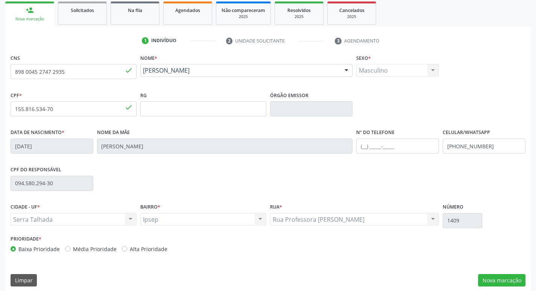
scroll to position [113, 0]
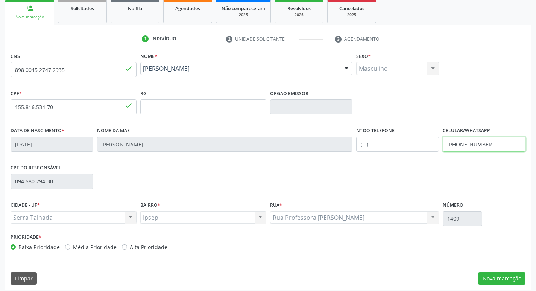
click at [496, 149] on input "(87) 99806-1157" at bounding box center [483, 143] width 83 height 15
type input "(87) 9938-3602"
click at [492, 278] on button "Nova marcação" at bounding box center [501, 278] width 47 height 13
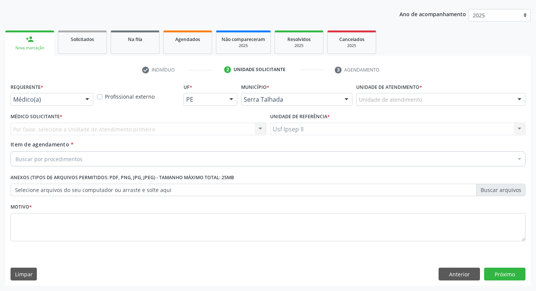
scroll to position [82, 0]
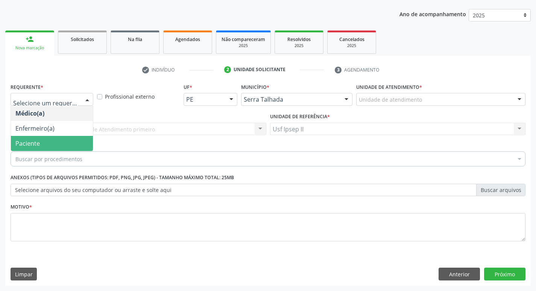
click at [45, 141] on span "Paciente" at bounding box center [52, 143] width 82 height 15
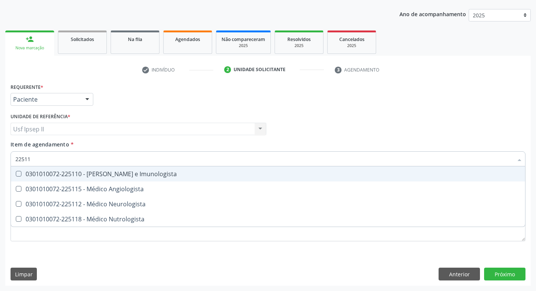
type input "225112"
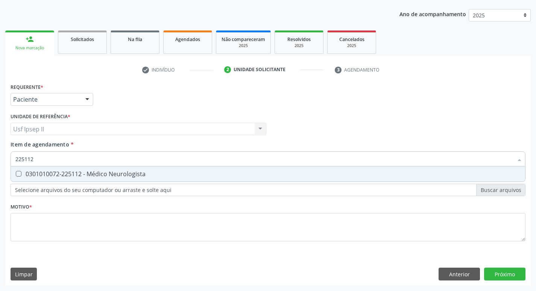
click at [88, 171] on div "0301010072-225112 - Médico Neurologista" at bounding box center [267, 174] width 505 height 6
checkbox Neurologista "true"
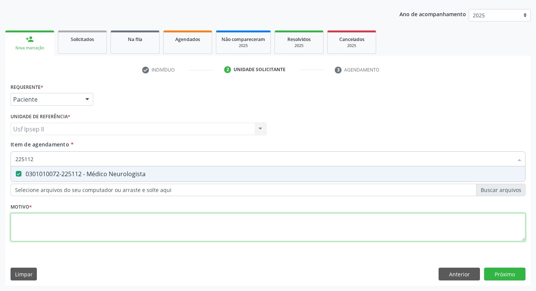
click at [25, 227] on div "Requerente * Paciente Médico(a) Enfermeiro(a) Paciente Nenhum resultado encontr…" at bounding box center [268, 166] width 515 height 170
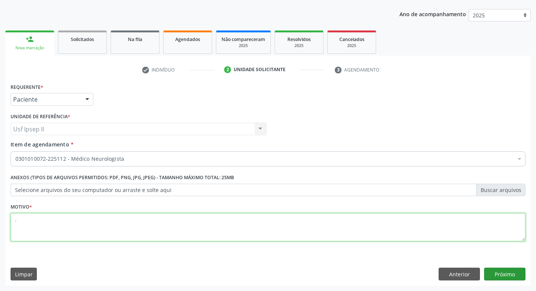
type textarea "."
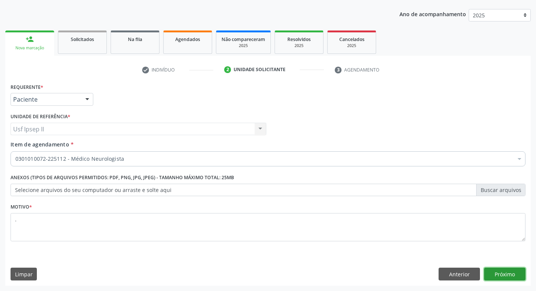
click at [515, 276] on button "Próximo" at bounding box center [504, 273] width 41 height 13
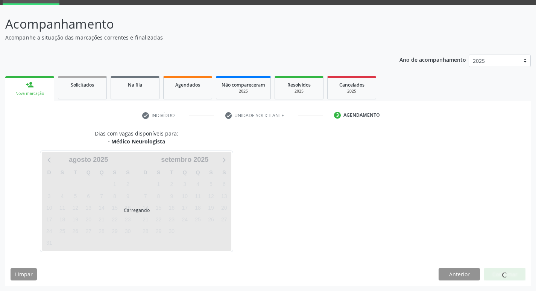
scroll to position [36, 0]
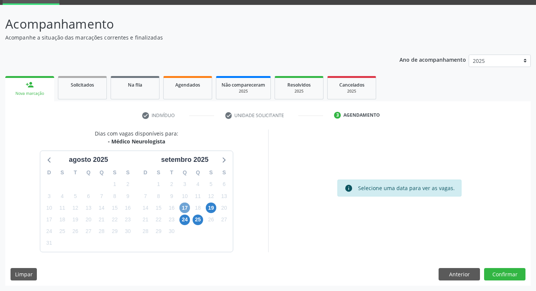
click at [183, 209] on span "17" at bounding box center [184, 207] width 11 height 11
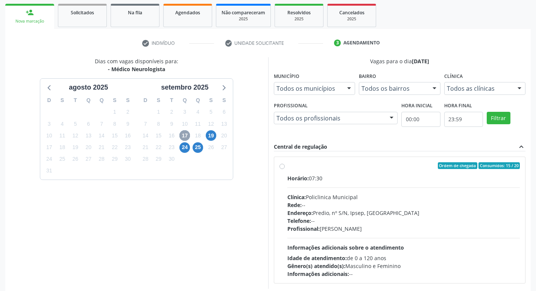
scroll to position [112, 0]
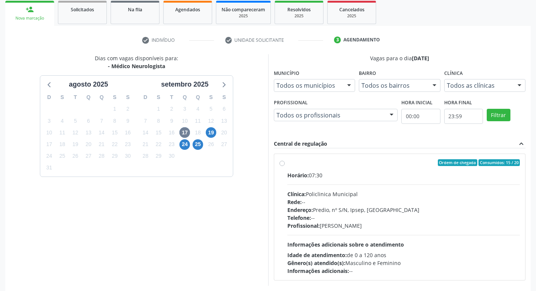
click at [287, 165] on label "Ordem de chegada Consumidos: 15 / 20 Horário: 07:30 Clínica: Policlinica Munici…" at bounding box center [403, 216] width 233 height 115
click at [283, 165] on input "Ordem de chegada Consumidos: 15 / 20 Horário: 07:30 Clínica: Policlinica Munici…" at bounding box center [281, 162] width 5 height 7
radio input "true"
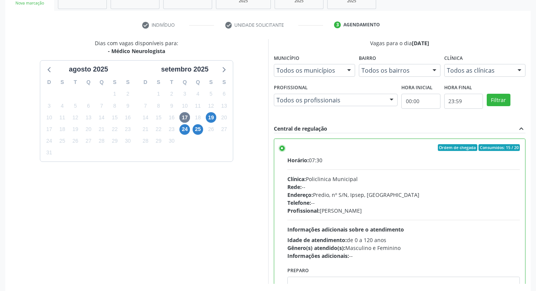
scroll to position [159, 0]
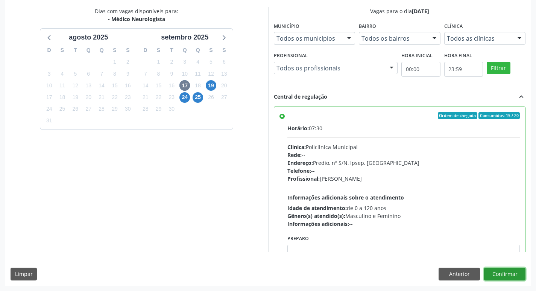
click at [513, 278] on button "Confirmar" at bounding box center [504, 273] width 41 height 13
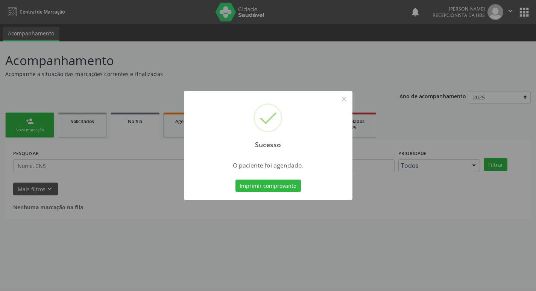
scroll to position [0, 0]
click at [287, 188] on button "Imprimir comprovante" at bounding box center [270, 185] width 65 height 13
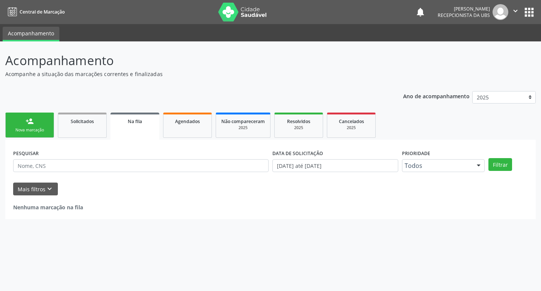
click at [24, 119] on link "person_add Nova marcação" at bounding box center [29, 124] width 49 height 25
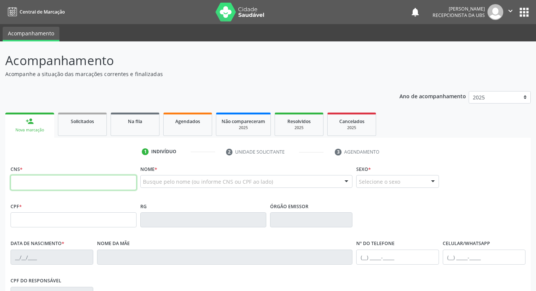
click at [54, 186] on input "text" at bounding box center [74, 182] width 126 height 15
click at [30, 180] on input "text" at bounding box center [74, 182] width 126 height 15
click at [20, 183] on input "text" at bounding box center [74, 182] width 126 height 15
click at [42, 188] on input "text" at bounding box center [74, 182] width 126 height 15
type input "898 0051 0088 4551"
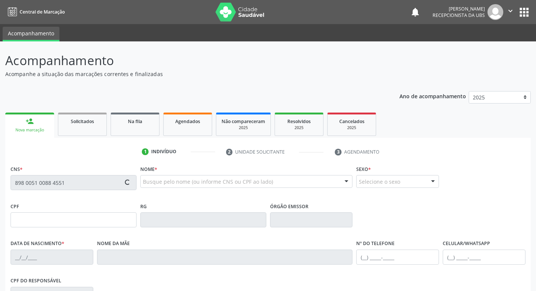
type input "160.813.594-25"
type input "18/08/2015"
type input "Andressa Adriely Nunes de Souza"
type input "(87) 99658-2926"
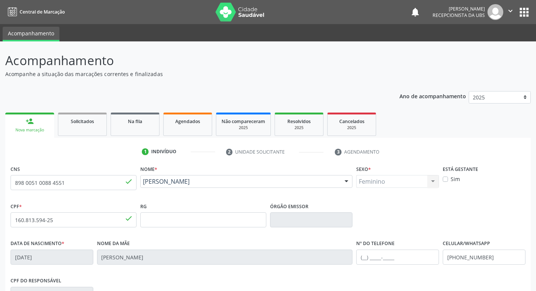
scroll to position [113, 0]
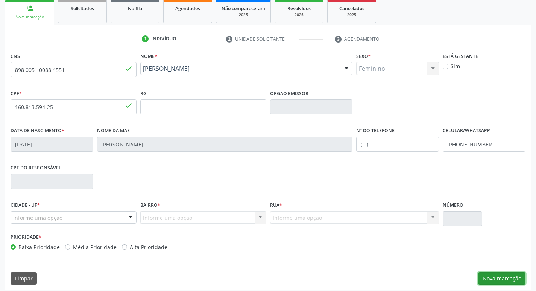
click at [513, 282] on button "Nova marcação" at bounding box center [501, 278] width 47 height 13
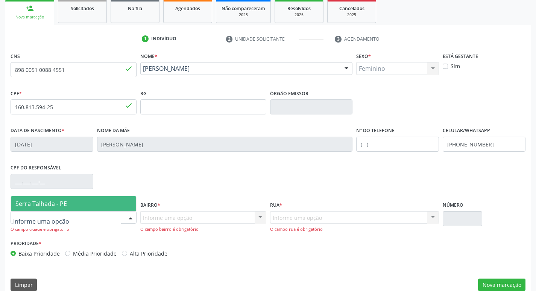
click at [44, 206] on span "Serra Talhada - PE" at bounding box center [40, 203] width 51 height 8
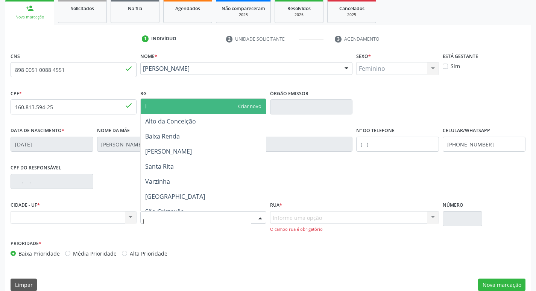
type input "ip"
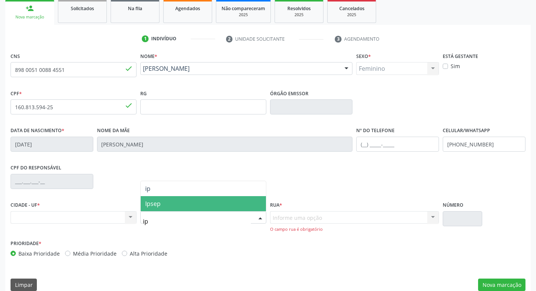
click at [163, 207] on span "Ipsep" at bounding box center [203, 203] width 125 height 15
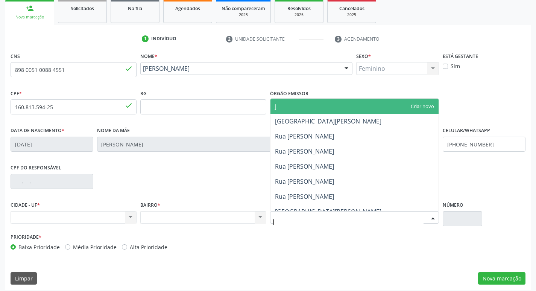
type input "jo"
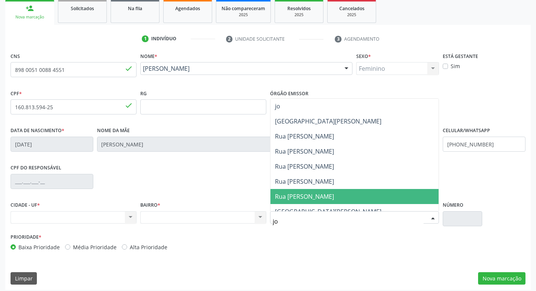
click at [313, 198] on span "Rua [PERSON_NAME]" at bounding box center [304, 196] width 59 height 8
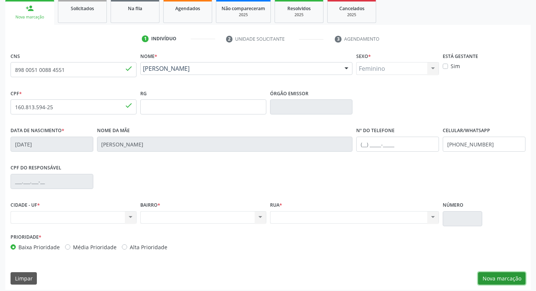
click at [503, 274] on button "Nova marcação" at bounding box center [501, 278] width 47 height 13
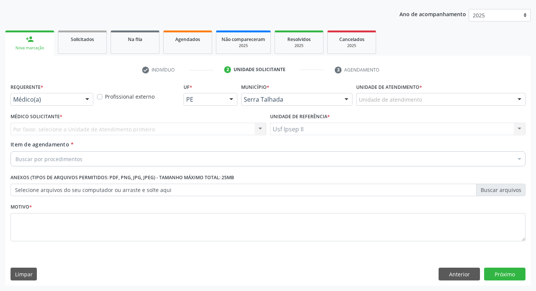
click at [84, 104] on div at bounding box center [87, 99] width 11 height 13
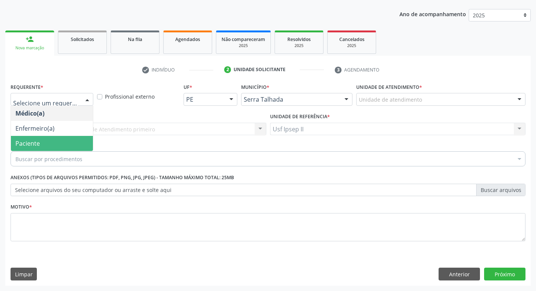
click at [58, 136] on span "Paciente" at bounding box center [52, 143] width 82 height 15
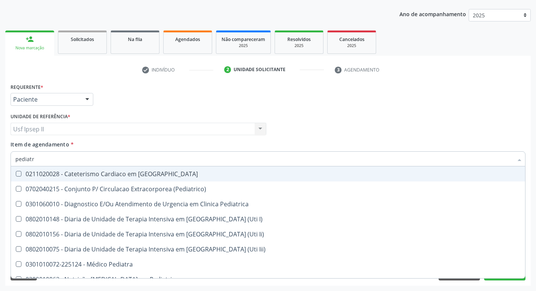
type input "pediatra"
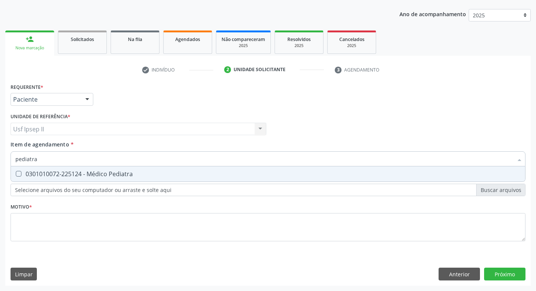
click at [55, 178] on span "0301010072-225124 - Médico Pediatra" at bounding box center [268, 173] width 514 height 15
checkbox Pediatra "true"
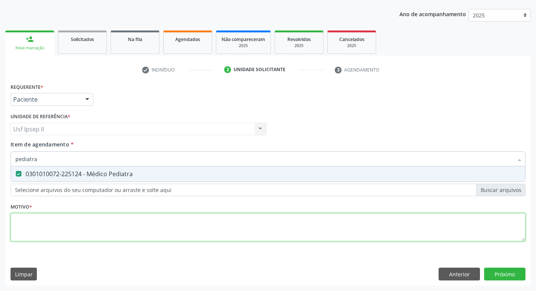
click at [47, 221] on div "Requerente * Paciente Médico(a) Enfermeiro(a) Paciente Nenhum resultado encontr…" at bounding box center [268, 166] width 515 height 170
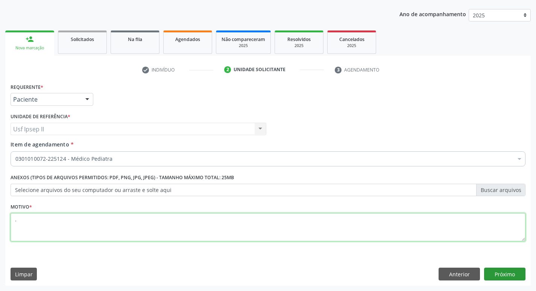
type textarea "."
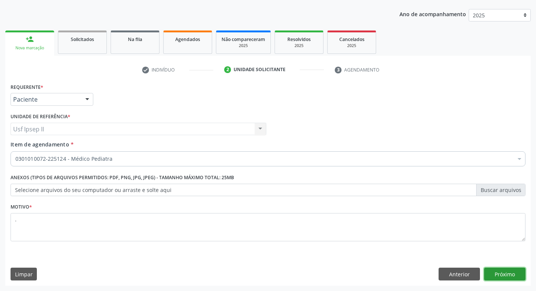
click at [491, 276] on button "Próximo" at bounding box center [504, 273] width 41 height 13
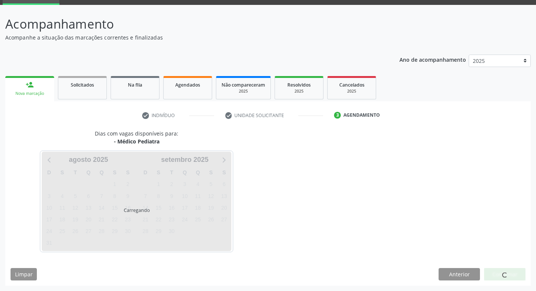
scroll to position [36, 0]
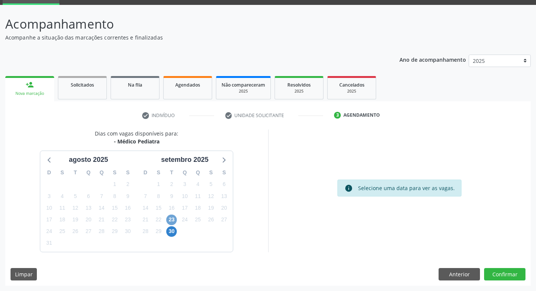
click at [173, 218] on span "23" at bounding box center [171, 219] width 11 height 11
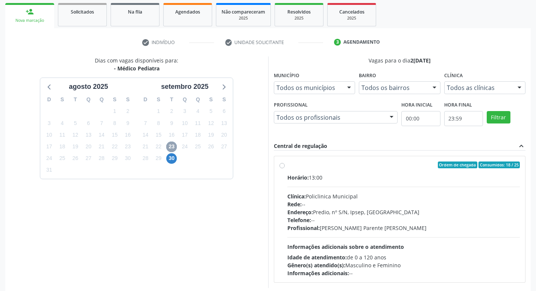
scroll to position [112, 0]
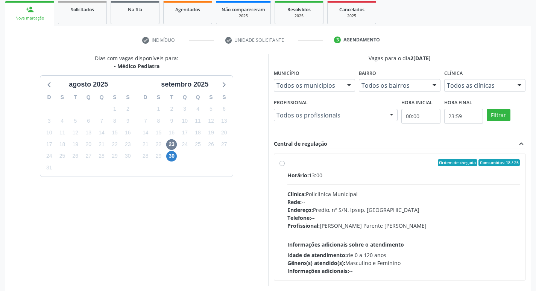
click at [287, 164] on label "Ordem de chegada Consumidos: 18 / 25 Horário: 13:00 Clínica: Policlinica Munici…" at bounding box center [403, 216] width 233 height 115
click at [280, 164] on input "Ordem de chegada Consumidos: 18 / 25 Horário: 13:00 Clínica: Policlinica Munici…" at bounding box center [281, 162] width 5 height 7
radio input "true"
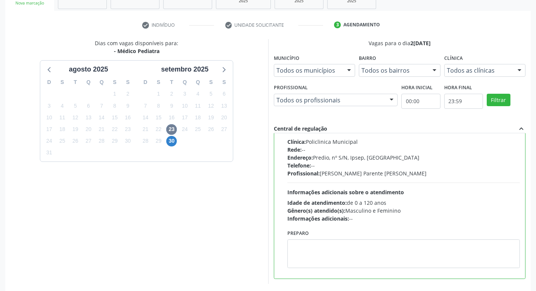
scroll to position [159, 0]
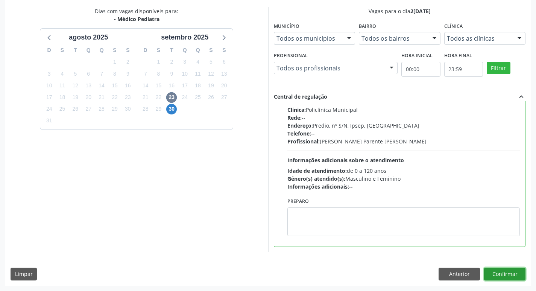
click at [513, 272] on button "Confirmar" at bounding box center [504, 273] width 41 height 13
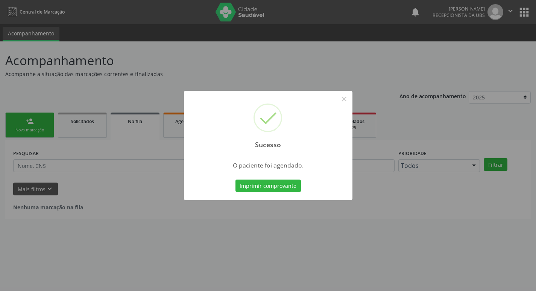
scroll to position [0, 0]
click at [266, 191] on button "Imprimir comprovante" at bounding box center [270, 185] width 65 height 13
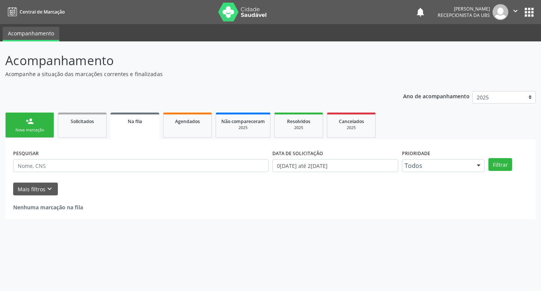
click at [24, 121] on link "person_add Nova marcação" at bounding box center [29, 124] width 49 height 25
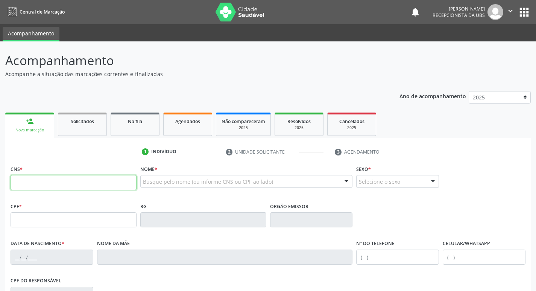
click at [64, 182] on input "text" at bounding box center [74, 182] width 126 height 15
type input "209 2783 6771 0007"
type input "18/01/1984"
type input "Ana Evangelista da Silva"
type input "[PHONE_NUMBER]"
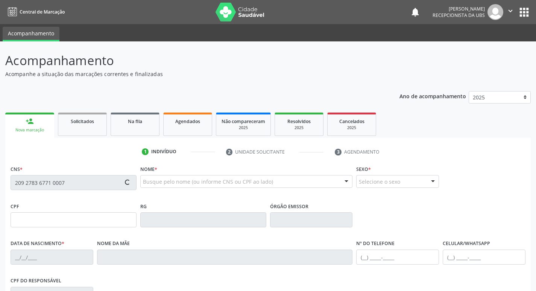
type input "(87) 99612-5998"
type input "1274"
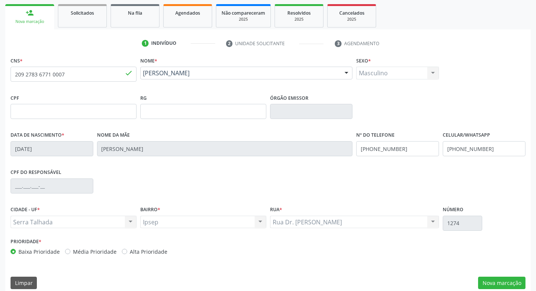
scroll to position [113, 0]
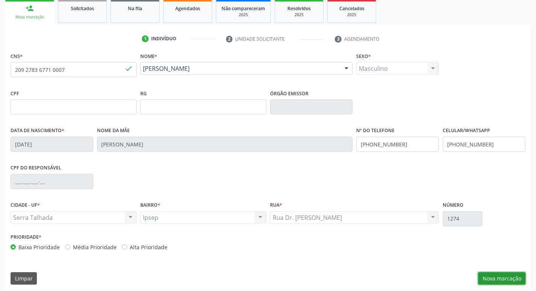
click at [491, 273] on button "Nova marcação" at bounding box center [501, 278] width 47 height 13
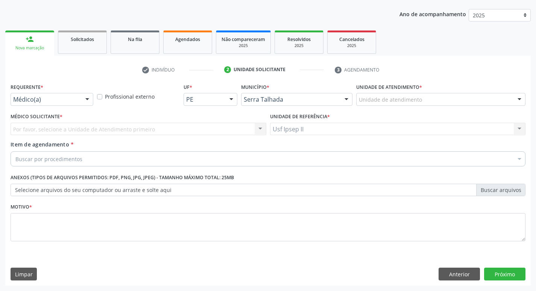
click at [88, 106] on div "Médico(a) Médico(a) Enfermeiro(a) Paciente Nenhum resultado encontrado para: " …" at bounding box center [52, 99] width 83 height 13
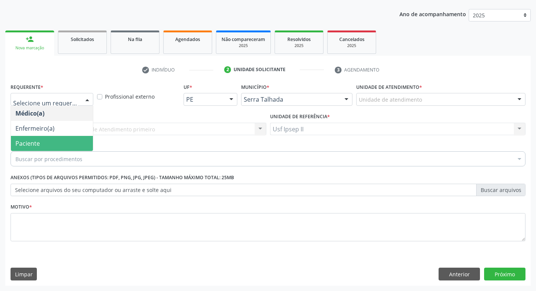
click at [53, 141] on span "Paciente" at bounding box center [52, 143] width 82 height 15
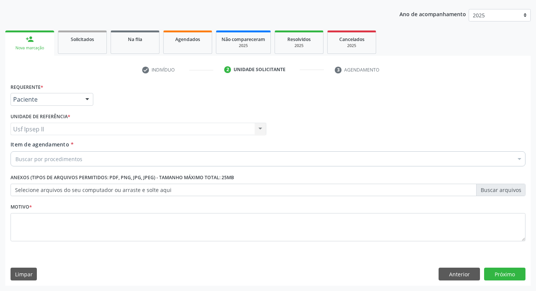
click at [51, 152] on div "Buscar por procedimentos" at bounding box center [268, 158] width 515 height 15
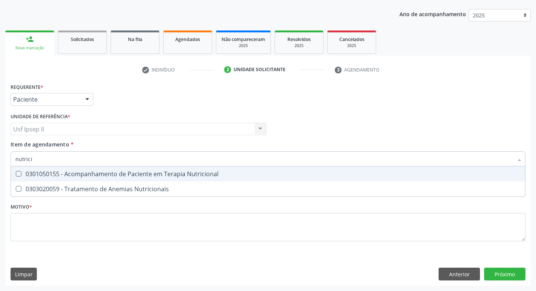
type input "nutricio"
click at [121, 177] on div "0301050155 - Acompanhamento de Paciente em Terapia Nutricional" at bounding box center [267, 174] width 505 height 6
checkbox Nutricional "true"
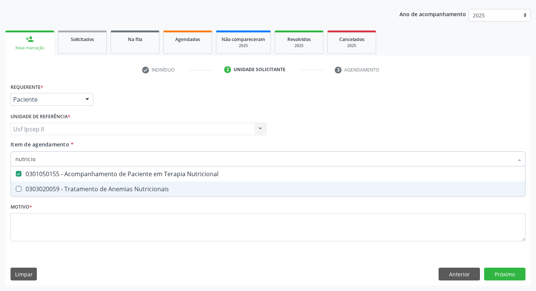
click at [41, 212] on div "Requerente * Paciente Médico(a) Enfermeiro(a) Paciente Nenhum resultado encontr…" at bounding box center [268, 166] width 515 height 170
checkbox Nutricionais "true"
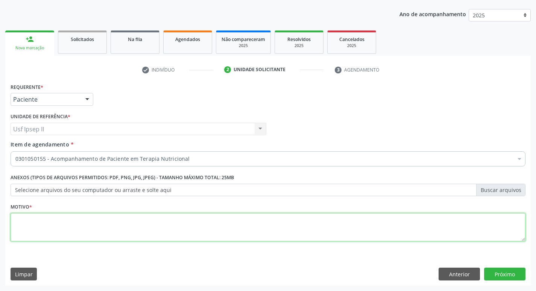
click at [40, 223] on textarea at bounding box center [268, 227] width 515 height 29
type textarea "."
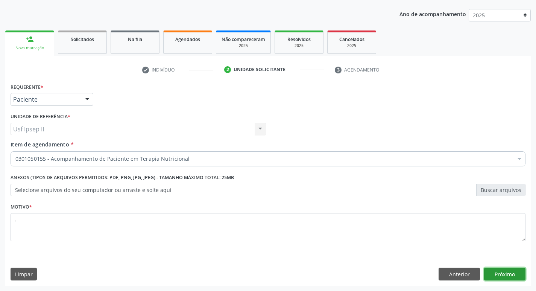
click at [490, 277] on button "Próximo" at bounding box center [504, 273] width 41 height 13
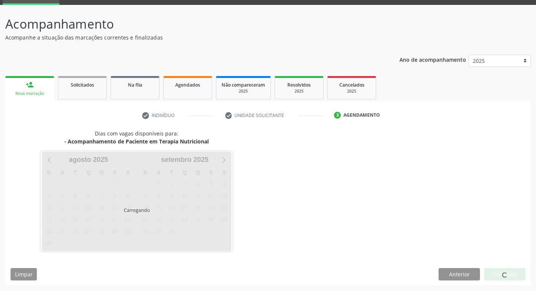
scroll to position [36, 0]
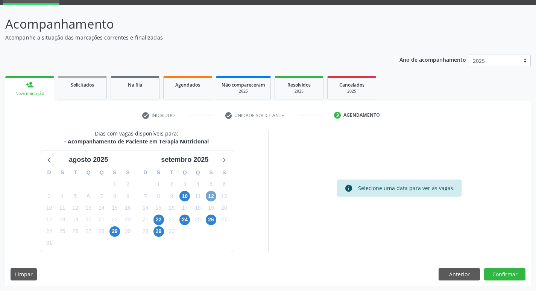
click at [211, 195] on span "12" at bounding box center [211, 196] width 11 height 11
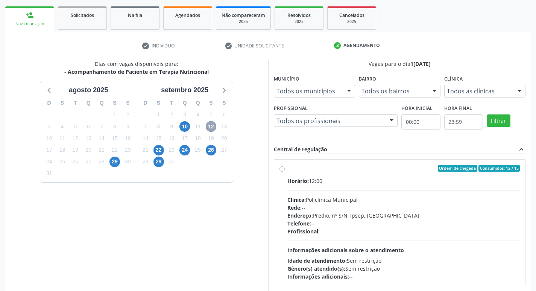
scroll to position [112, 0]
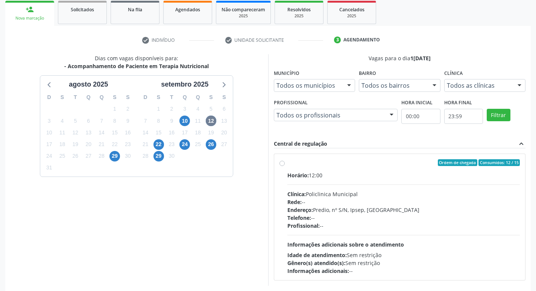
click at [287, 165] on label "Ordem de chegada Consumidos: 12 / 15 Horário: 12:00 Clínica: Policlinica Munici…" at bounding box center [403, 216] width 233 height 115
click at [283, 165] on input "Ordem de chegada Consumidos: 12 / 15 Horário: 12:00 Clínica: Policlinica Munici…" at bounding box center [281, 162] width 5 height 7
radio input "true"
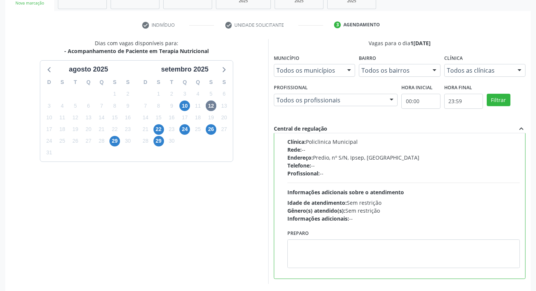
scroll to position [159, 0]
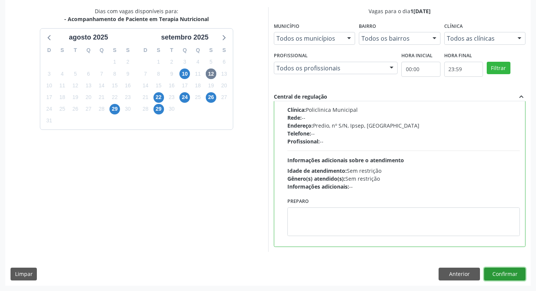
click at [503, 269] on button "Confirmar" at bounding box center [504, 273] width 41 height 13
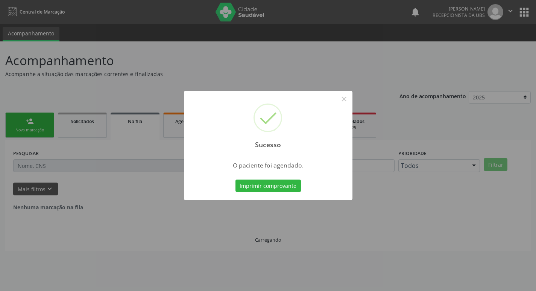
scroll to position [0, 0]
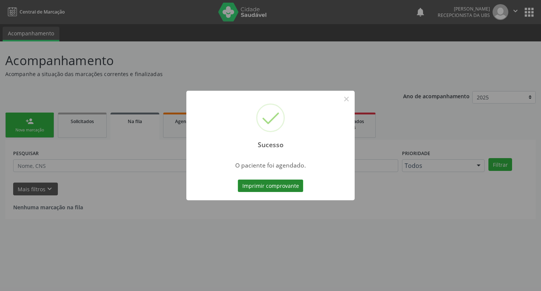
click at [281, 188] on button "Imprimir comprovante" at bounding box center [270, 185] width 65 height 13
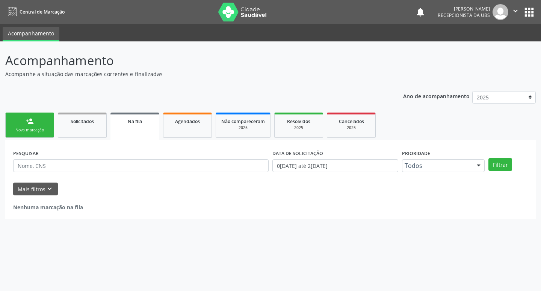
click at [36, 130] on div "Nova marcação" at bounding box center [30, 130] width 38 height 6
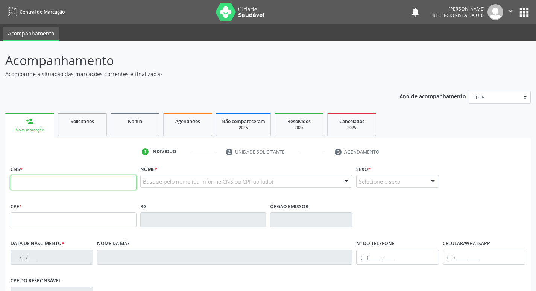
click at [35, 180] on input "text" at bounding box center [74, 182] width 126 height 15
click at [34, 180] on input "text" at bounding box center [74, 182] width 126 height 15
click at [51, 187] on input "text" at bounding box center [74, 182] width 126 height 15
type input "898 0048 4058 2612"
type input "07/06/1977"
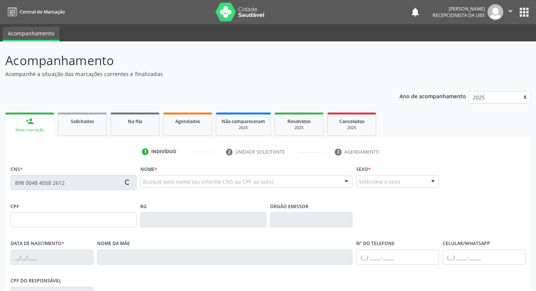
type input "Lucia Tome da Silva"
type input "[PHONE_NUMBER]"
type input "740"
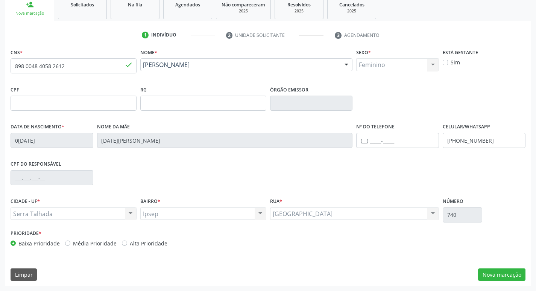
scroll to position [117, 0]
click at [482, 272] on button "Nova marcação" at bounding box center [501, 274] width 47 height 13
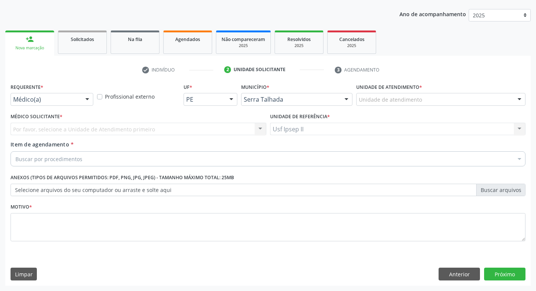
scroll to position [82, 0]
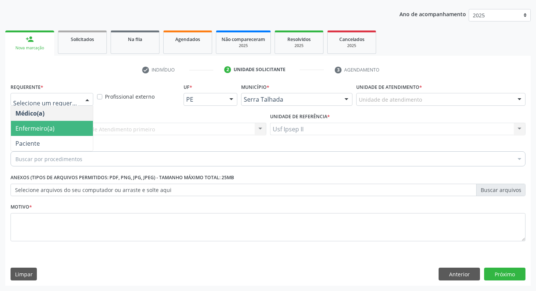
click at [42, 123] on span "Enfermeiro(a)" at bounding box center [52, 128] width 82 height 15
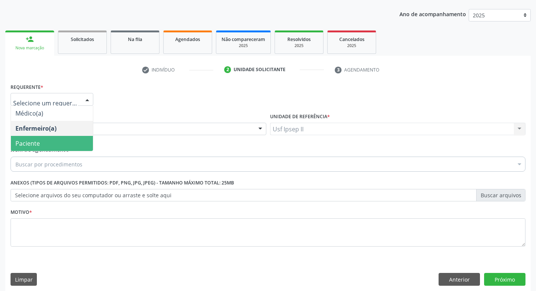
click at [34, 136] on span "Paciente" at bounding box center [52, 143] width 82 height 15
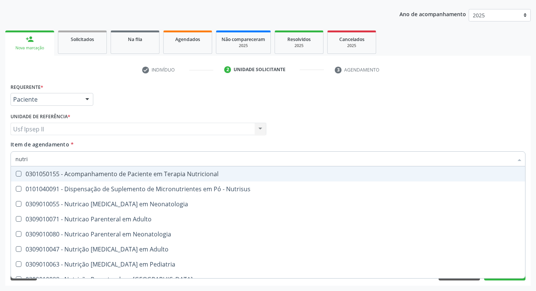
type input "nutric"
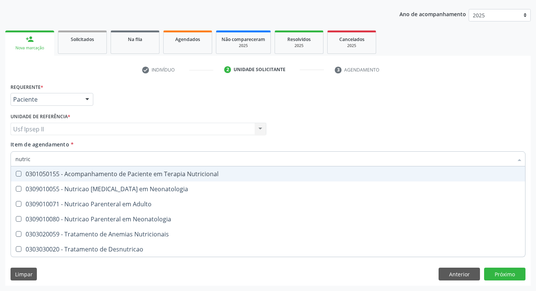
click at [84, 176] on div "0301050155 - Acompanhamento de Paciente em Terapia Nutricional" at bounding box center [267, 174] width 505 height 6
checkbox Nutricional "true"
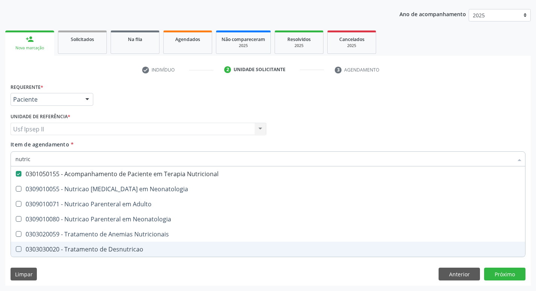
click at [65, 266] on div "Requerente * Paciente Médico(a) Enfermeiro(a) Paciente Nenhum resultado encontr…" at bounding box center [267, 183] width 525 height 204
click at [65, 237] on div "0303020059 - Tratamento de Anemias Nutricionais" at bounding box center [267, 234] width 505 height 6
checkbox Neonatologia "true"
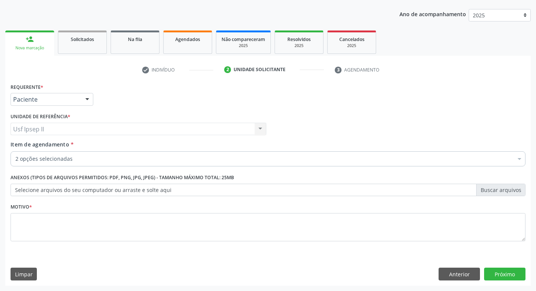
click at [73, 153] on div "2 opções selecionadas" at bounding box center [268, 158] width 515 height 15
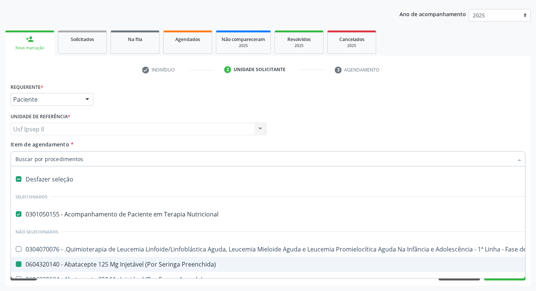
checkbox Preenchida\) "false"
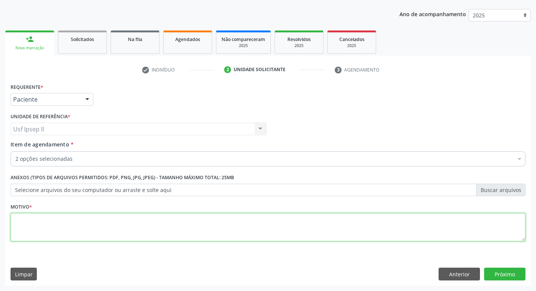
click at [29, 235] on textarea at bounding box center [268, 227] width 515 height 29
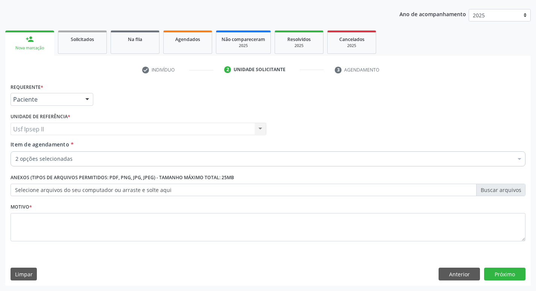
click at [73, 151] on div "2 opções selecionadas" at bounding box center [268, 158] width 515 height 15
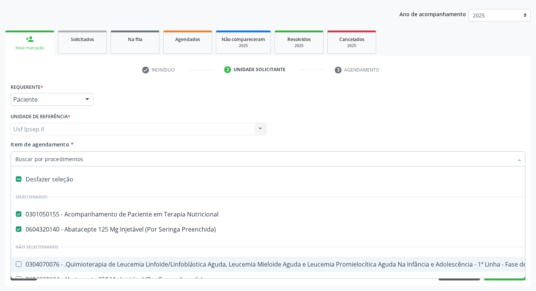
click at [49, 182] on div "Desfazer seleção" at bounding box center [308, 178] width 594 height 15
checkbox Nutricional "false"
checkbox Preenchida\) "false"
click at [68, 163] on input "Item de agendamento *" at bounding box center [263, 158] width 497 height 15
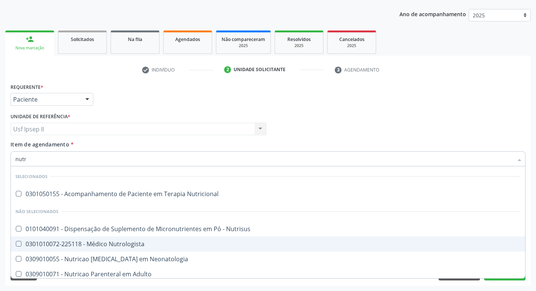
type input "nutri"
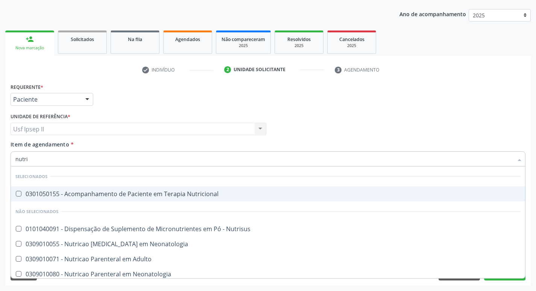
click at [88, 197] on div "0301050155 - Acompanhamento de Paciente em Terapia Nutricional" at bounding box center [267, 194] width 505 height 6
checkbox Nutricional "true"
click at [184, 141] on div "Item de agendamento * nutri Desfazer seleção Selecionados 0301050155 - Acompanh…" at bounding box center [268, 152] width 515 height 24
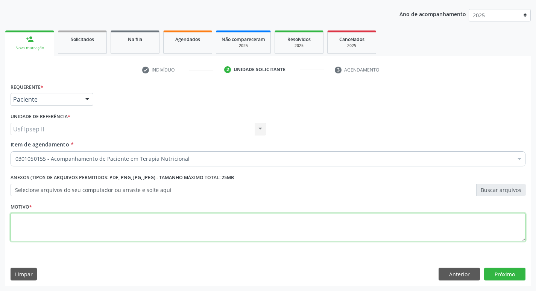
click at [43, 224] on textarea at bounding box center [268, 227] width 515 height 29
type textarea "."
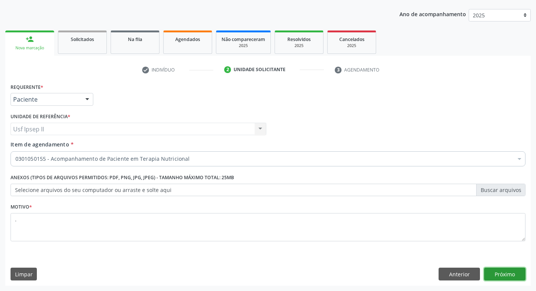
click at [499, 267] on button "Próximo" at bounding box center [504, 273] width 41 height 13
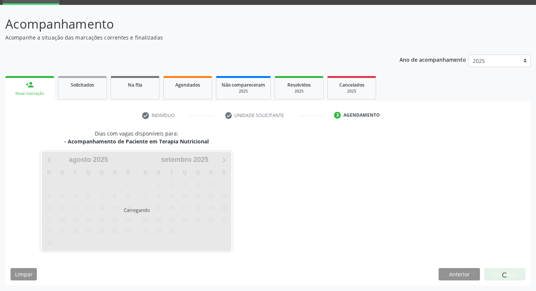
scroll to position [36, 0]
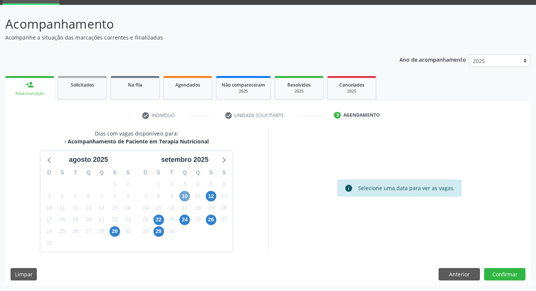
click at [184, 196] on span "10" at bounding box center [184, 196] width 11 height 11
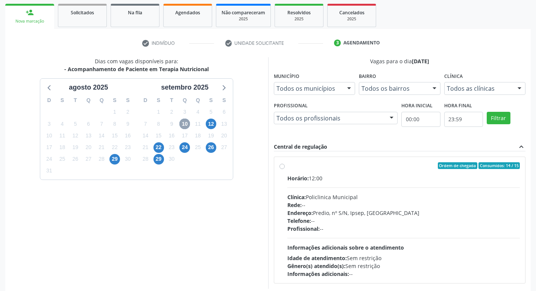
scroll to position [112, 0]
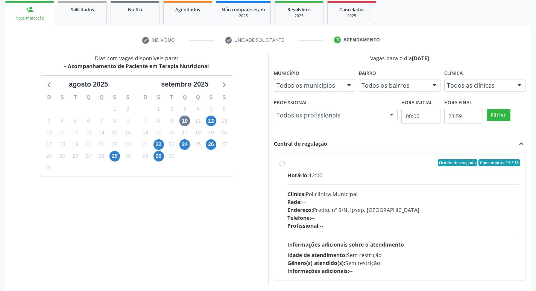
click at [285, 163] on div "Ordem de chegada Consumidos: 14 / 15 Horário: 12:00 Clínica: Policlinica Munici…" at bounding box center [399, 216] width 241 height 115
radio input "true"
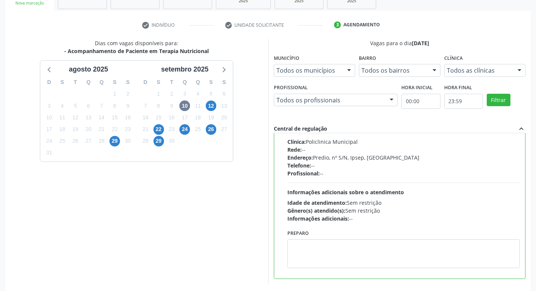
scroll to position [159, 0]
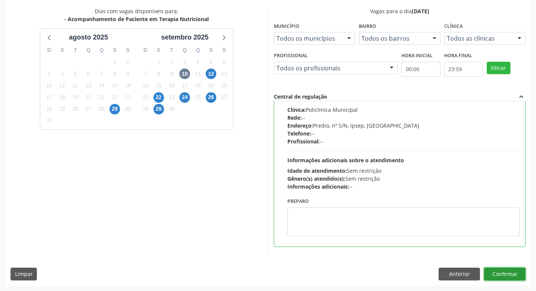
click at [504, 277] on button "Confirmar" at bounding box center [504, 273] width 41 height 13
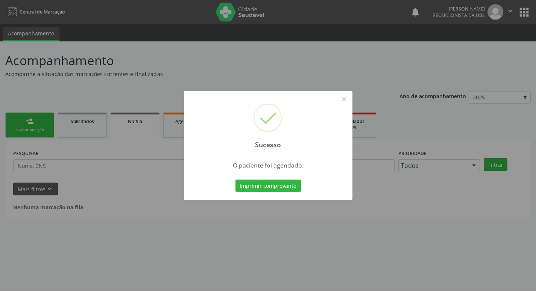
scroll to position [0, 0]
click at [286, 185] on button "Imprimir comprovante" at bounding box center [270, 185] width 65 height 13
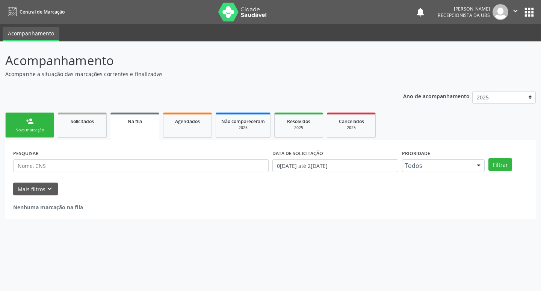
click at [20, 118] on link "person_add Nova marcação" at bounding box center [29, 124] width 49 height 25
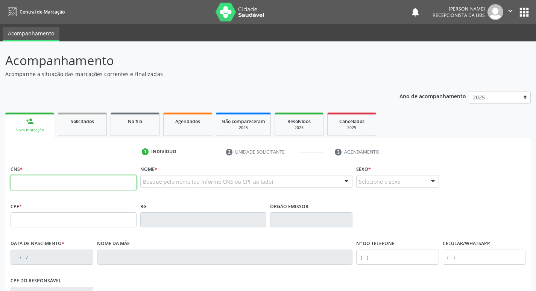
click at [40, 188] on input "text" at bounding box center [74, 182] width 126 height 15
type input "703 4052 1019 0418"
type input "09/09/1976"
type input "Maria Ozita de Lima Melo"
type input "(87) 99947-1294"
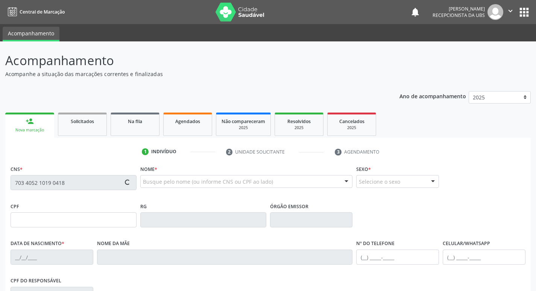
type input "(87) 99947-1294"
type input "640"
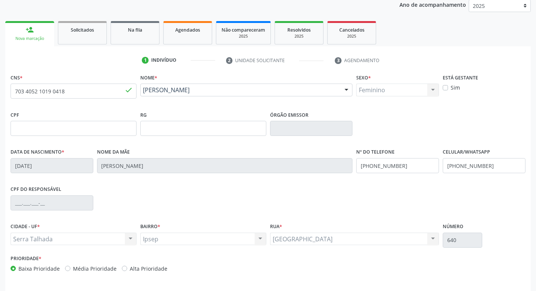
scroll to position [117, 0]
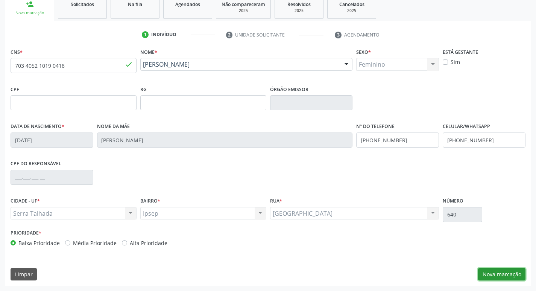
click at [509, 274] on button "Nova marcação" at bounding box center [501, 274] width 47 height 13
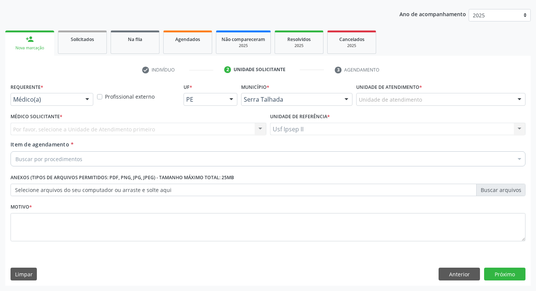
scroll to position [82, 0]
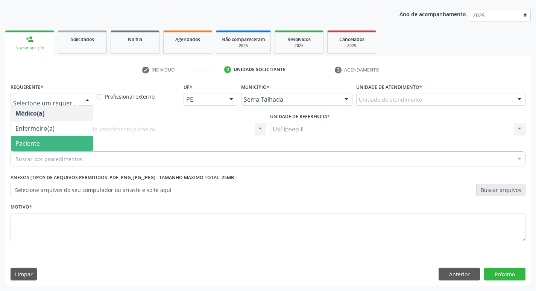
click at [29, 147] on span "Paciente" at bounding box center [27, 143] width 24 height 8
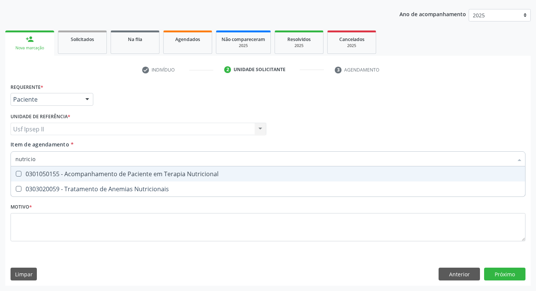
type input "nutricion"
click at [71, 176] on div "0301050155 - Acompanhamento de Paciente em Terapia Nutricional" at bounding box center [267, 174] width 505 height 6
checkbox Nutricional "true"
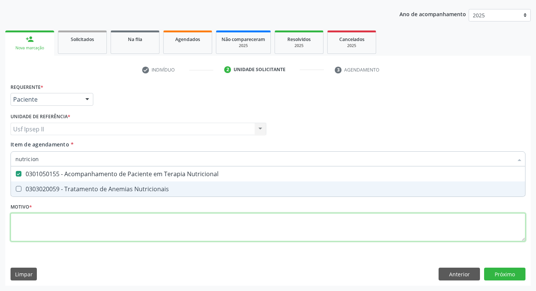
click at [44, 233] on div "Requerente * Paciente Médico(a) Enfermeiro(a) Paciente Nenhum resultado encontr…" at bounding box center [268, 166] width 515 height 170
checkbox Nutricionais "true"
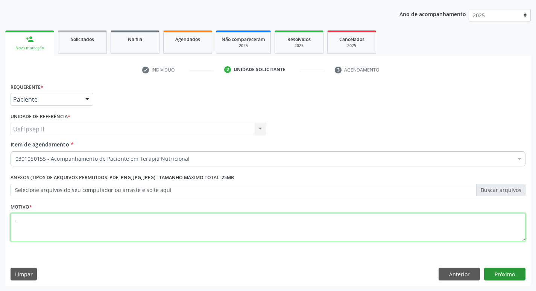
type textarea "."
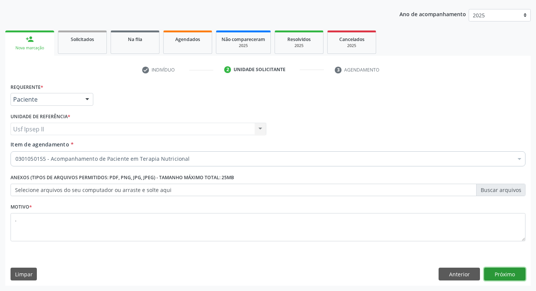
click at [489, 271] on button "Próximo" at bounding box center [504, 273] width 41 height 13
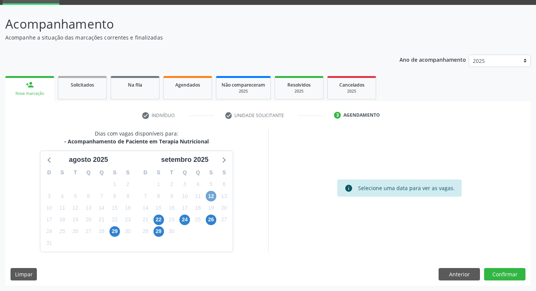
click at [214, 196] on span "12" at bounding box center [211, 196] width 11 height 11
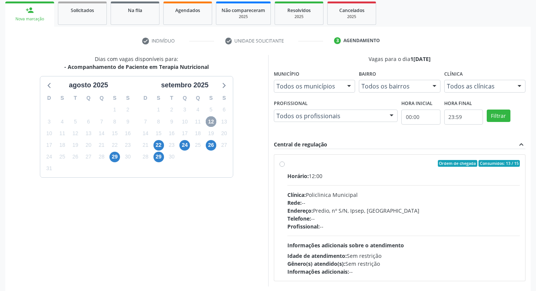
scroll to position [112, 0]
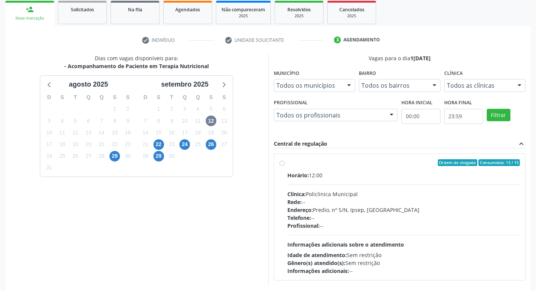
click at [287, 161] on label "Ordem de chegada Consumidos: 13 / 15 Horário: 12:00 Clínica: Policlinica Munici…" at bounding box center [403, 216] width 233 height 115
click at [283, 161] on input "Ordem de chegada Consumidos: 13 / 15 Horário: 12:00 Clínica: Policlinica Munici…" at bounding box center [281, 162] width 5 height 7
radio input "true"
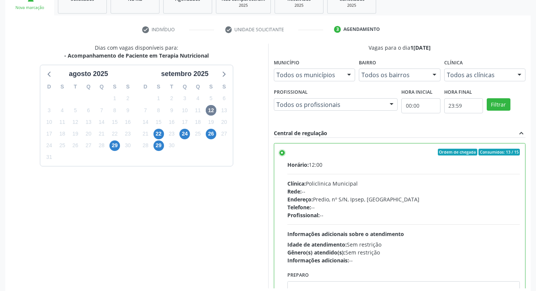
scroll to position [159, 0]
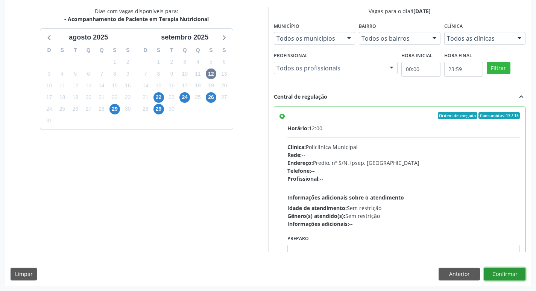
click at [506, 278] on button "Confirmar" at bounding box center [504, 273] width 41 height 13
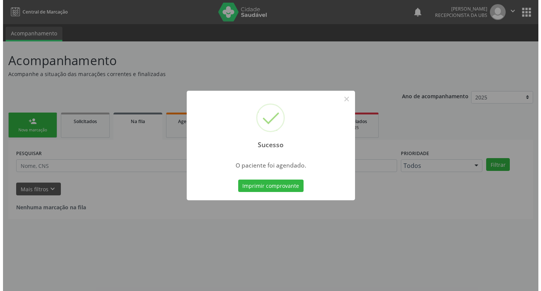
scroll to position [0, 0]
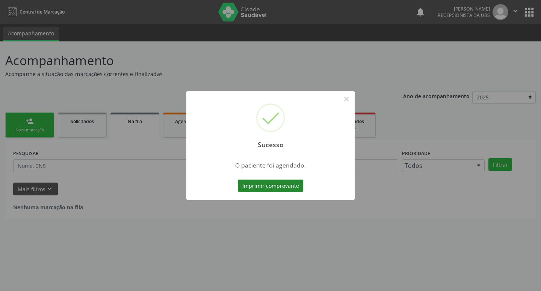
click at [248, 180] on button "Imprimir comprovante" at bounding box center [270, 185] width 65 height 13
